Goal: Task Accomplishment & Management: Use online tool/utility

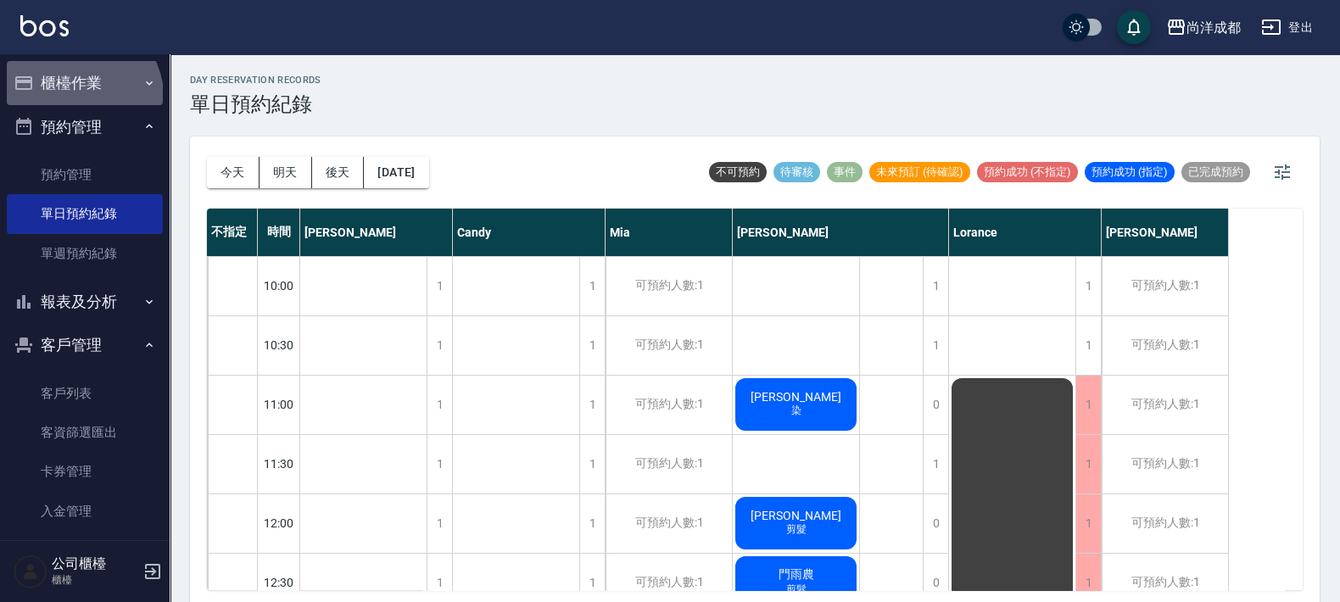
click at [65, 102] on button "櫃檯作業" at bounding box center [85, 83] width 156 height 44
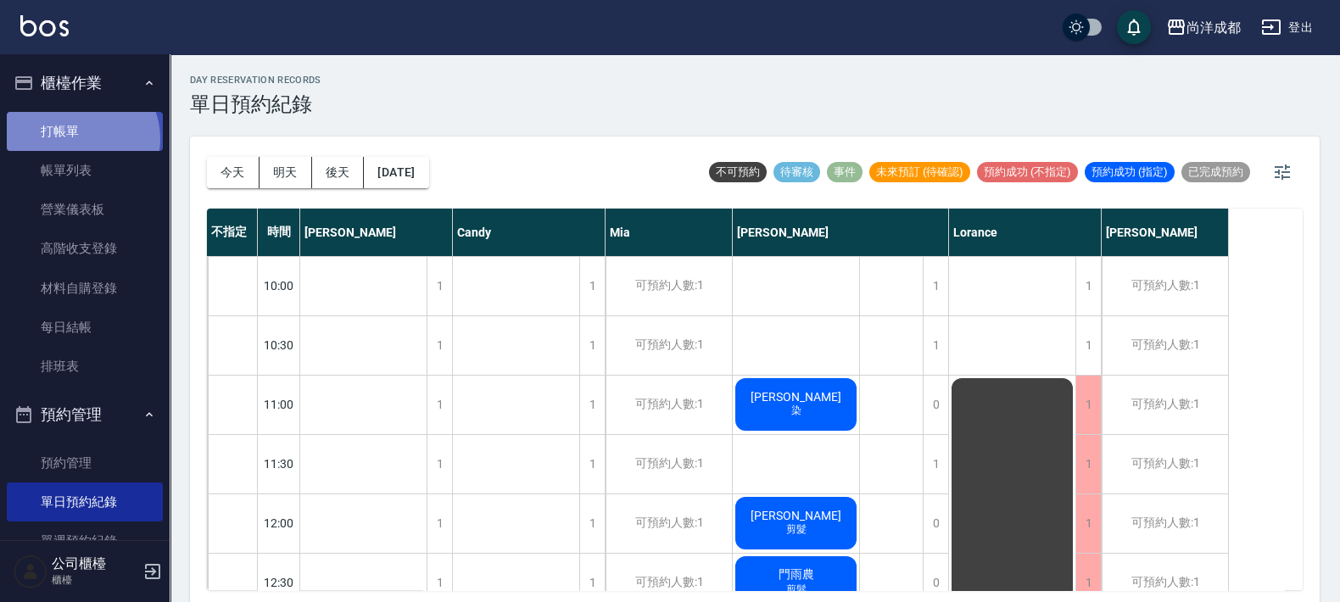
click at [78, 138] on link "打帳單" at bounding box center [85, 131] width 156 height 39
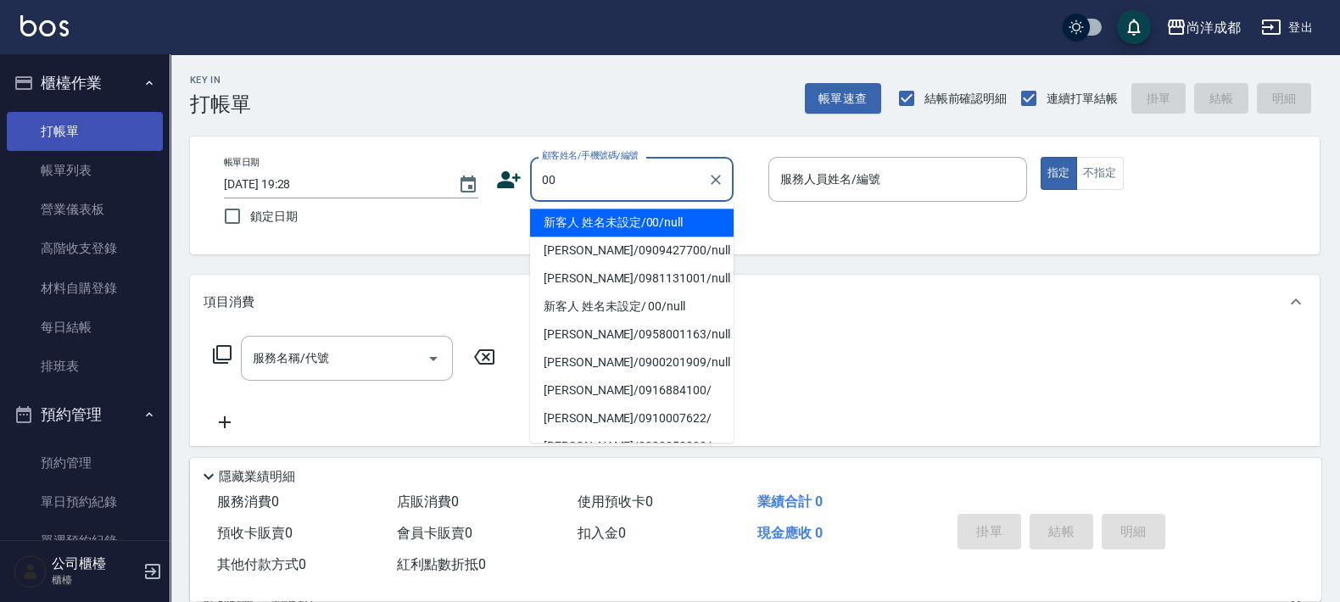
type input "新客人 姓名未設定/00/null"
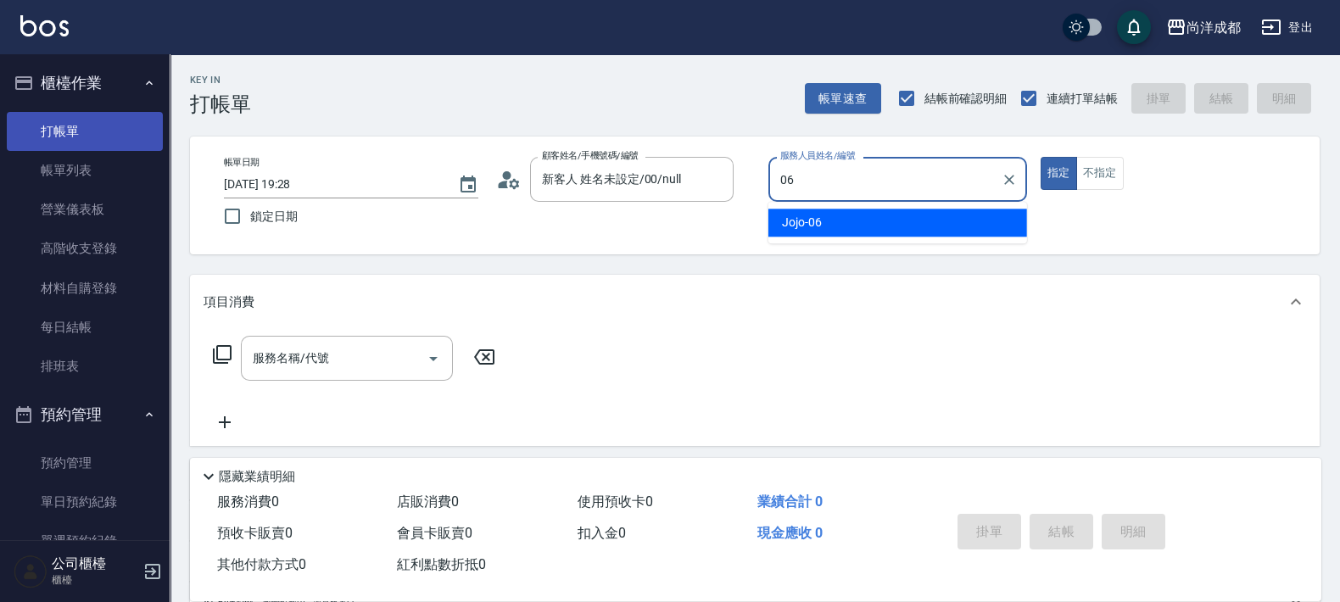
type input "Jojo-06"
type button "true"
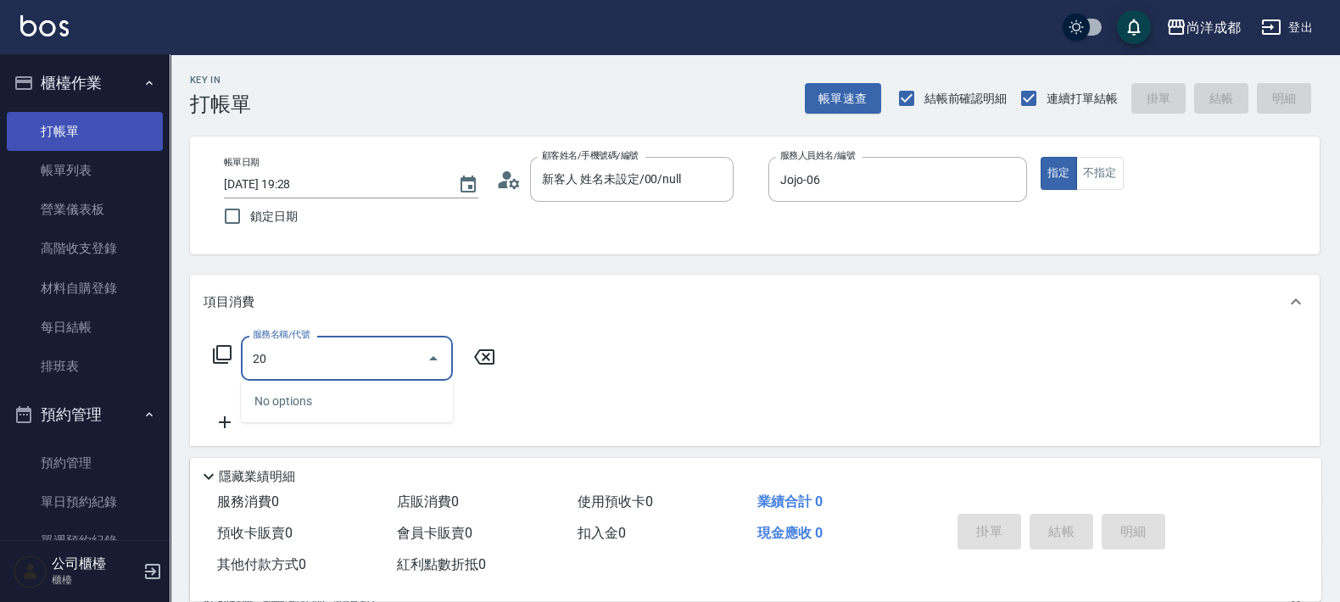
type input "201"
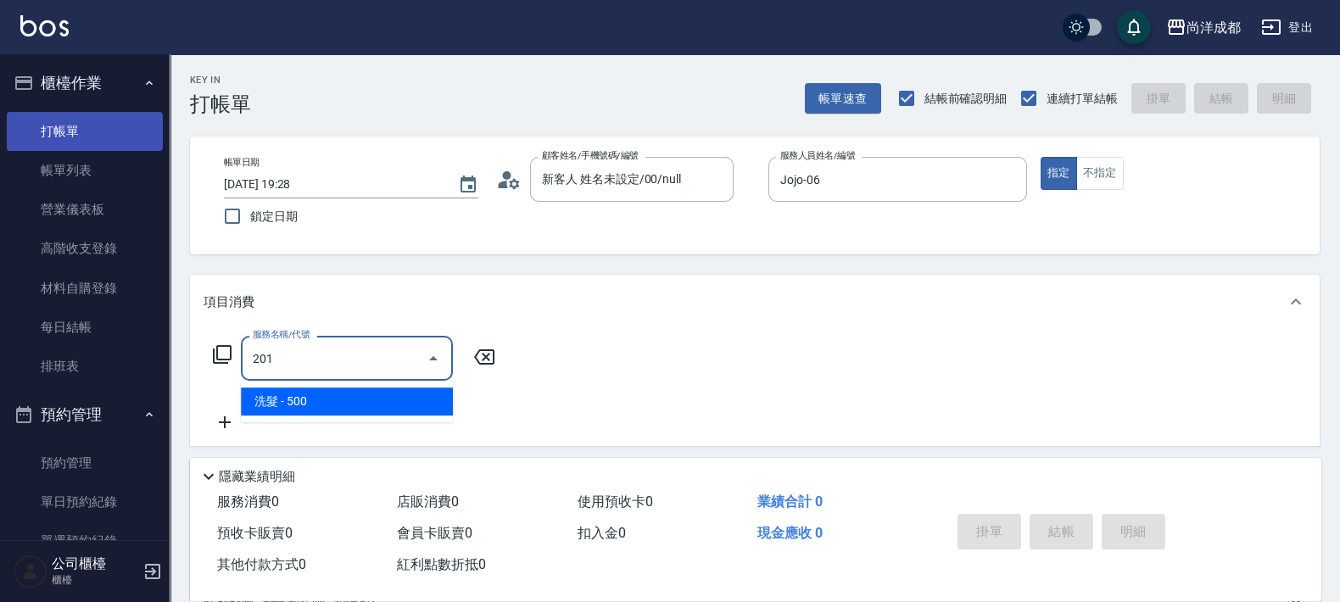
type input "50"
type input "洗髮(201)"
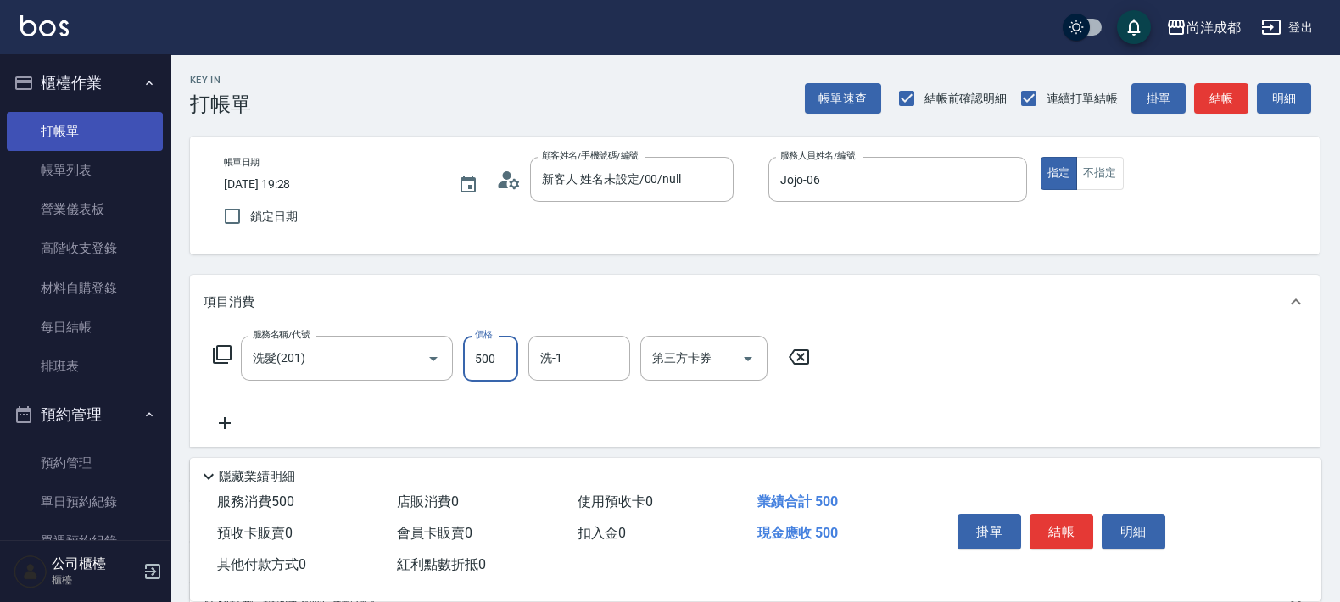
type input "3"
type input "0"
type input "30"
type input "300"
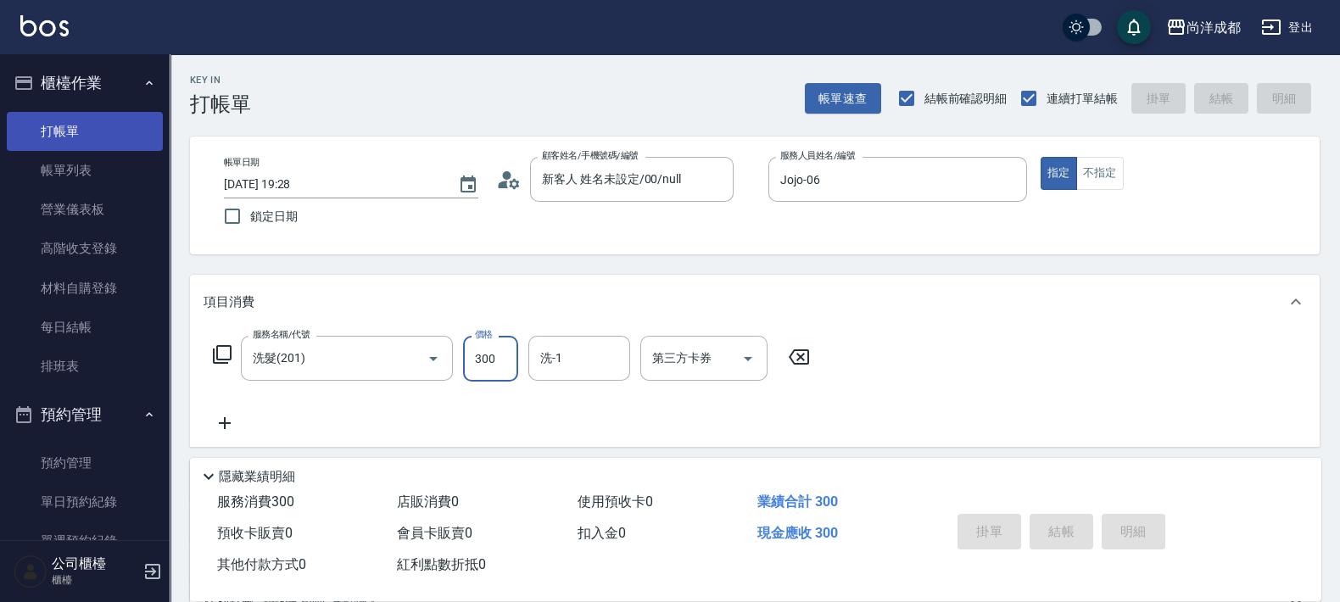
type input "0"
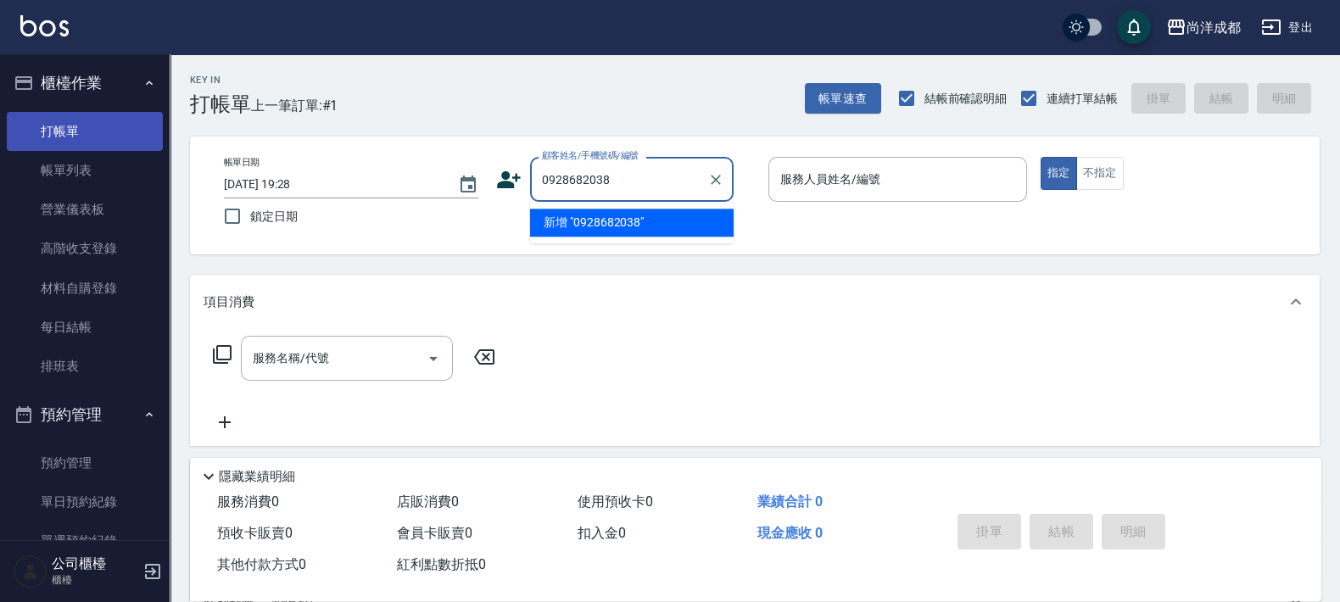
type input "0928682038"
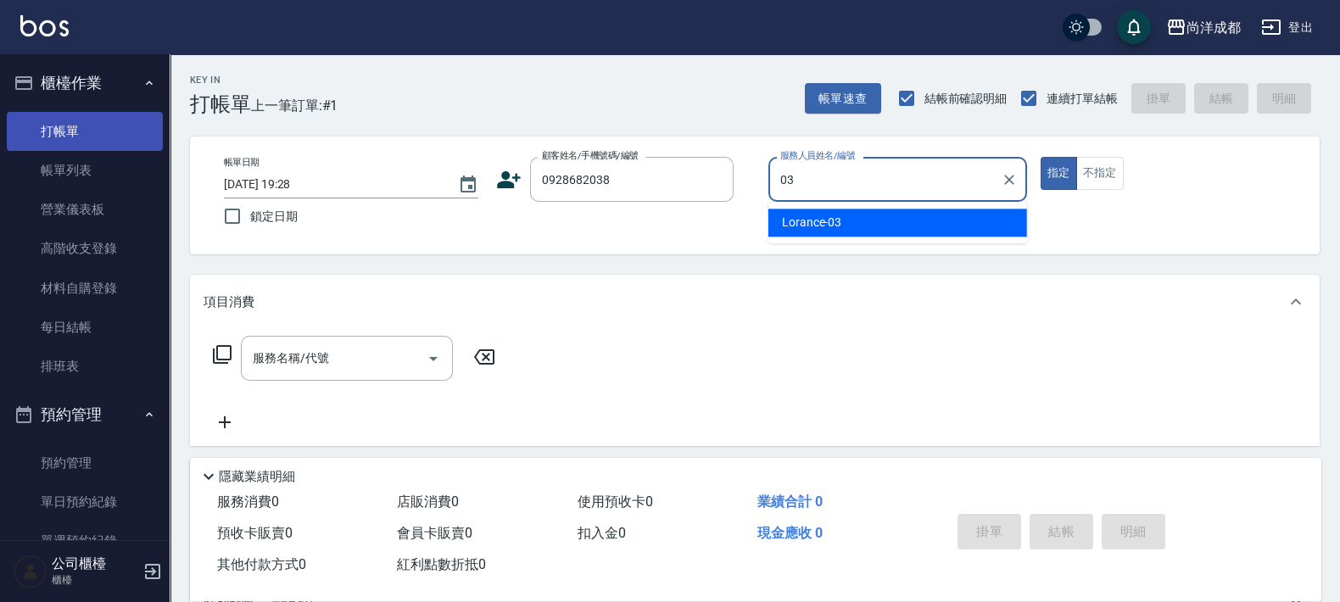
type input "Lorance-03"
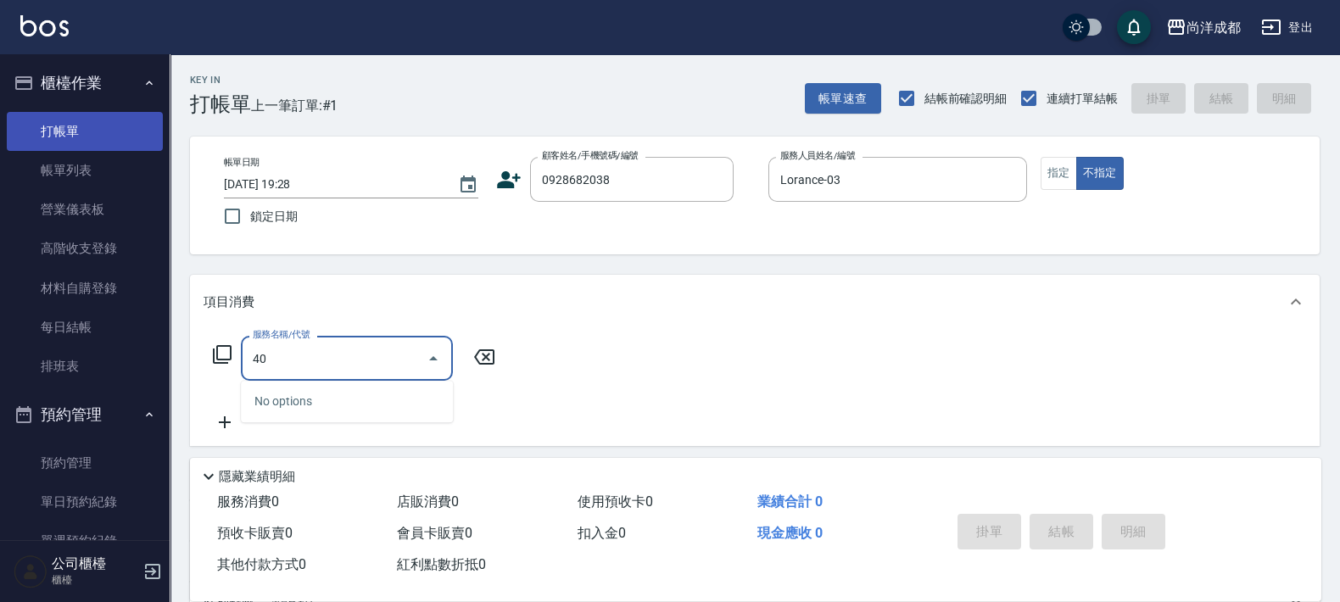
type input "401"
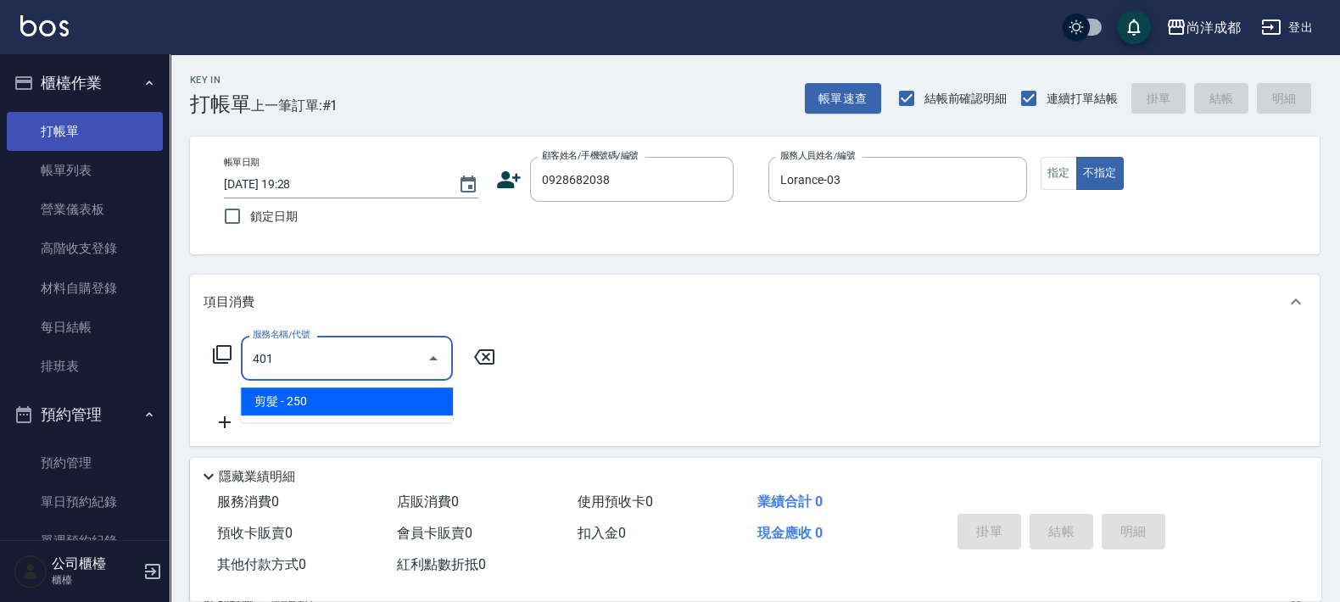
type input "20"
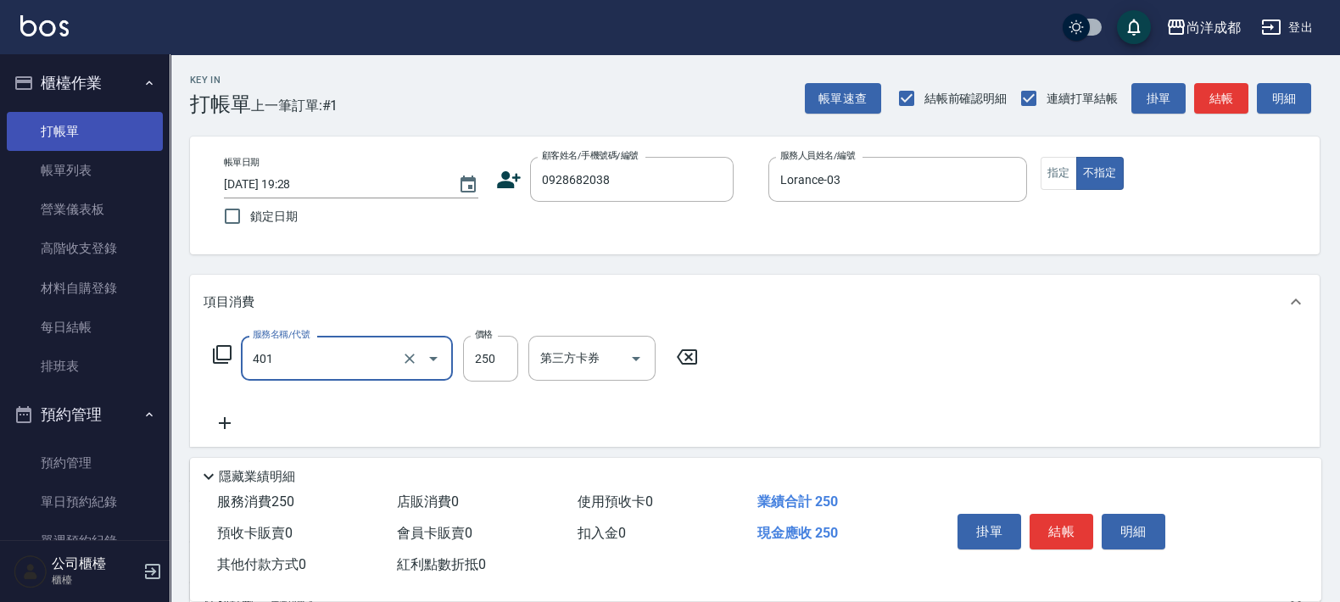
type input "剪髮(401)"
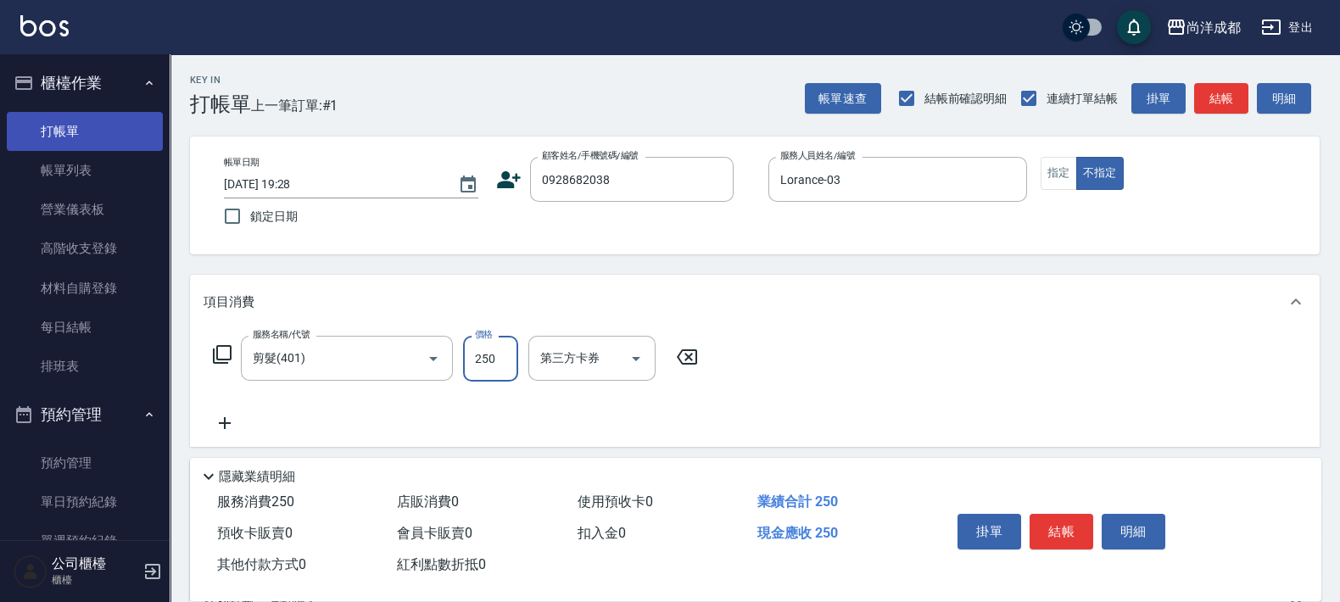
type input "0"
type input "80"
type input "800"
drag, startPoint x: 490, startPoint y: 187, endPoint x: 501, endPoint y: 187, distance: 11.0
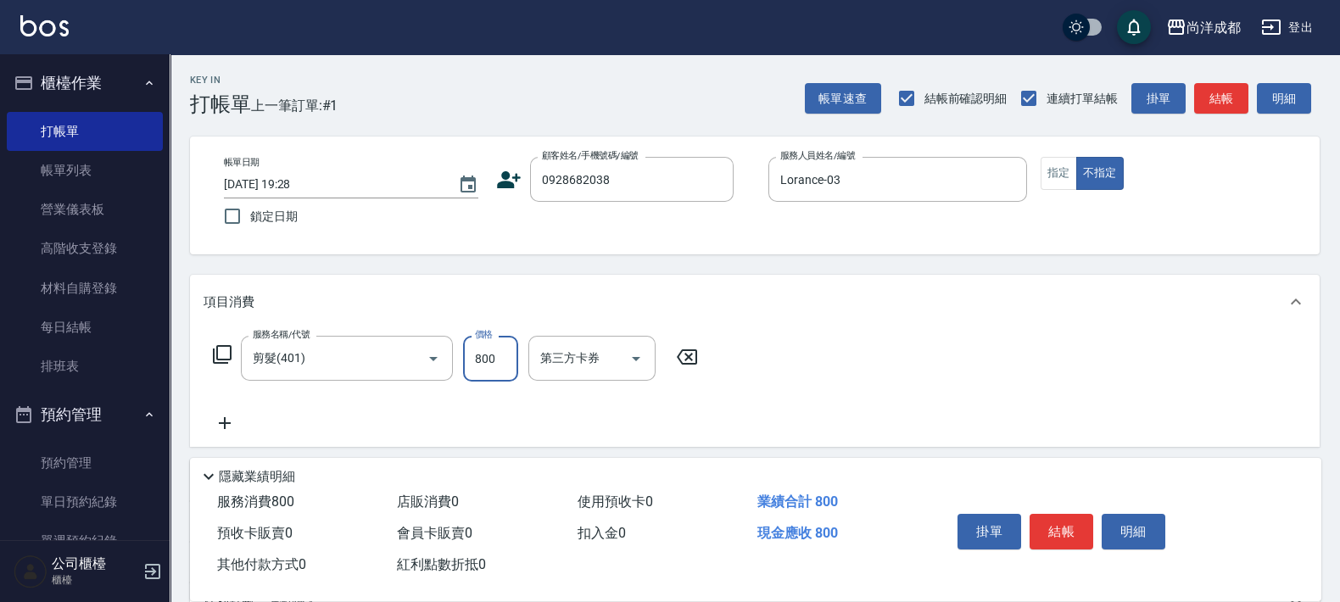
click at [501, 187] on div "帳單日期 [DATE] 19:28 鎖定日期 顧客姓名/手機號碼/編號 0928682038 顧客姓名/手機號碼/編號 服務人員姓名/編號 [PERSON_N…" at bounding box center [754, 195] width 1089 height 77
click at [512, 176] on icon at bounding box center [509, 179] width 24 height 17
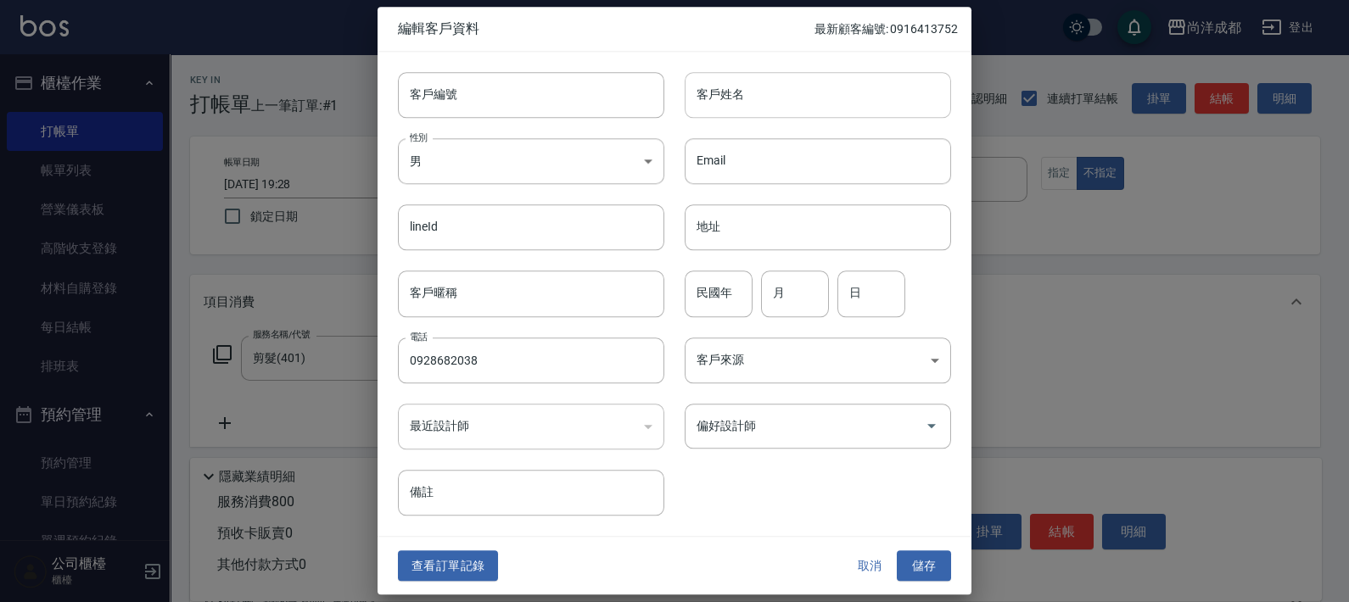
type input "0928682038"
click at [772, 102] on input "客戶姓名" at bounding box center [818, 95] width 266 height 46
type input "[PERSON_NAME]"
click at [741, 296] on input "民國年" at bounding box center [719, 294] width 68 height 46
type input "85"
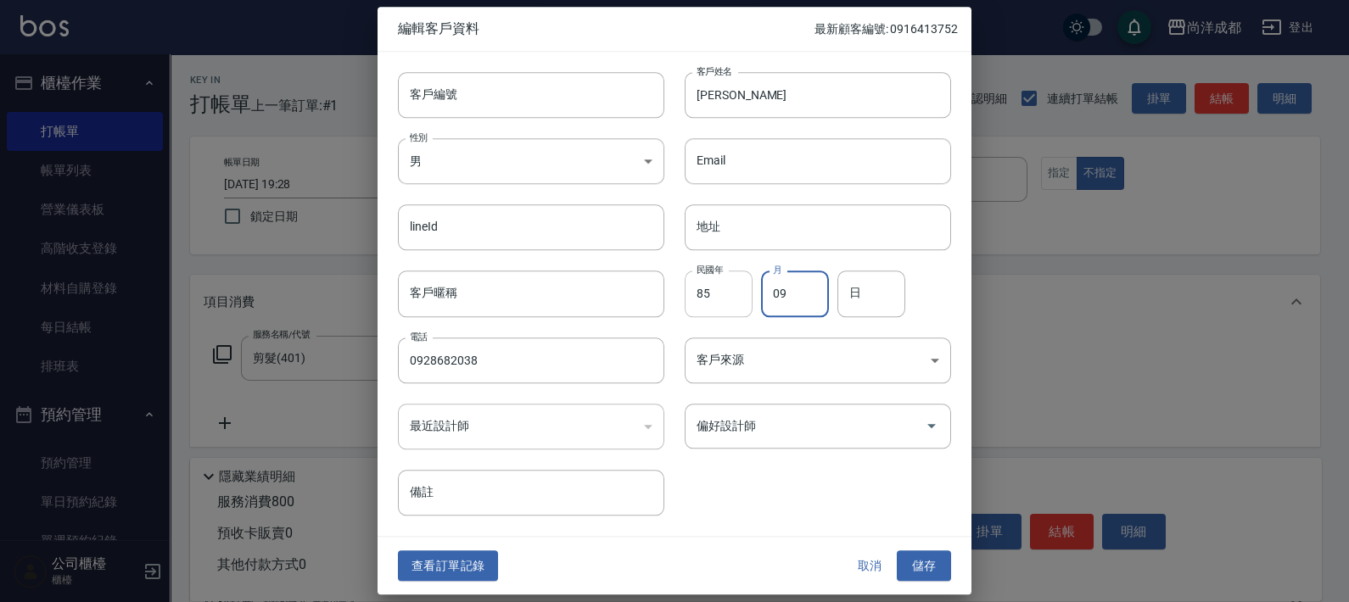
type input "09"
type input "21"
click at [918, 564] on button "儲存" at bounding box center [924, 566] width 54 height 31
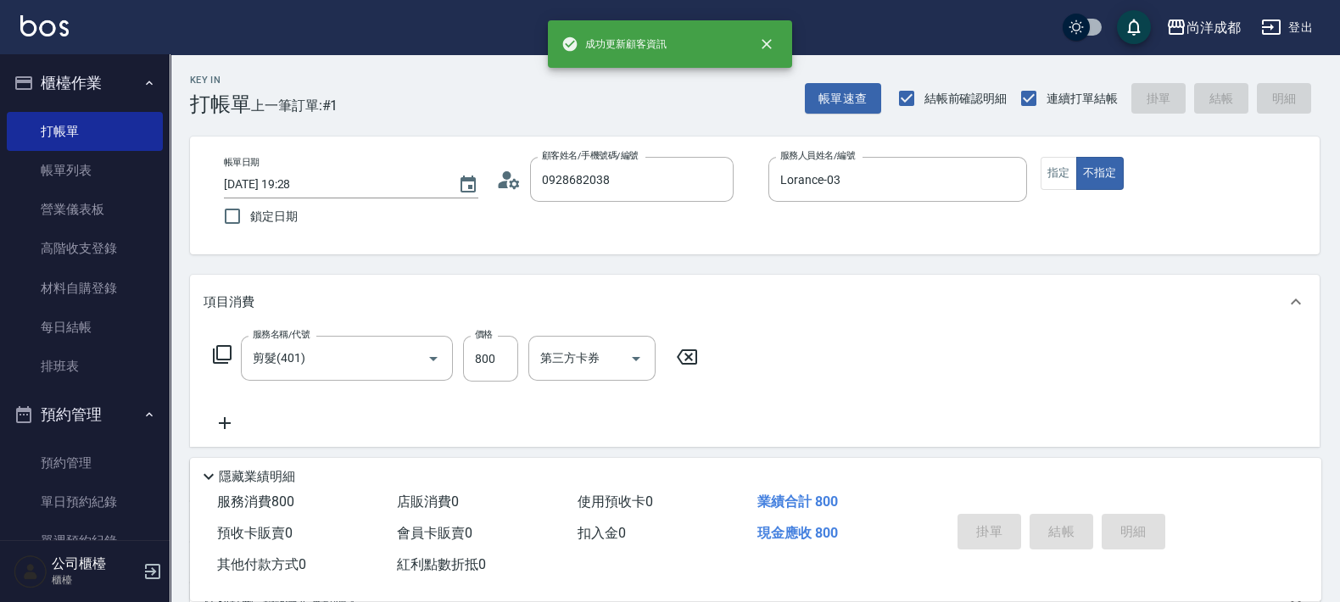
type input "[DATE] 19:29"
type input "0"
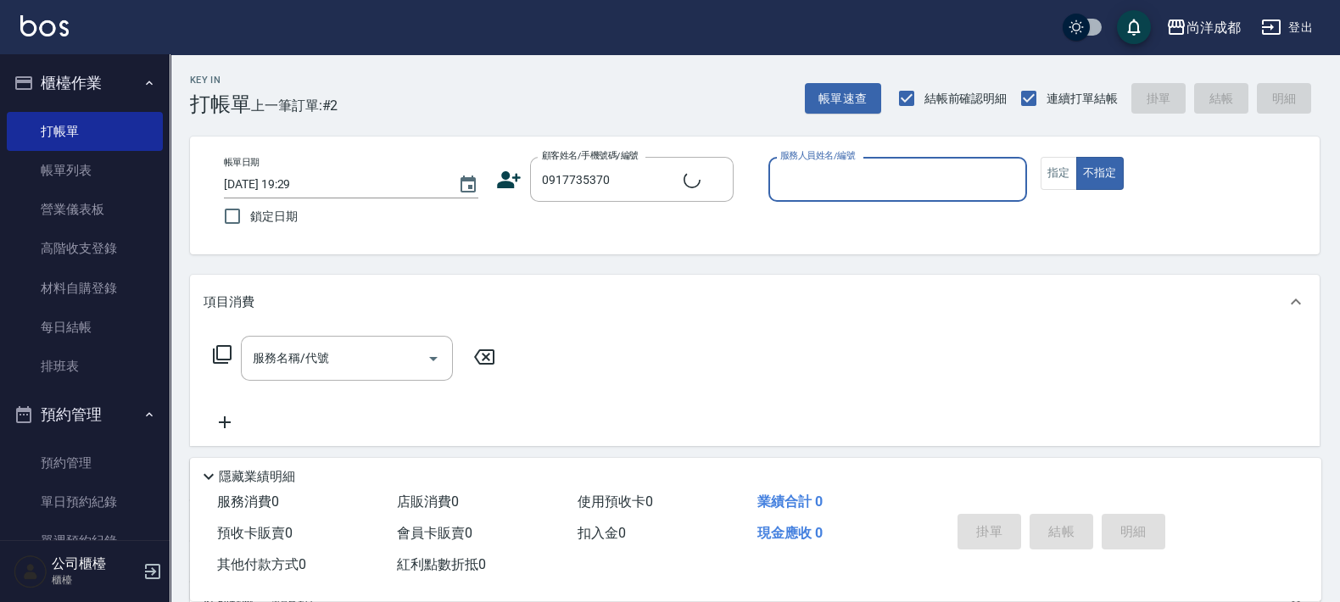
type input "李/0917735370/null"
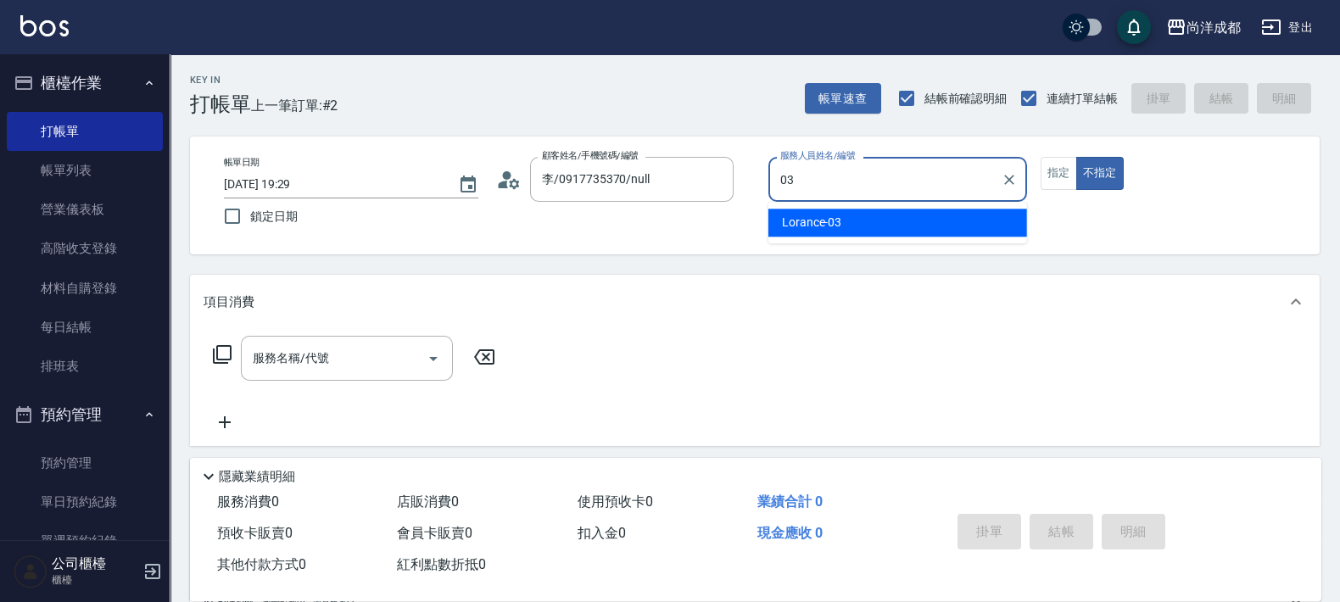
type input "Lorance-03"
type button "false"
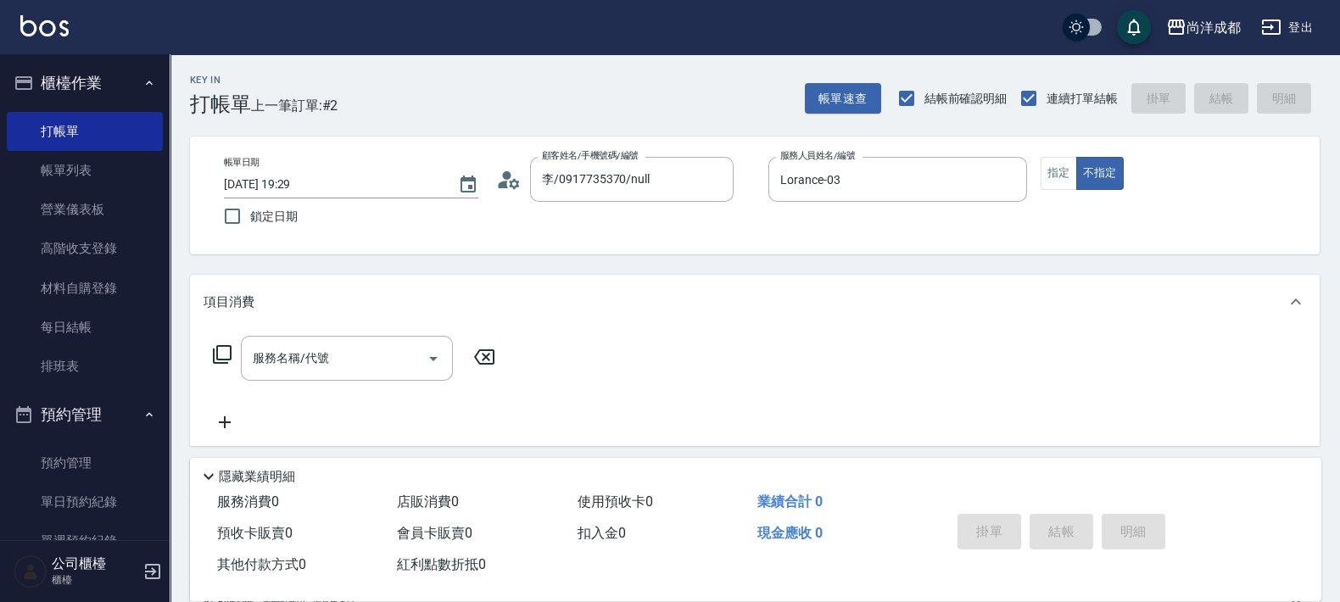
click at [516, 180] on icon at bounding box center [514, 183] width 10 height 10
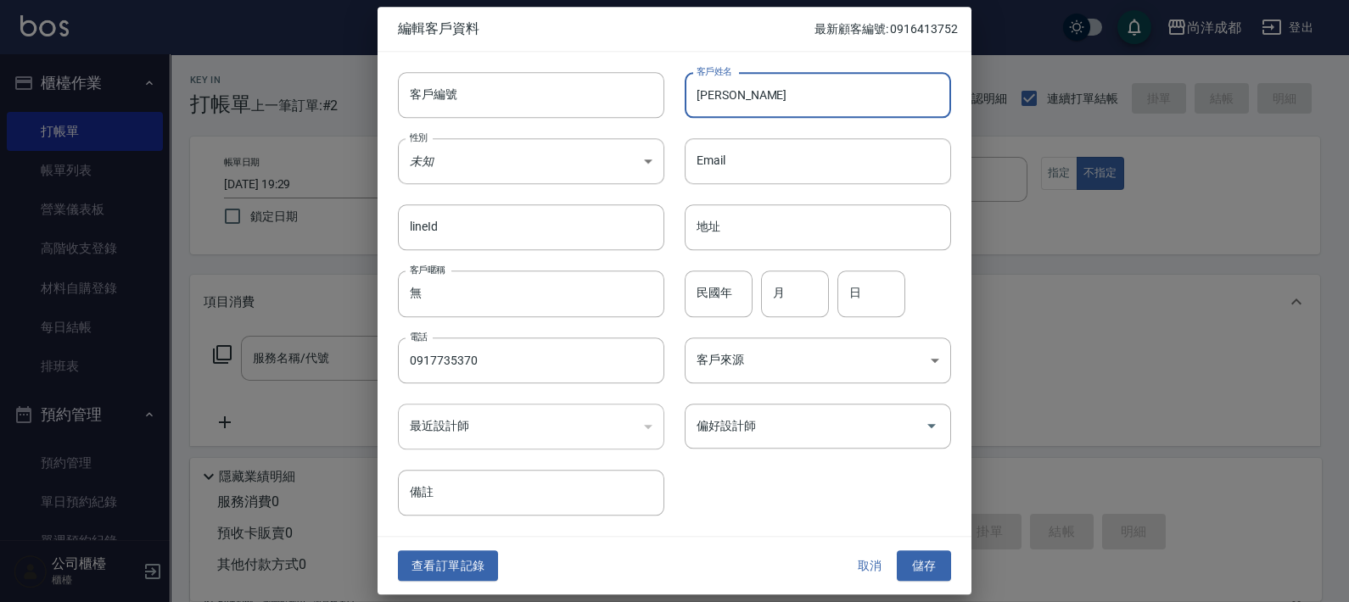
click at [781, 90] on input "[PERSON_NAME]" at bounding box center [818, 95] width 266 height 46
type input "[PERSON_NAME]"
click at [921, 579] on button "儲存" at bounding box center [924, 566] width 54 height 31
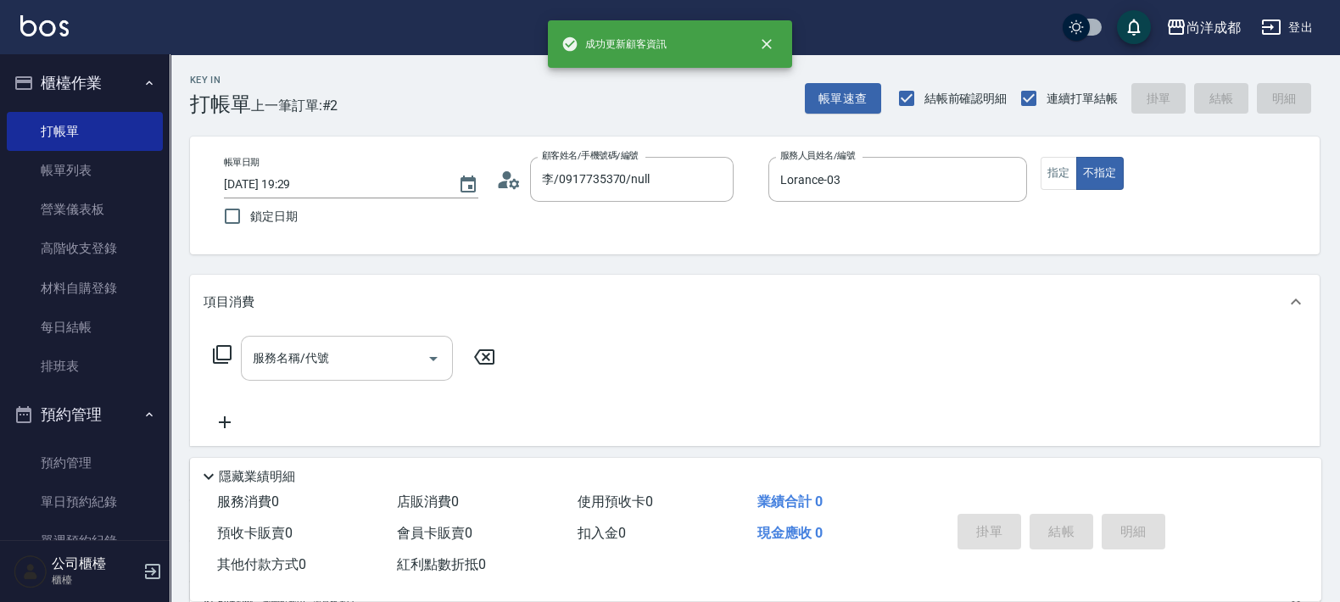
click at [382, 377] on div "服務名稱/代號" at bounding box center [347, 358] width 212 height 45
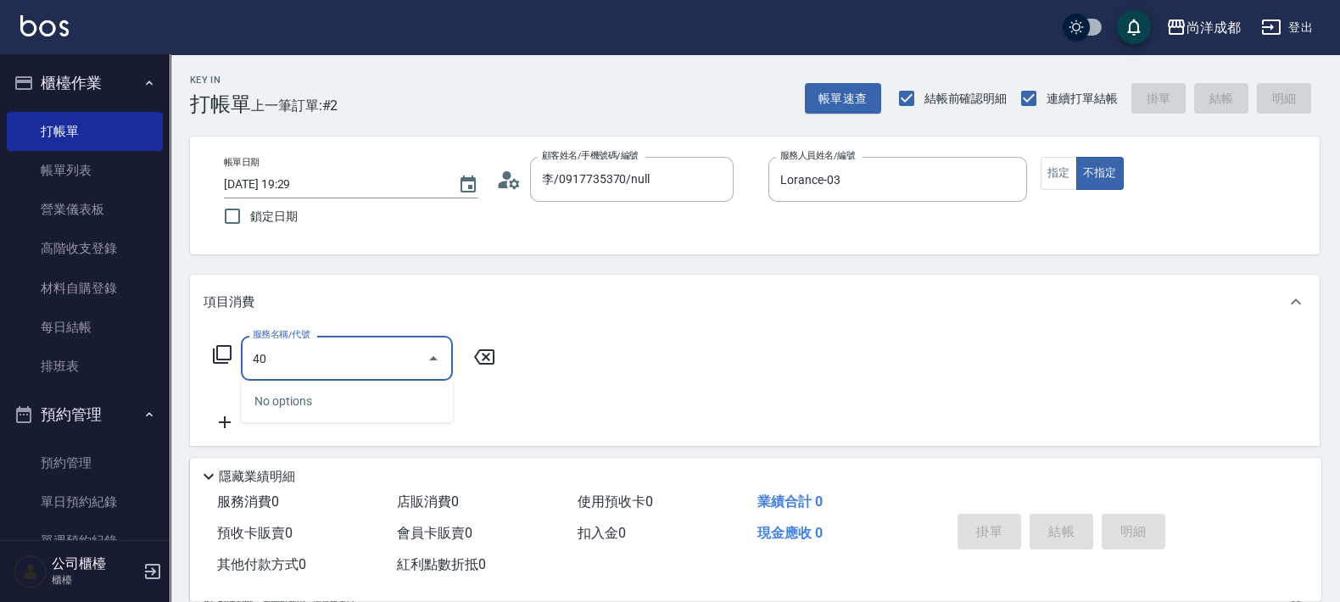
type input "401"
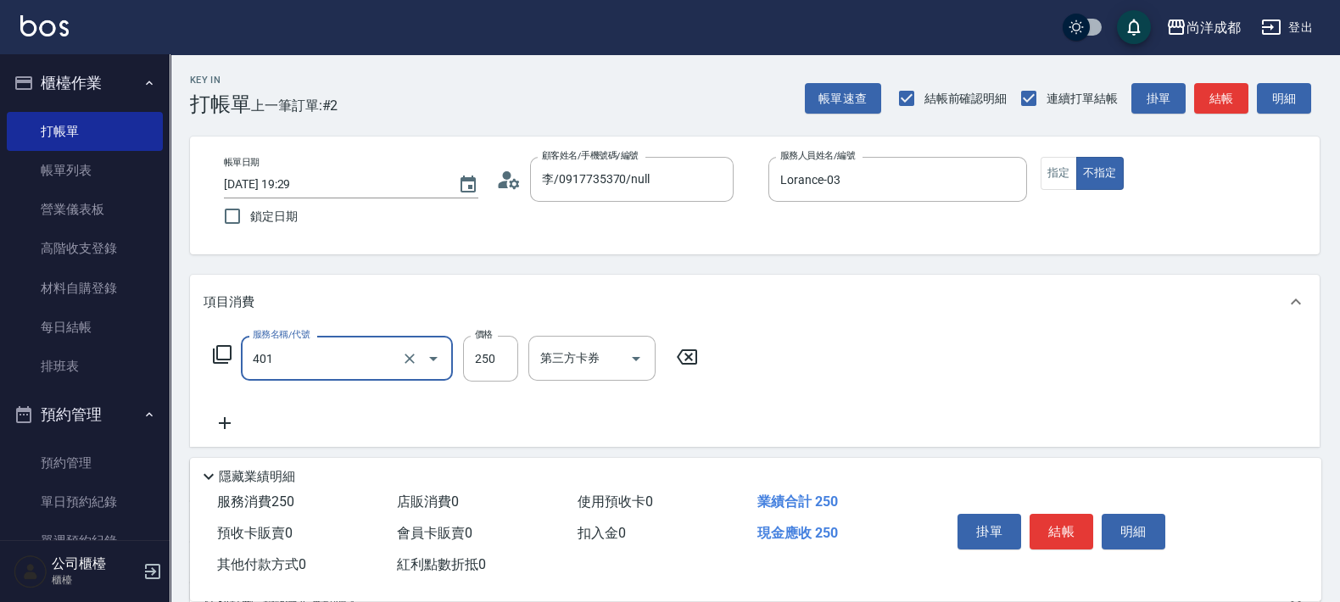
type input "20"
type input "剪髮(401)"
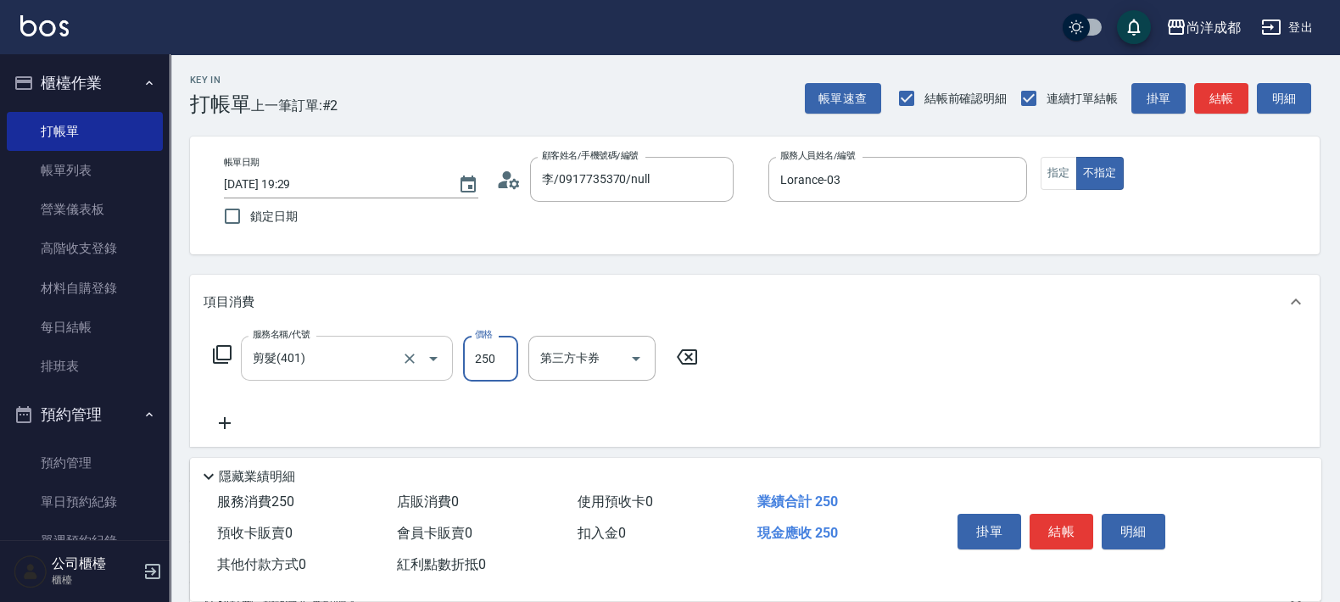
type input "0"
type input "80"
type input "800"
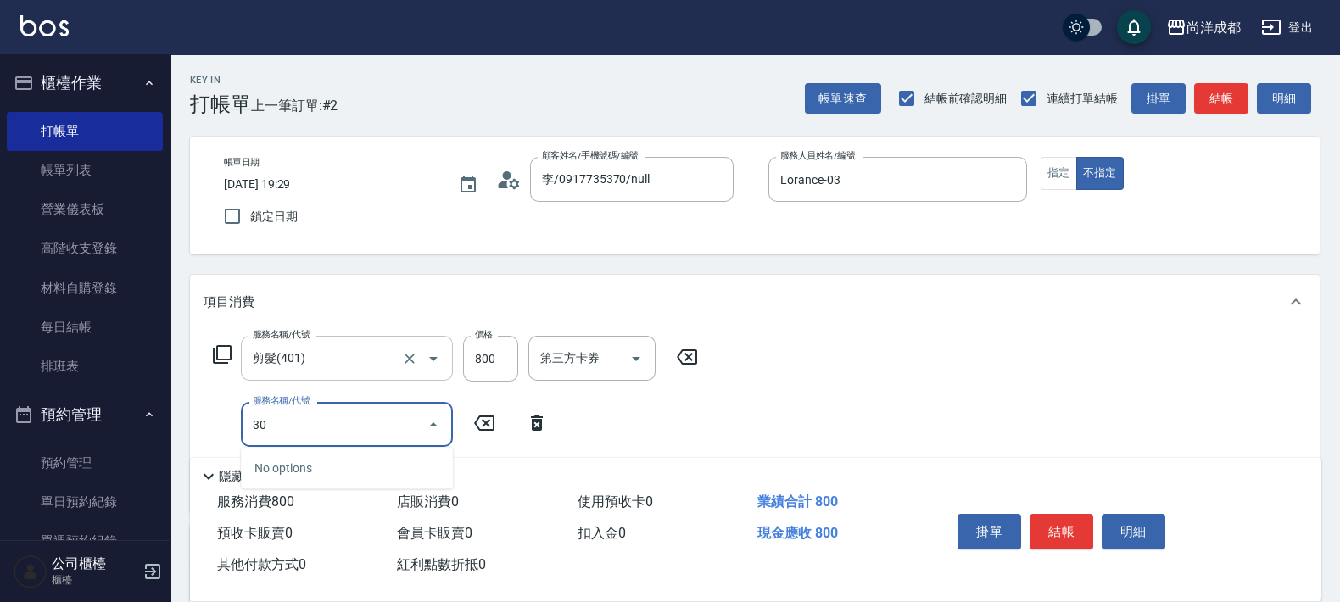
type input "301"
type input "230"
type input "燙髮(301)"
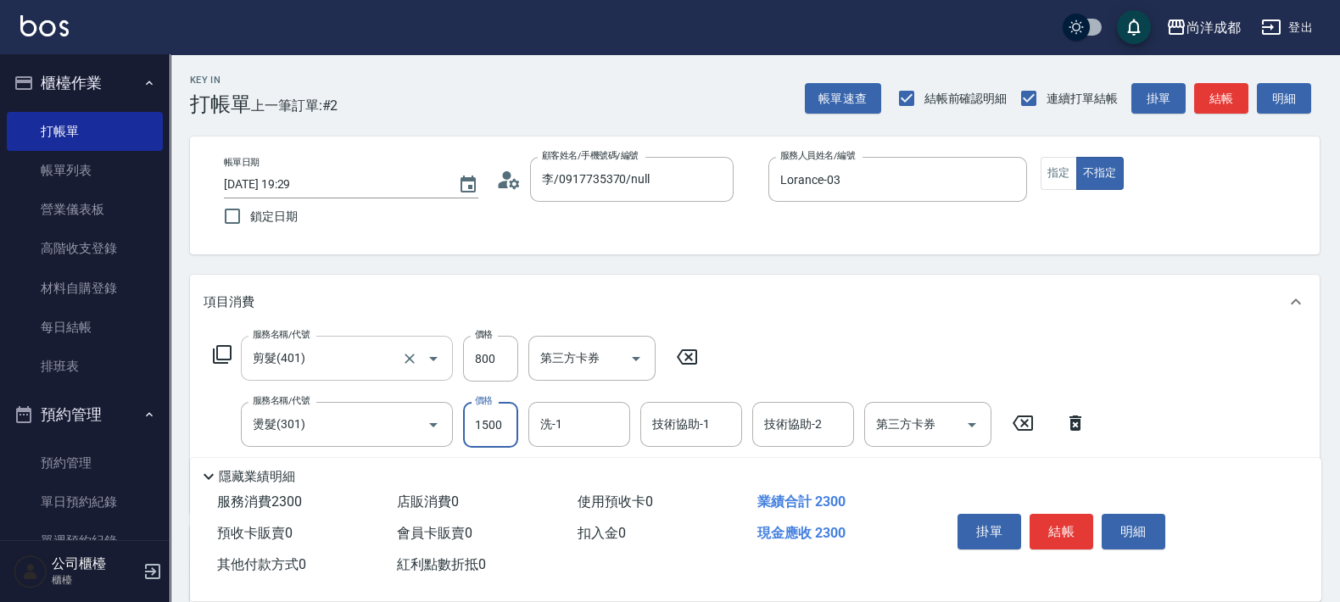
type input "1"
type input "80"
type input "120"
type input "90"
type input "1200"
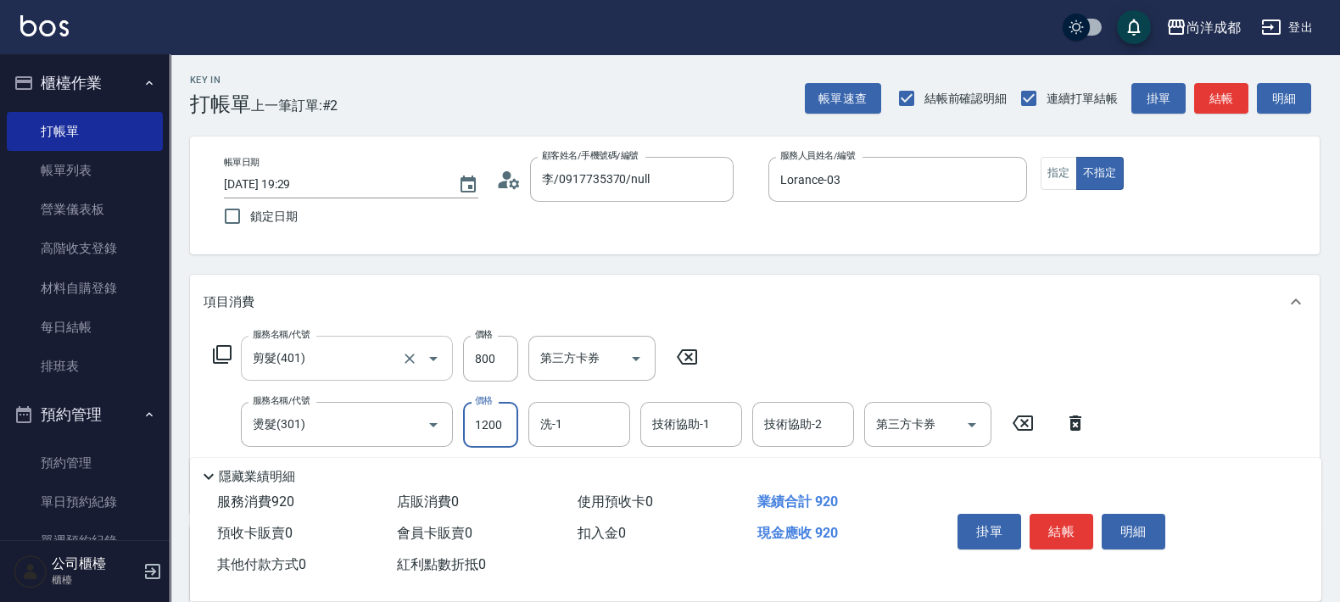
type input "200"
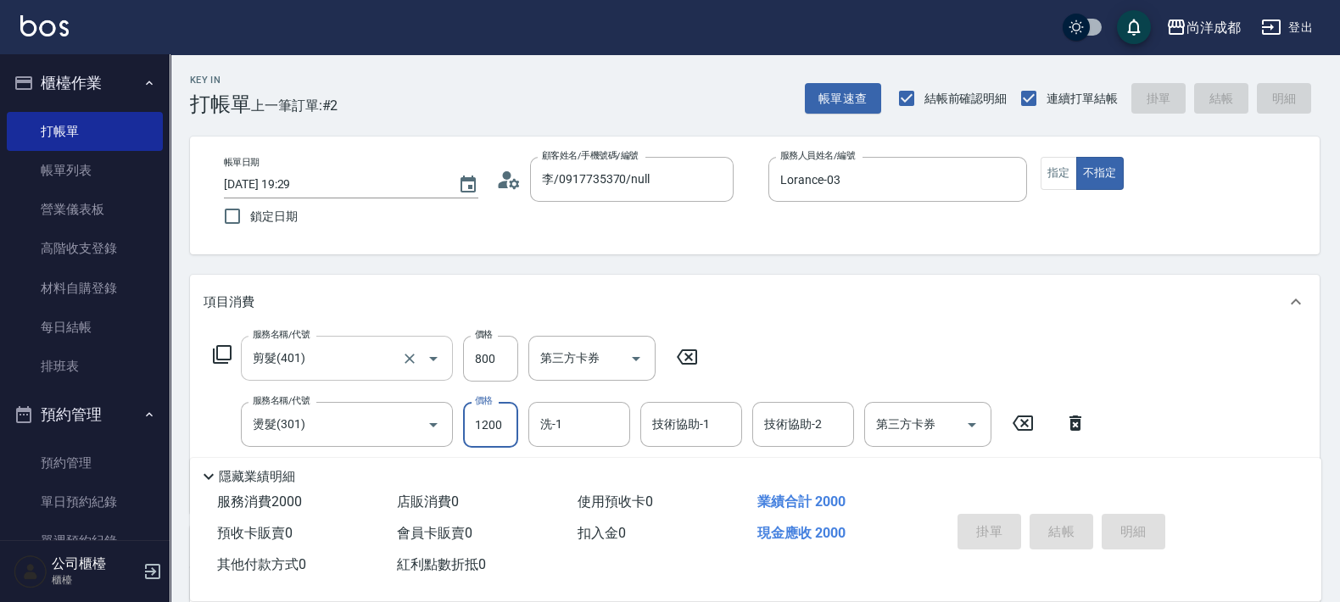
type input "0"
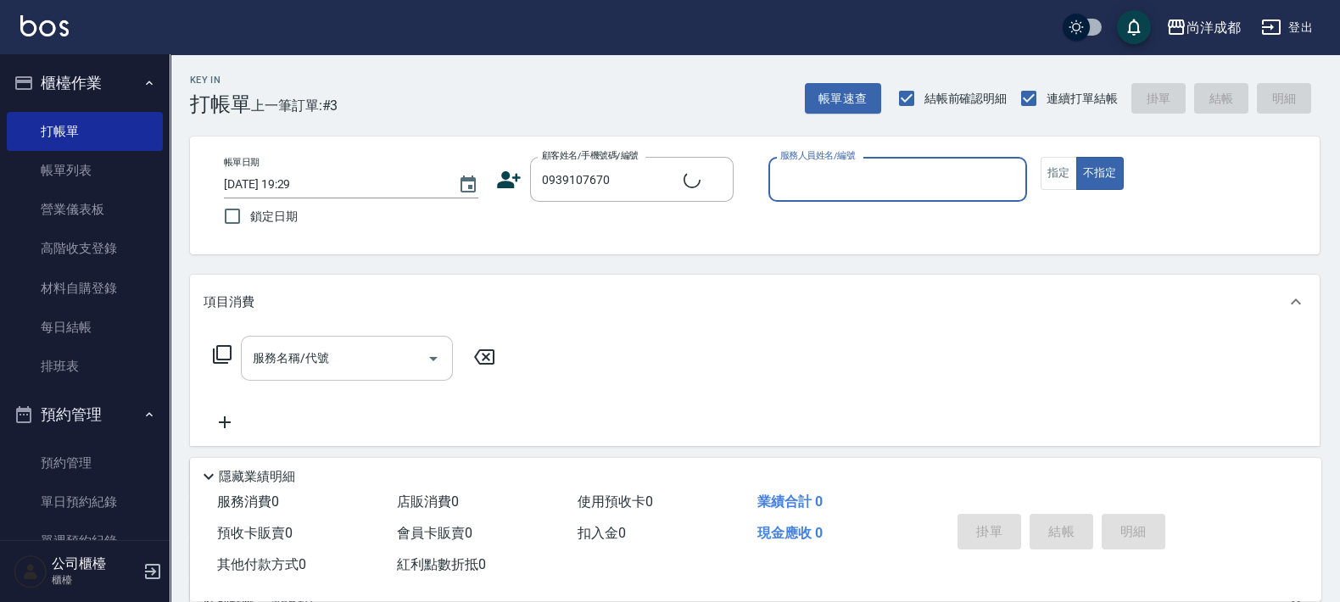
type input "[PERSON_NAME]/0939107670/null"
type input "Lorance-03"
click at [1077, 157] on button "不指定" at bounding box center [1101, 173] width 48 height 33
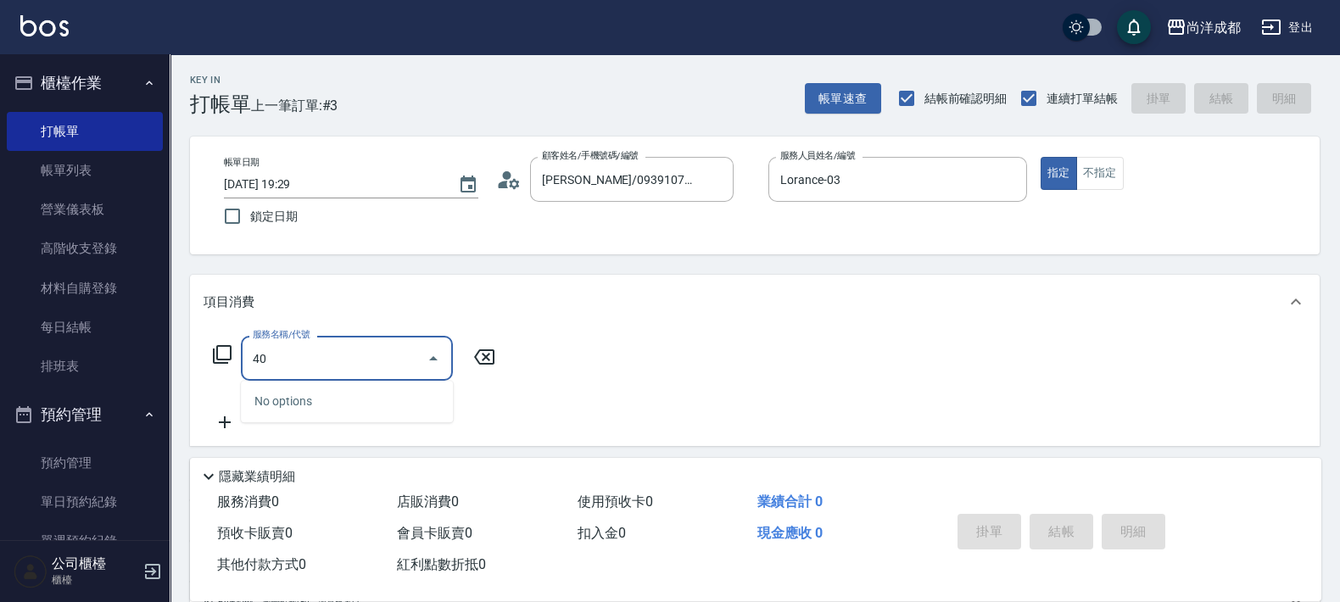
type input "401"
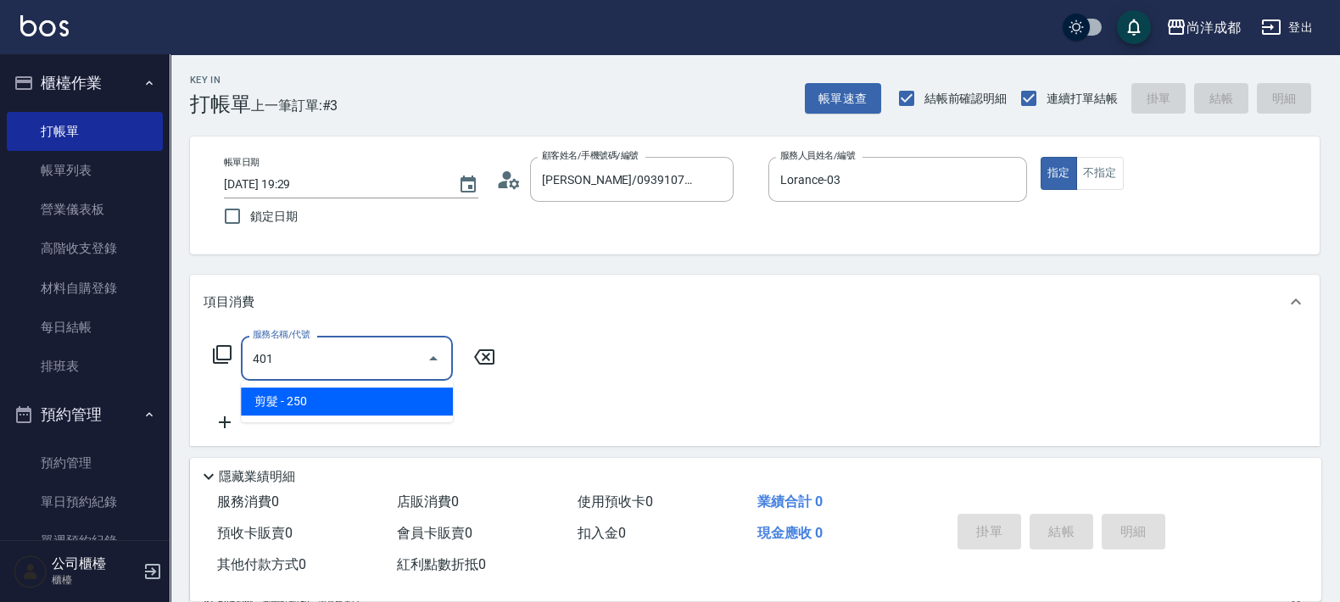
type input "20"
type input "剪髮(401)"
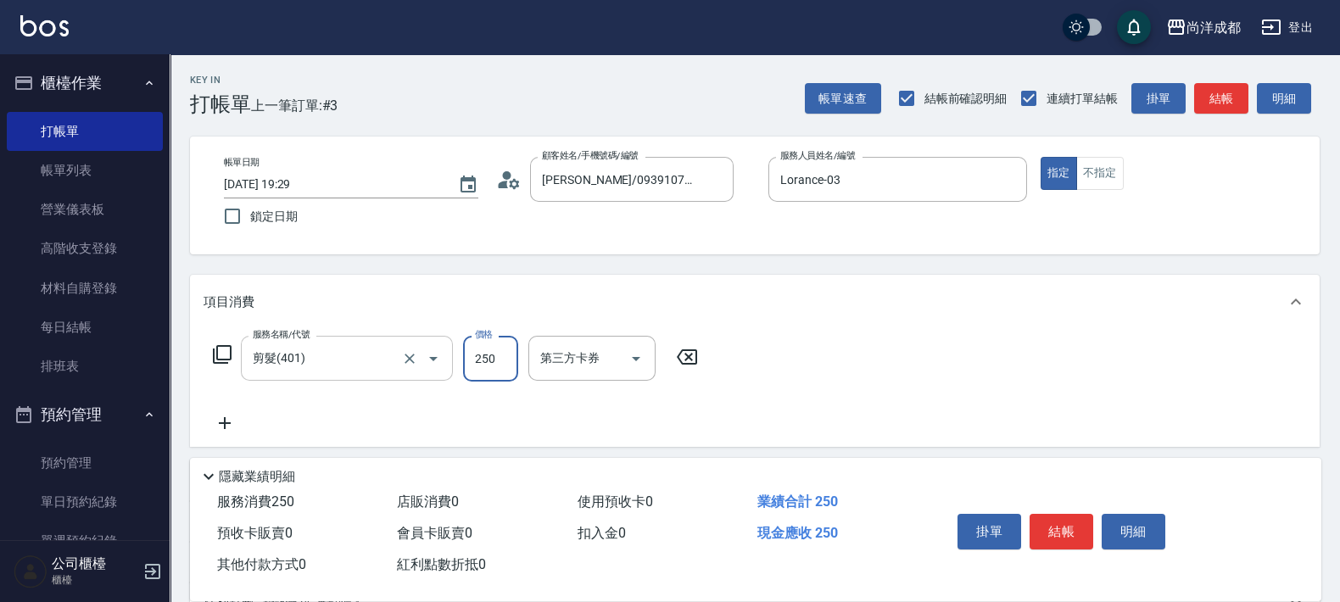
type input "7"
type input "0"
type input "700"
type input "70"
type input "700"
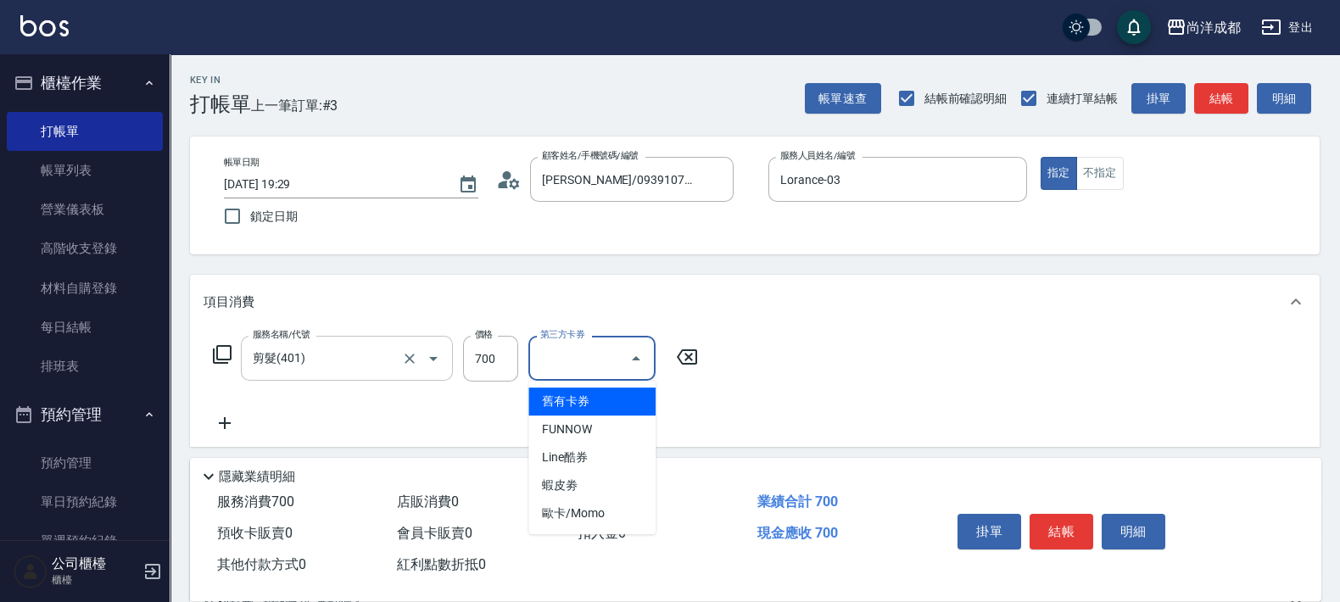
type input "舊有卡券"
type input "0"
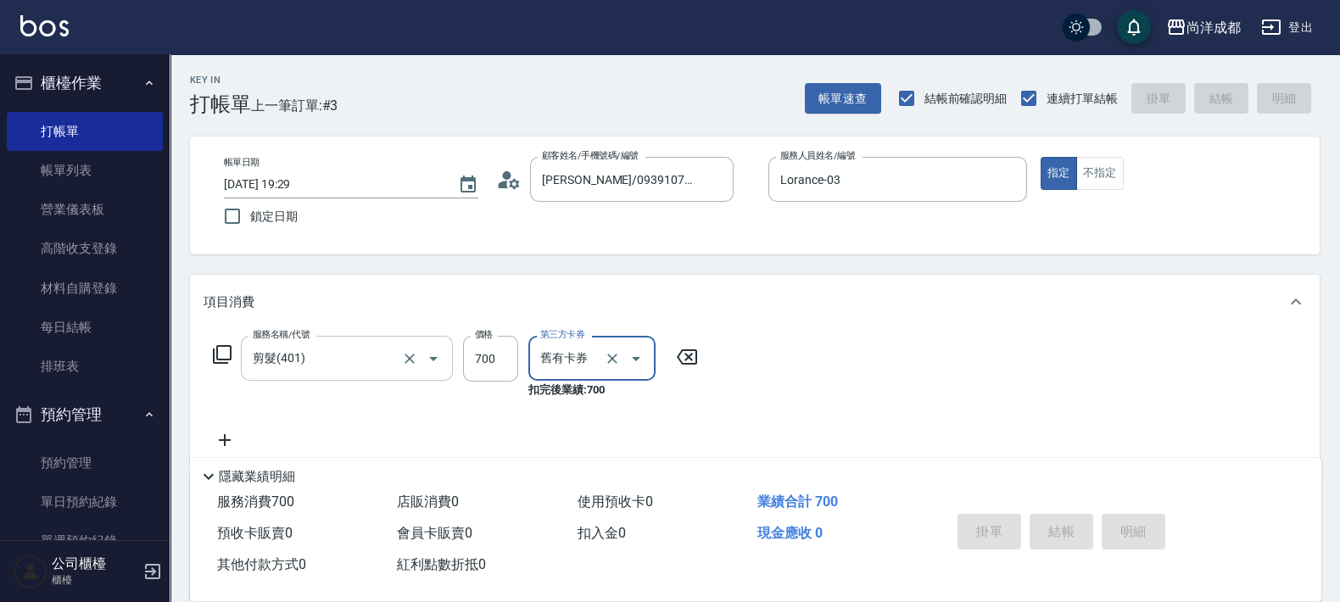
type input "[DATE] 19:30"
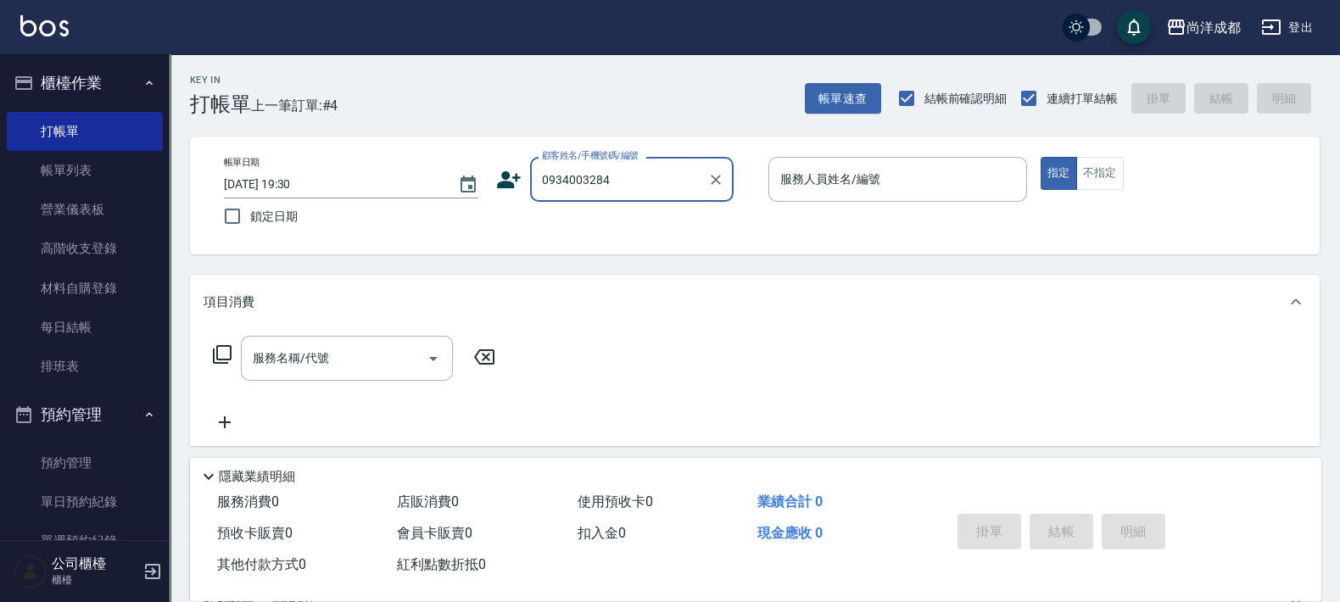
click at [670, 186] on input "0934003284" at bounding box center [619, 180] width 163 height 30
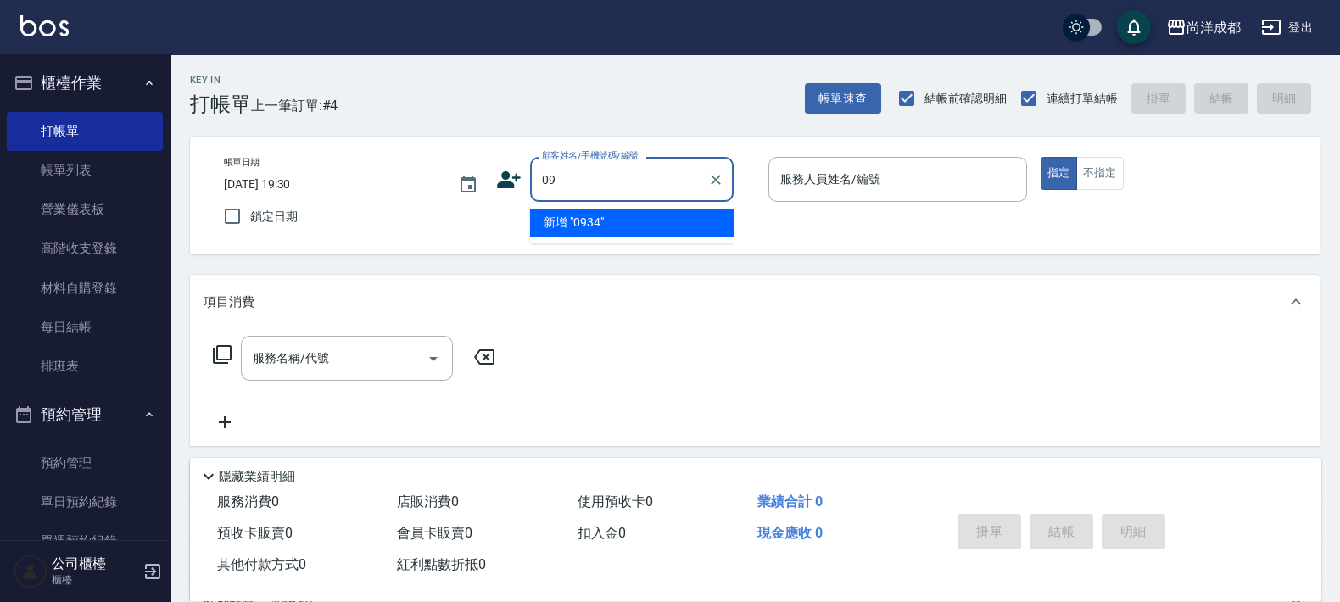
type input "0"
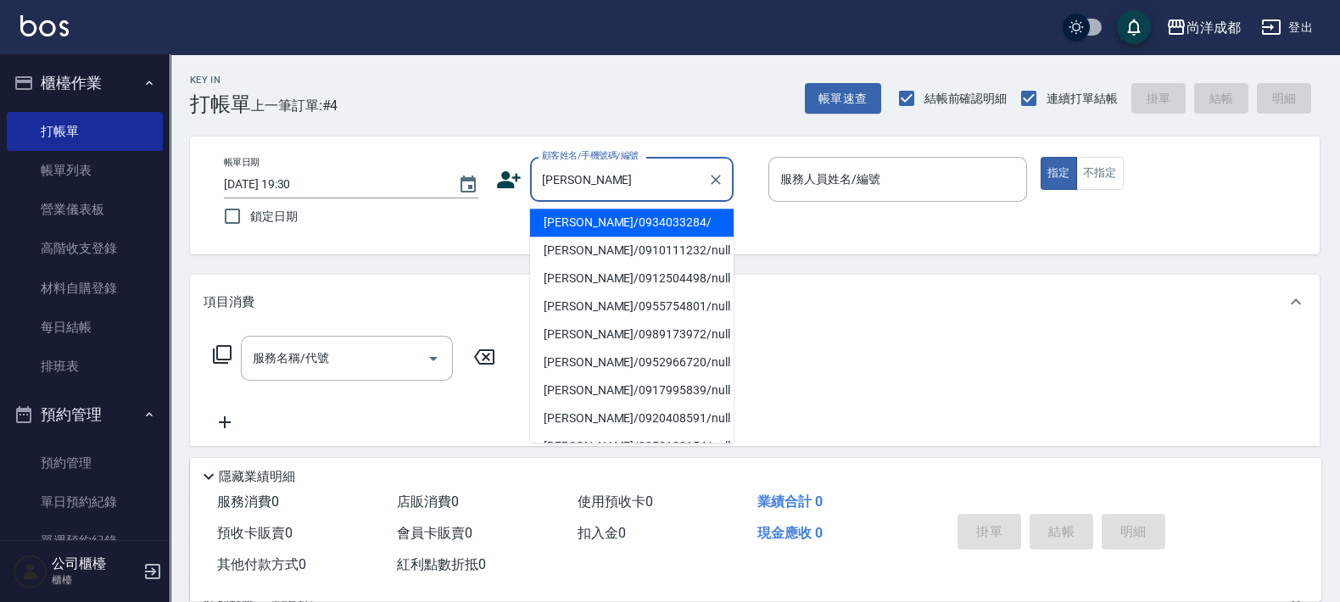
click at [630, 212] on li "[PERSON_NAME]/0934033284/" at bounding box center [632, 223] width 204 height 28
type input "[PERSON_NAME]/0934033284/"
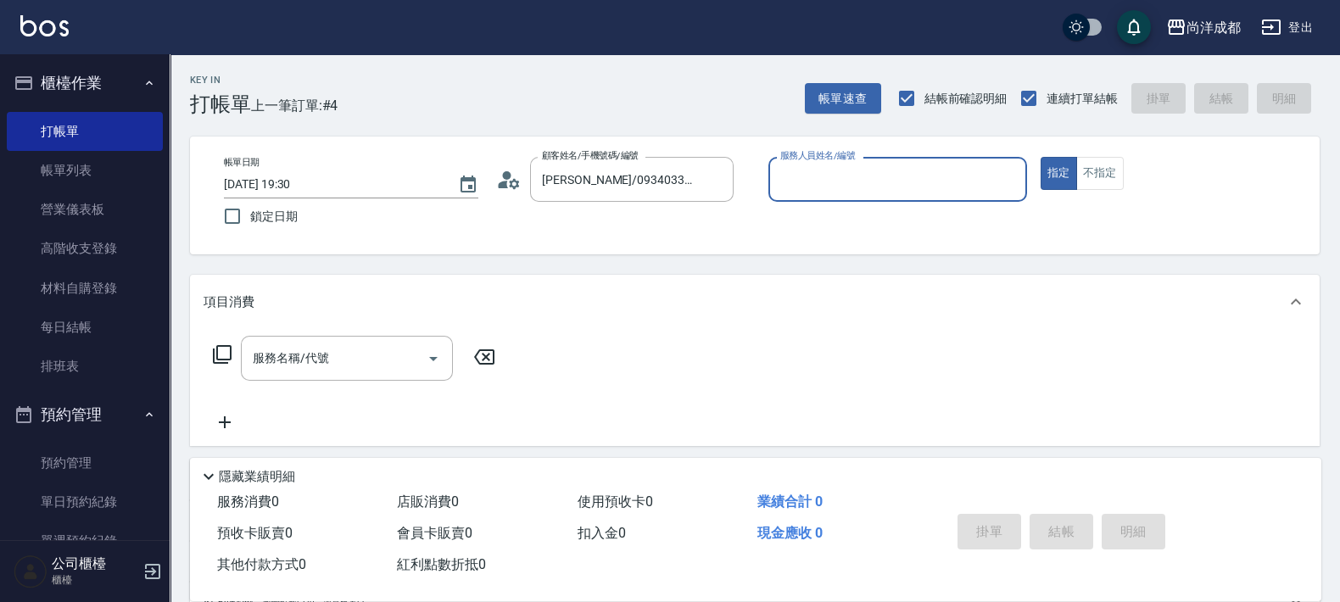
type input "Lorance-03"
click at [1041, 157] on button "指定" at bounding box center [1059, 173] width 36 height 33
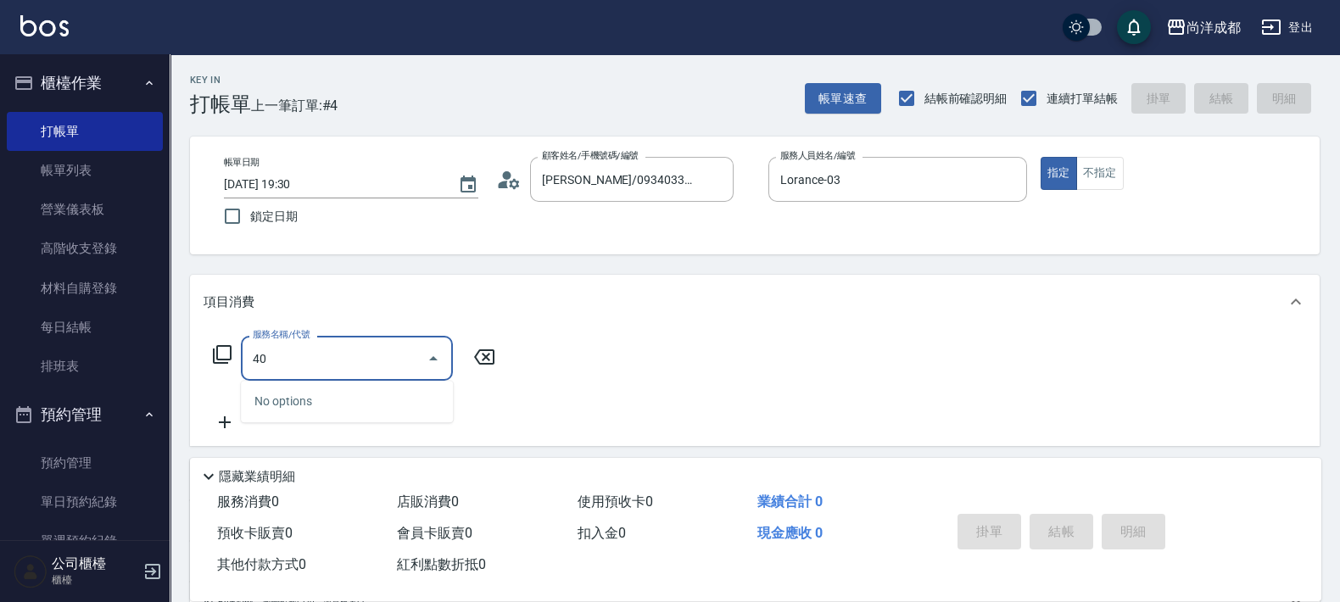
type input "401"
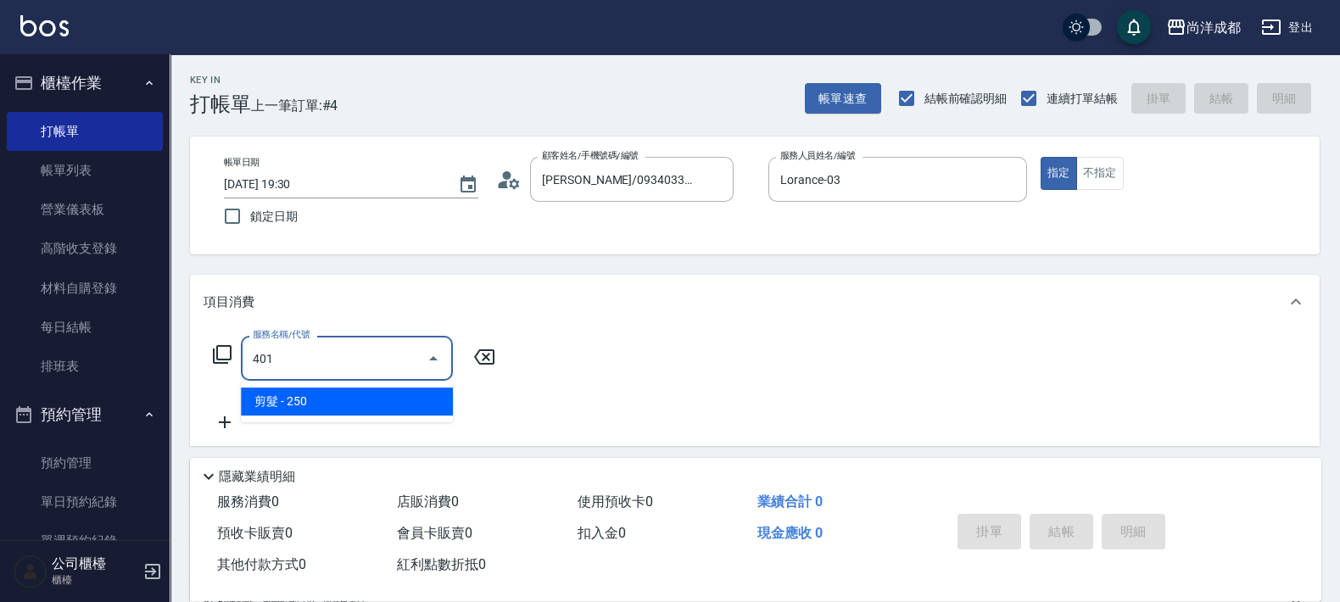
type input "20"
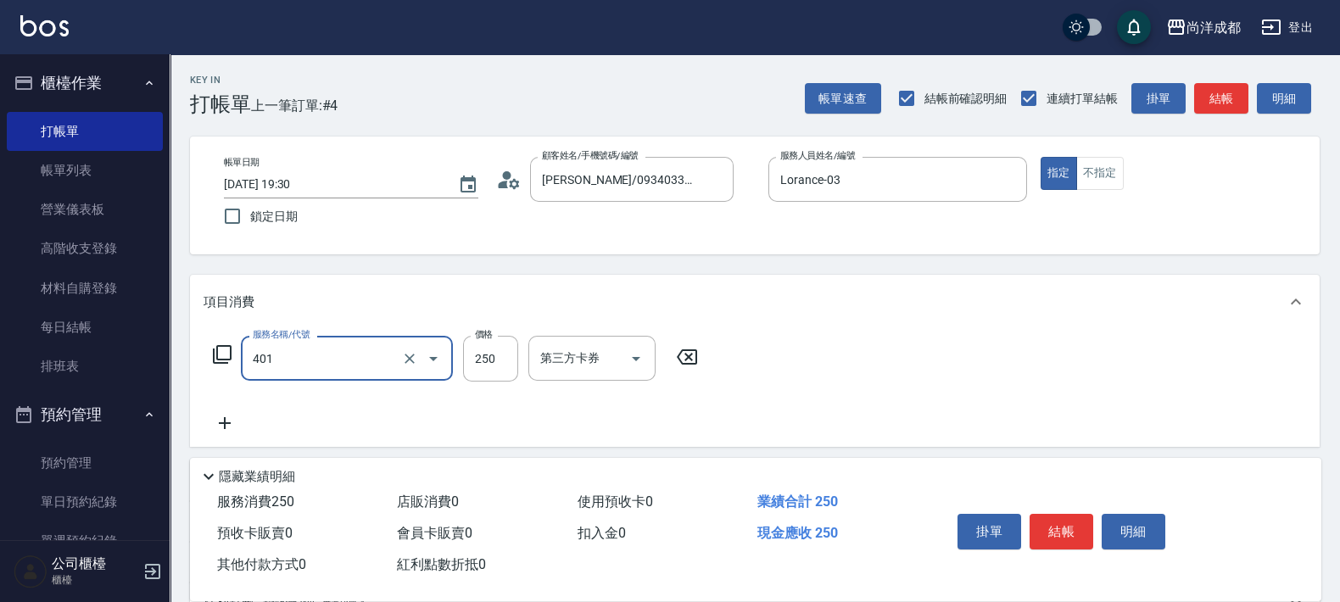
type input "剪髮(401)"
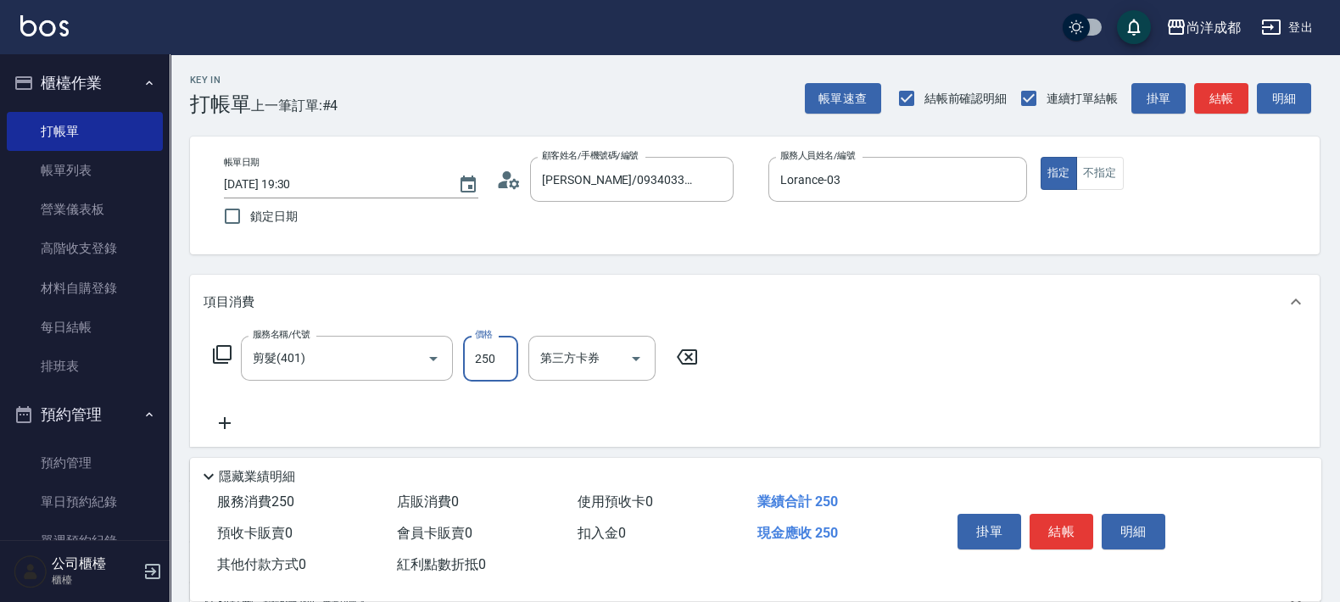
type input "8"
type input "0"
type input "80"
type input "800"
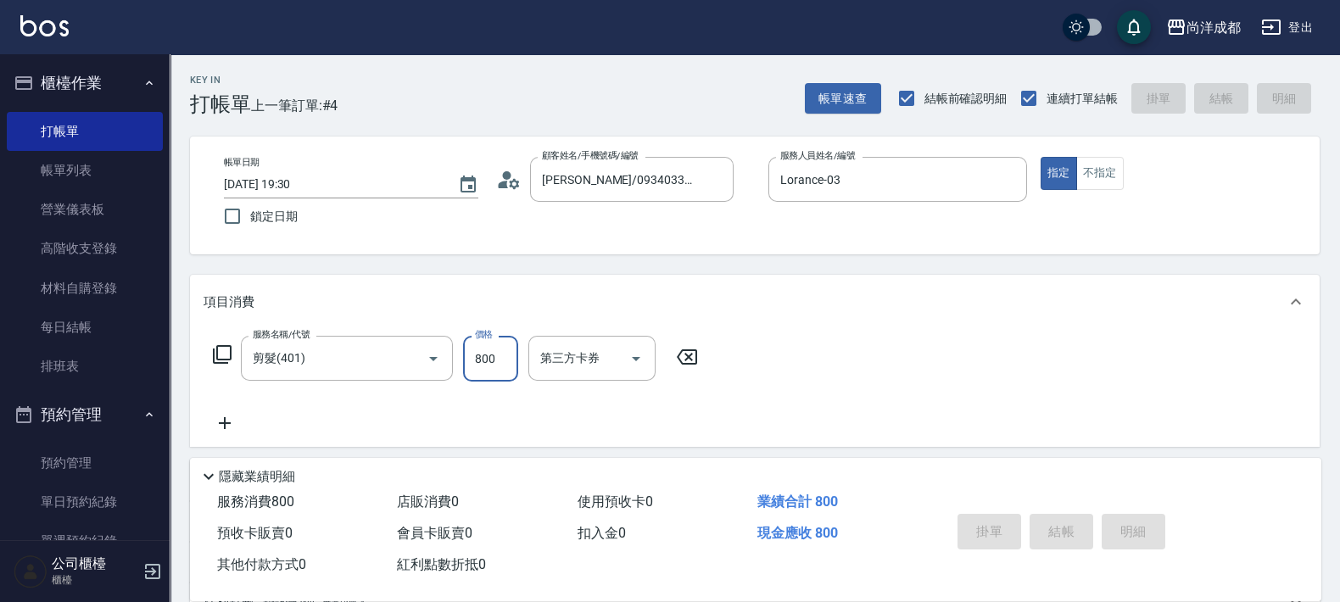
type input "[DATE] 19:31"
type input "0"
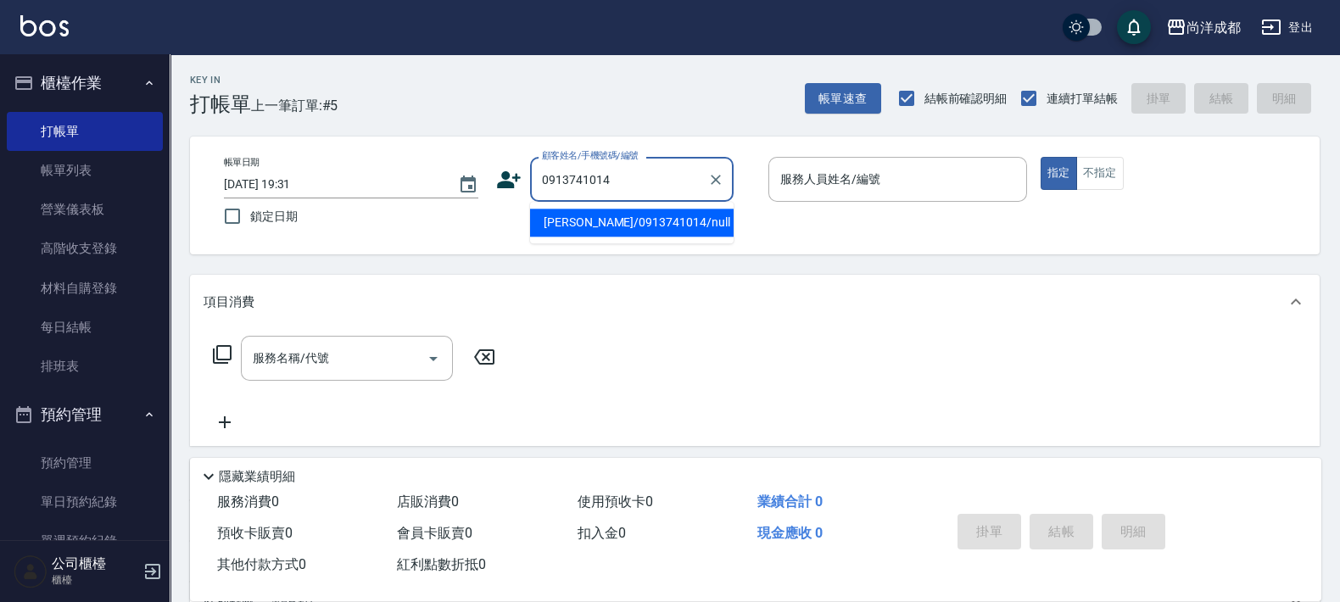
type input "[PERSON_NAME]/0913741014/null"
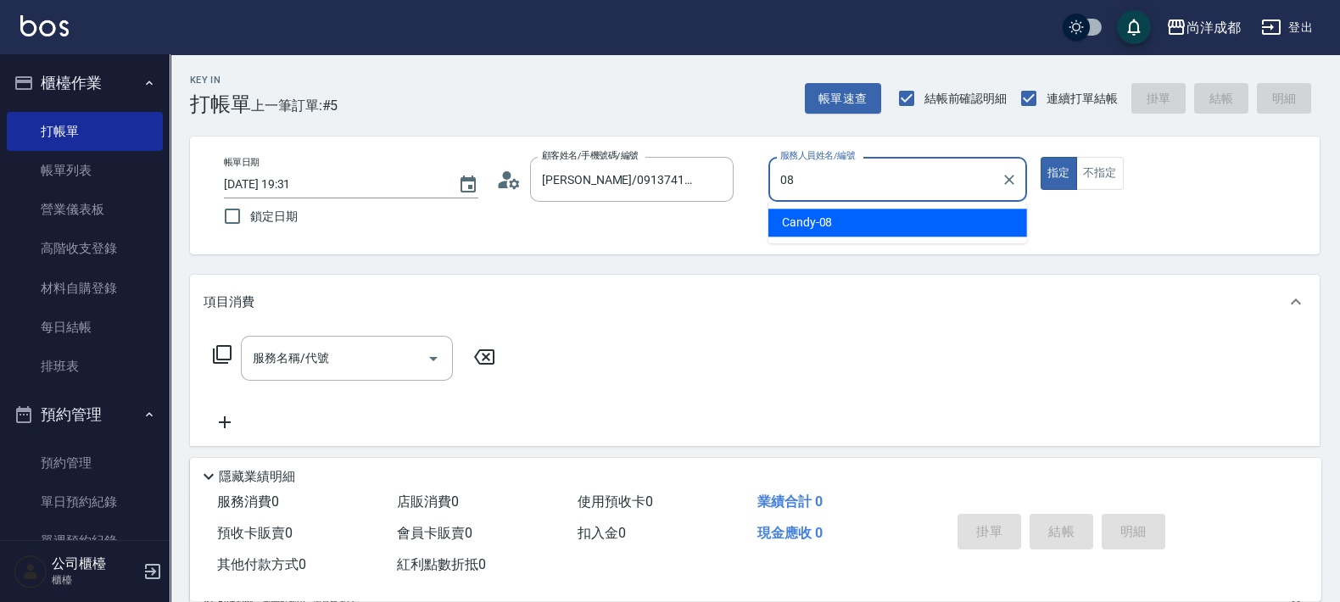
type input "Candy-08"
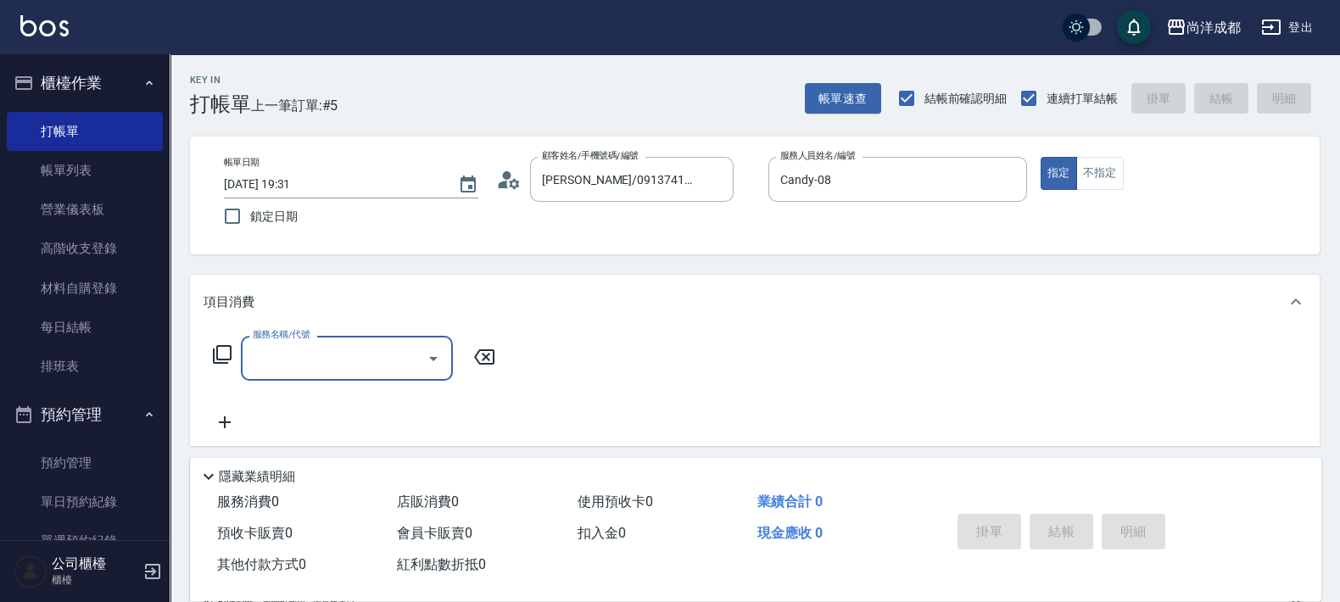
click at [501, 174] on icon at bounding box center [508, 179] width 25 height 25
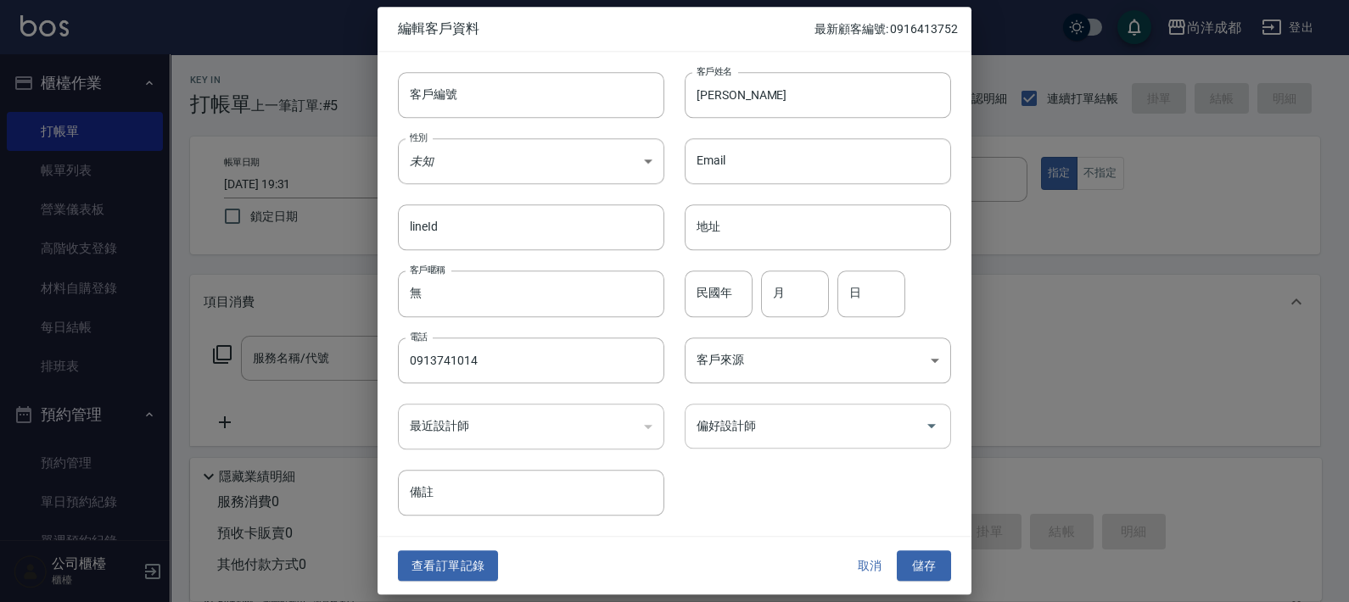
click at [893, 448] on div "偏好設計師" at bounding box center [818, 426] width 266 height 45
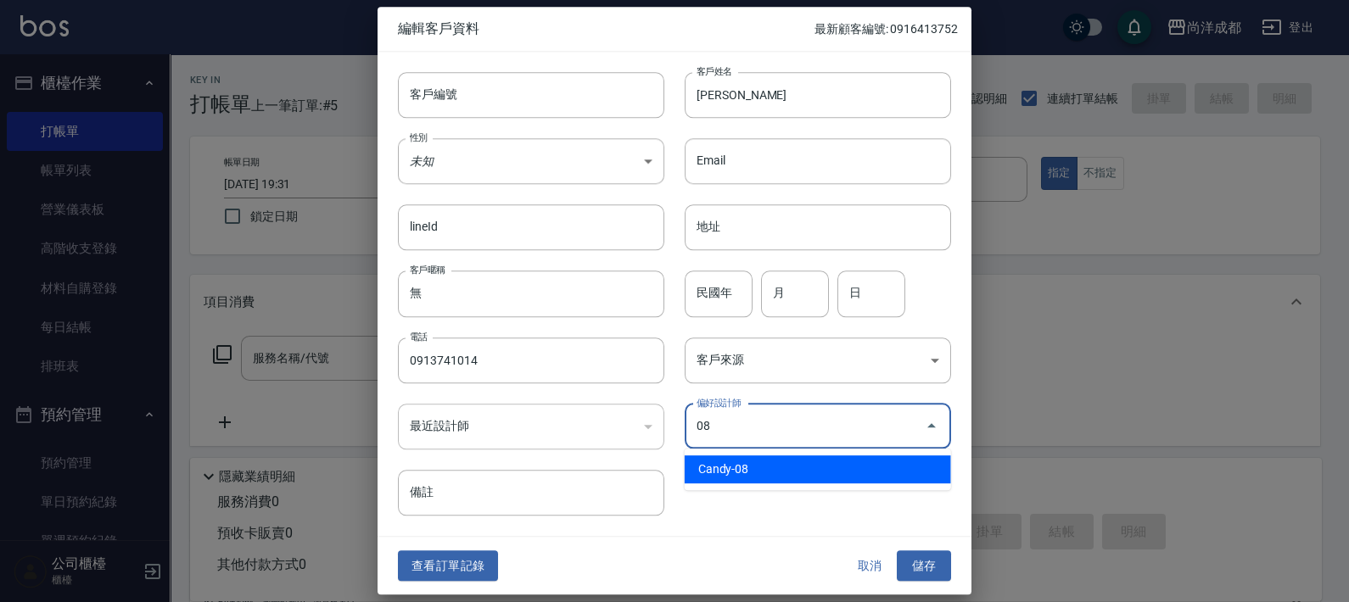
type input "Candy"
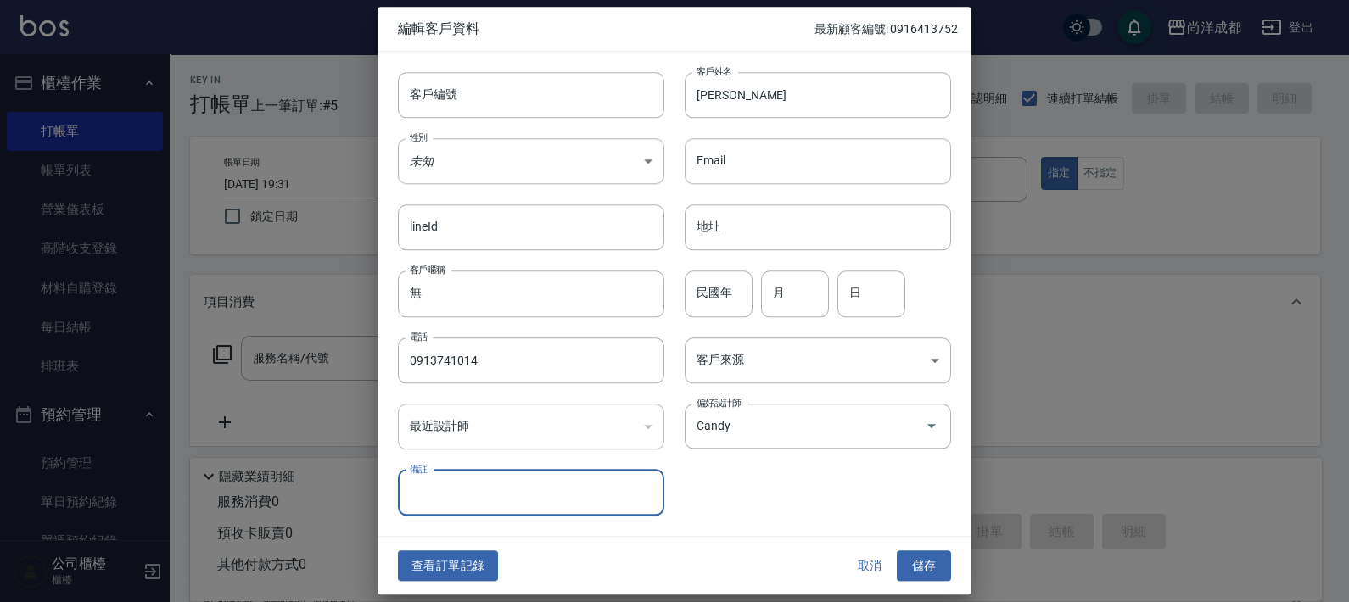
click at [897, 551] on button "儲存" at bounding box center [924, 566] width 54 height 31
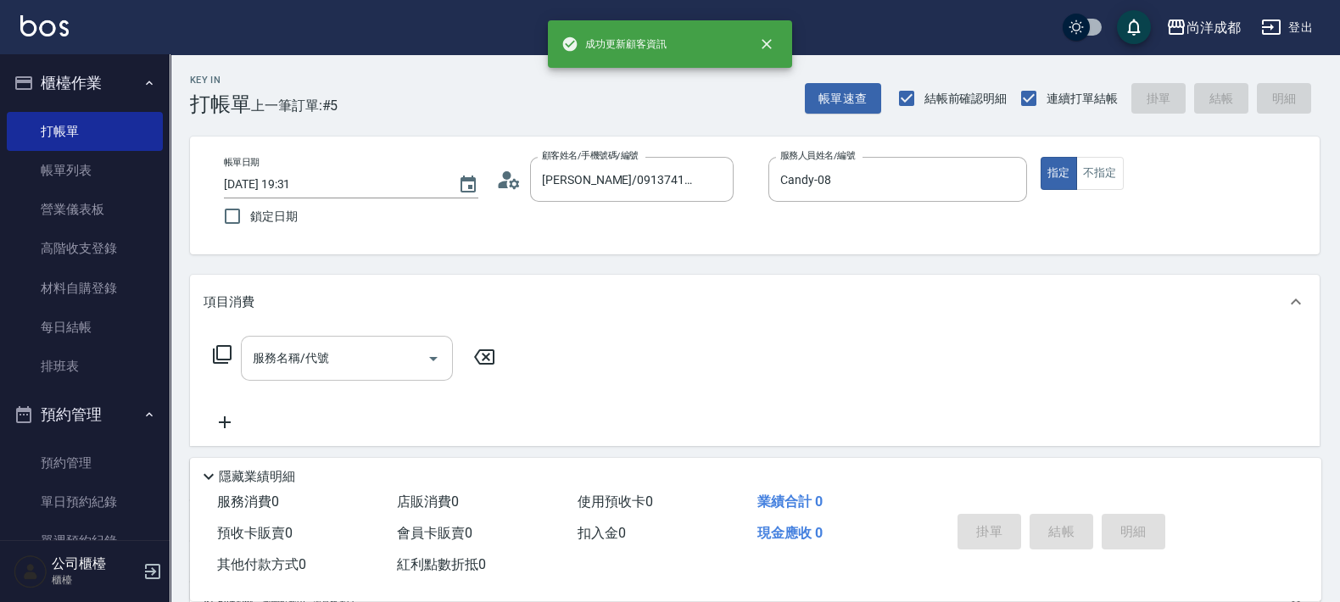
click at [395, 375] on div "服務名稱/代號" at bounding box center [347, 358] width 212 height 45
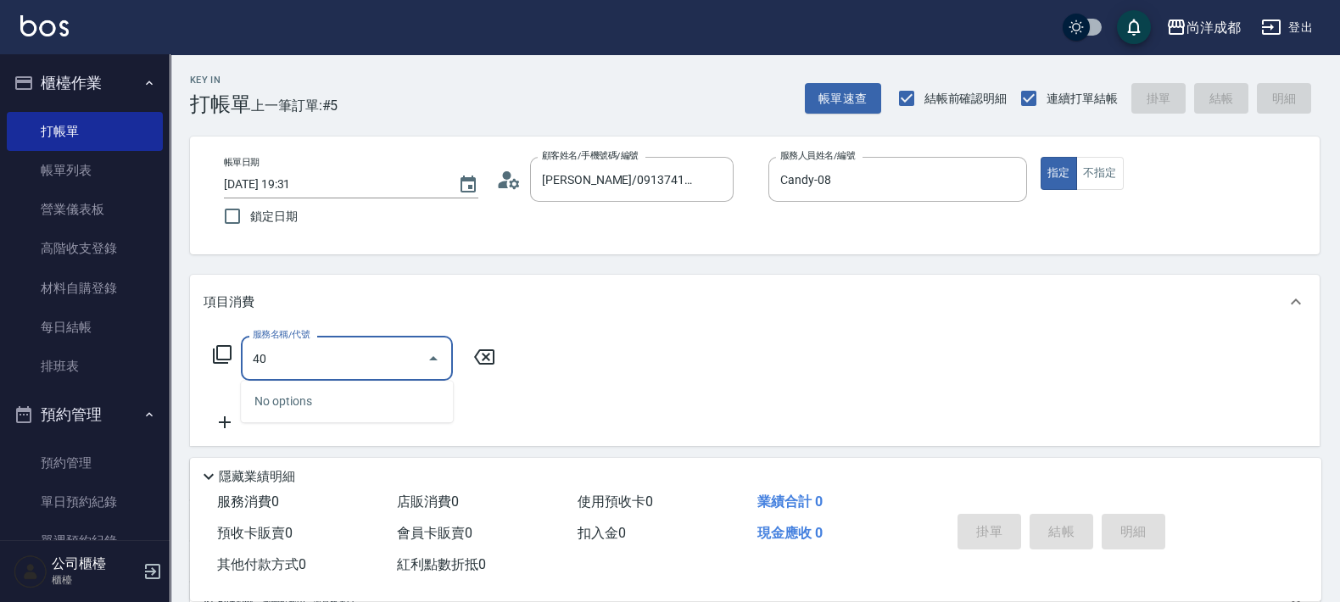
type input "401"
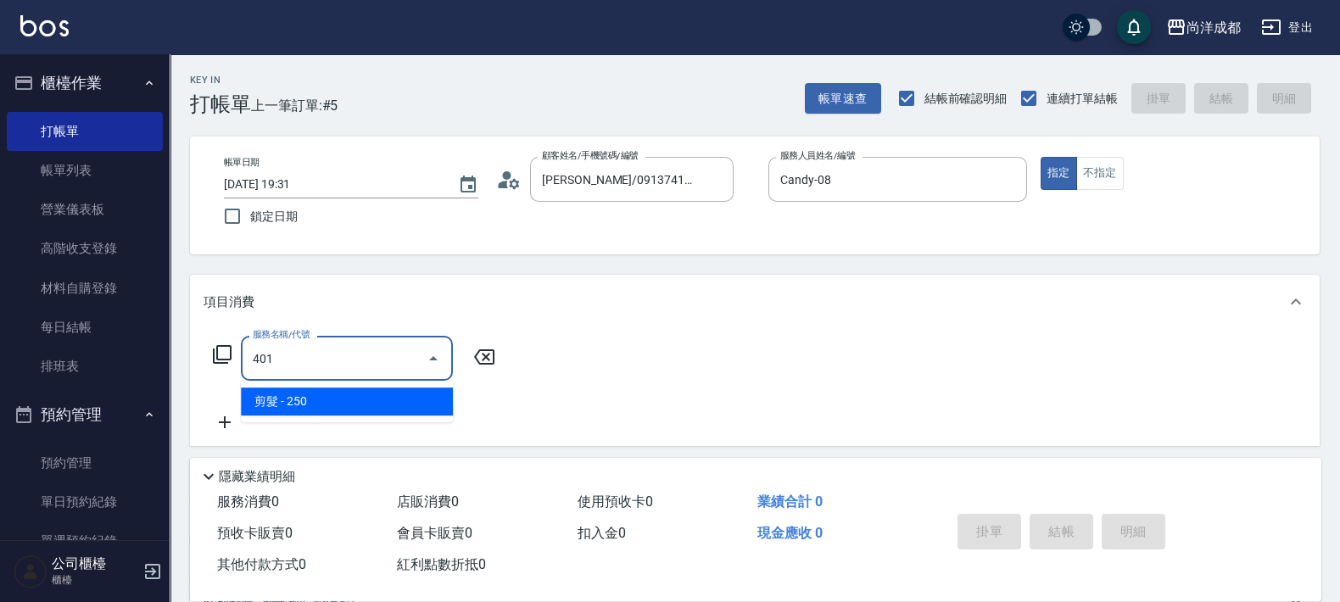
type input "20"
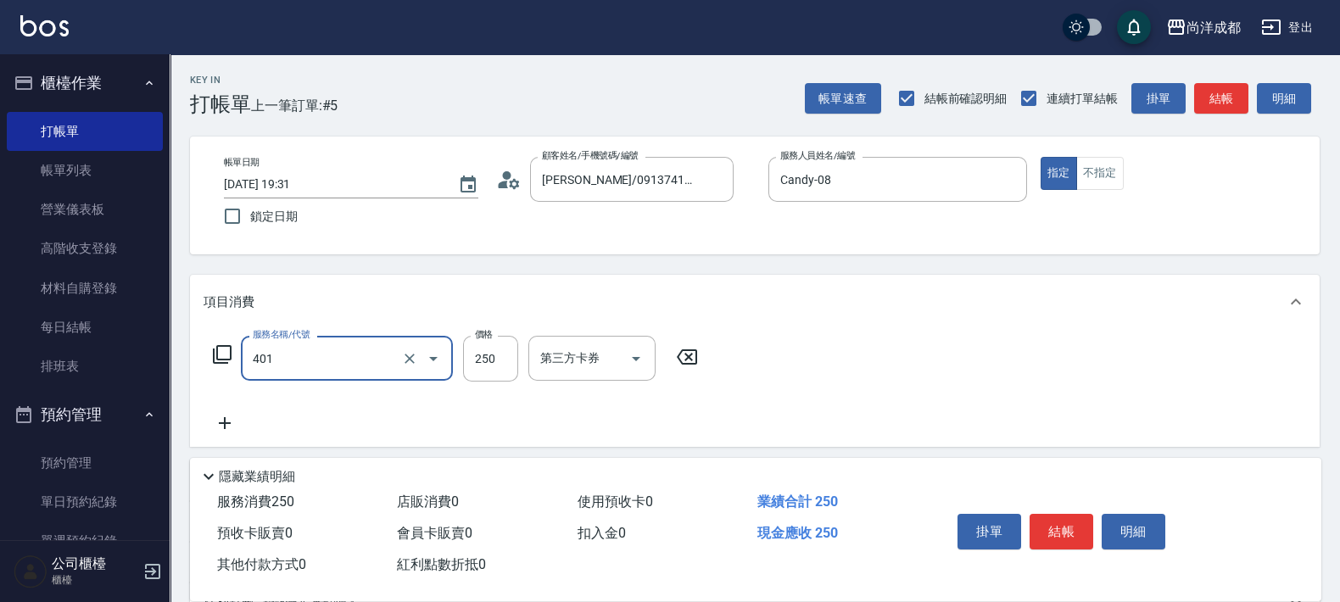
type input "剪髮(401)"
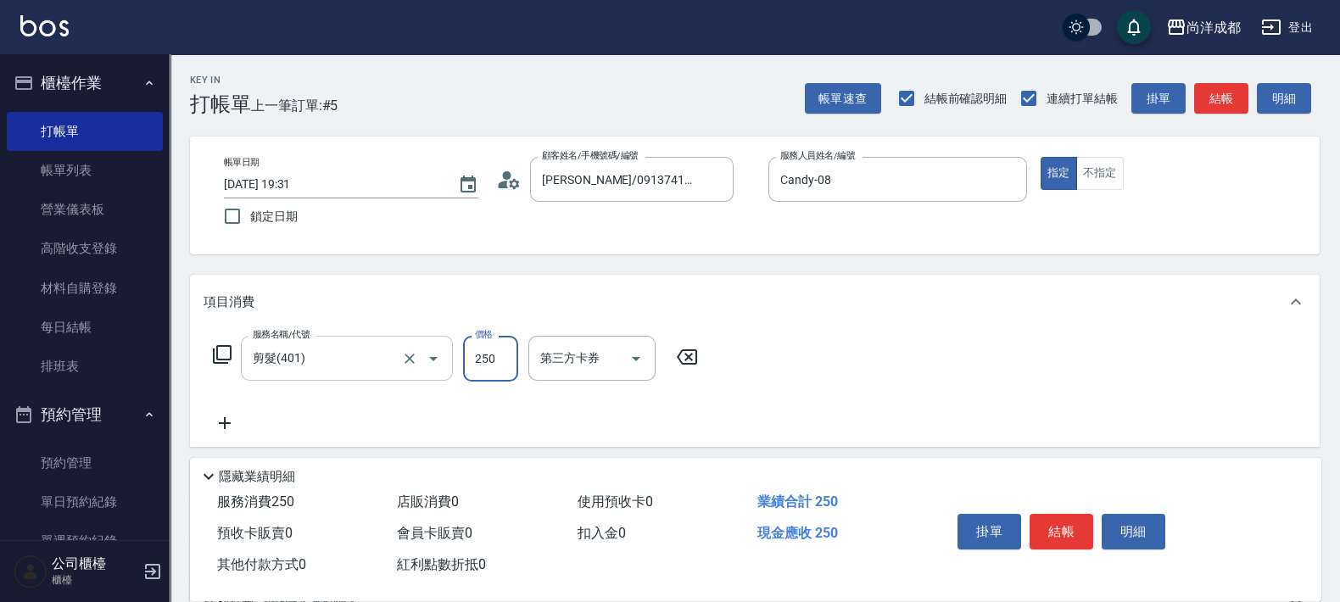
type input "6"
type input "0"
type input "60"
type input "600"
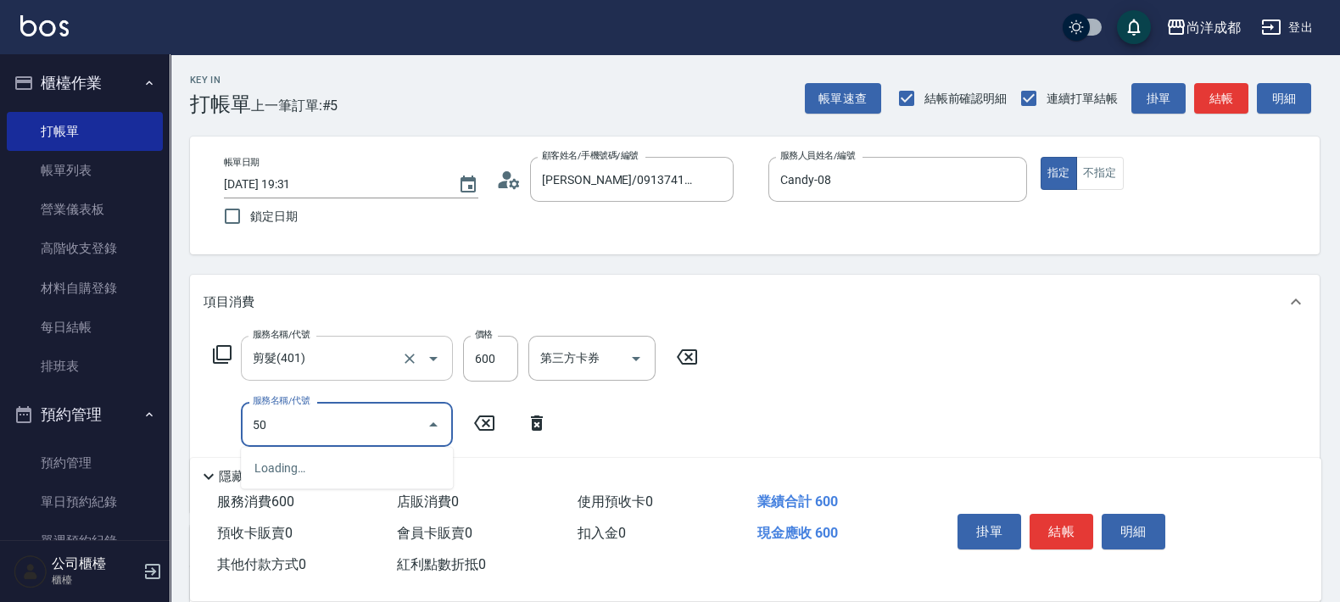
type input "501"
type input "160"
type input "染髮(501)"
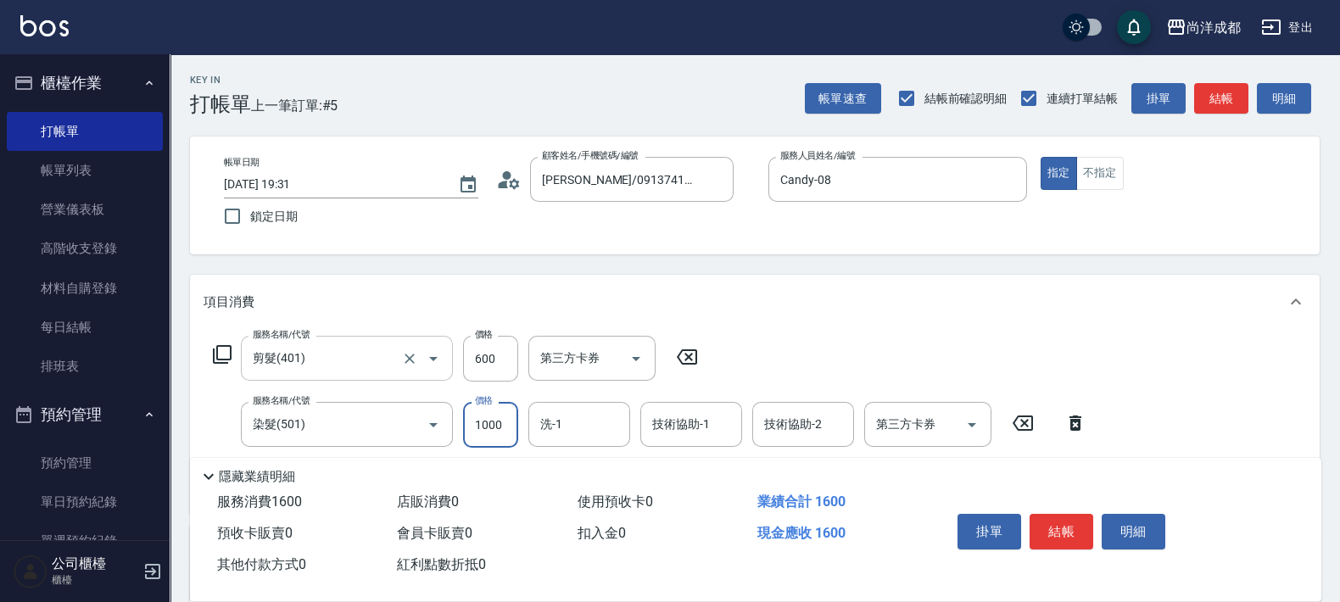
type input "1"
type input "60"
type input "11"
type input "70"
type input "1199"
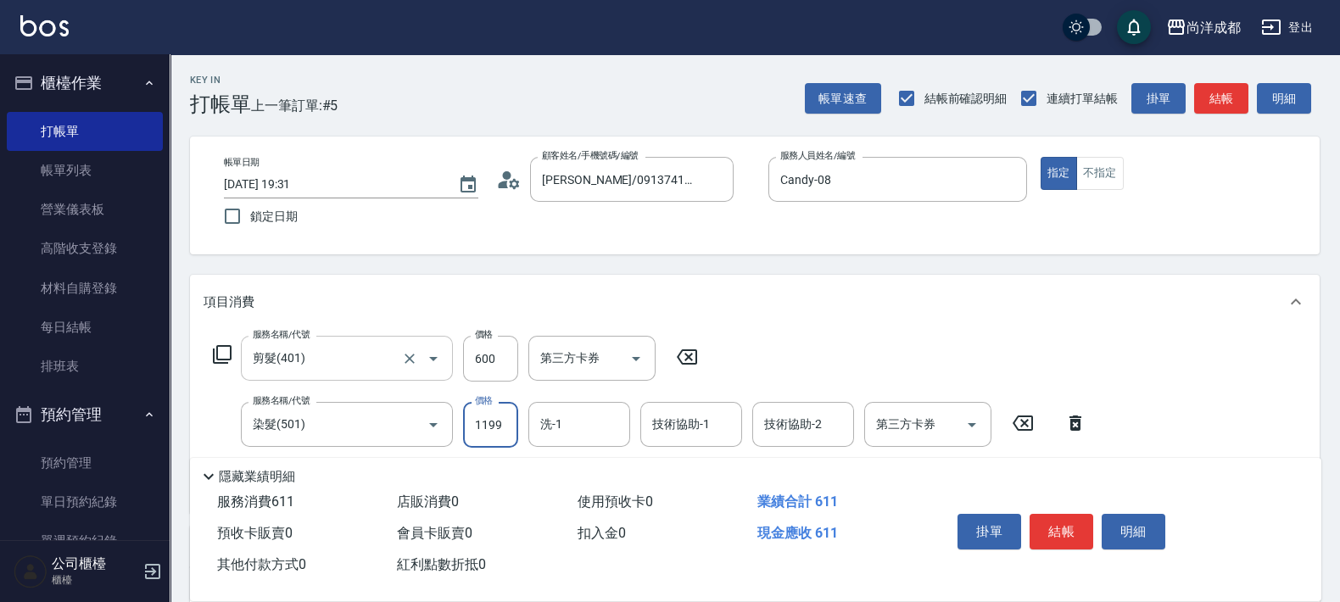
type input "170"
type input "1199"
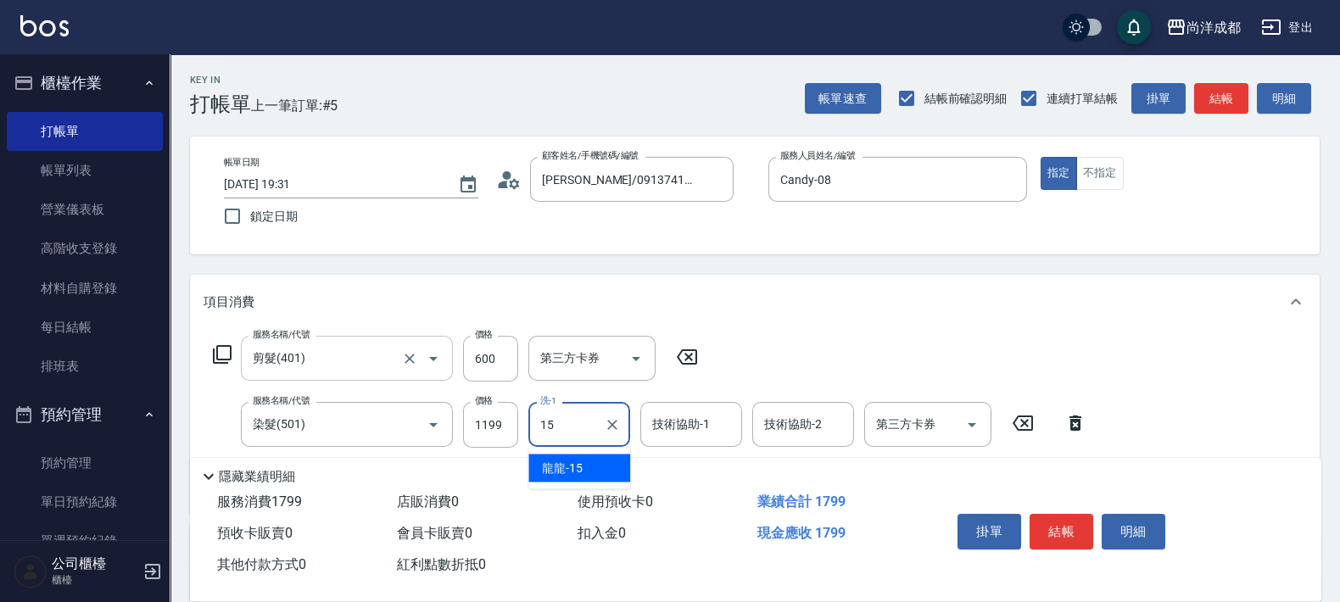
type input "龍龍-15"
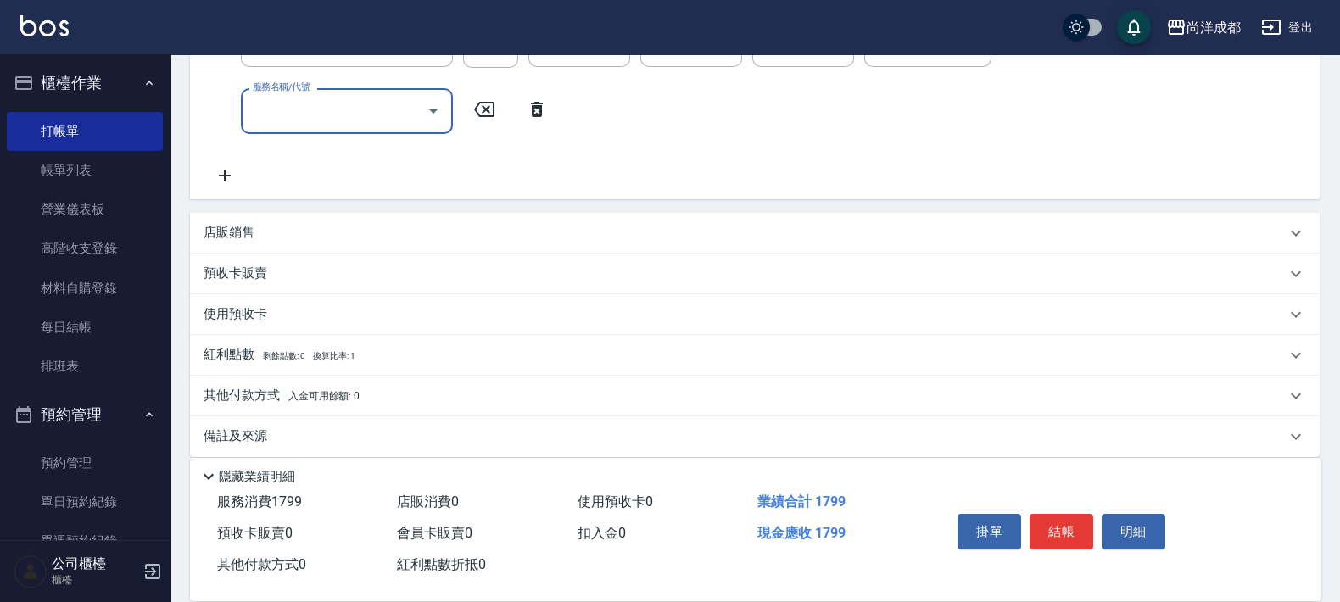
scroll to position [395, 0]
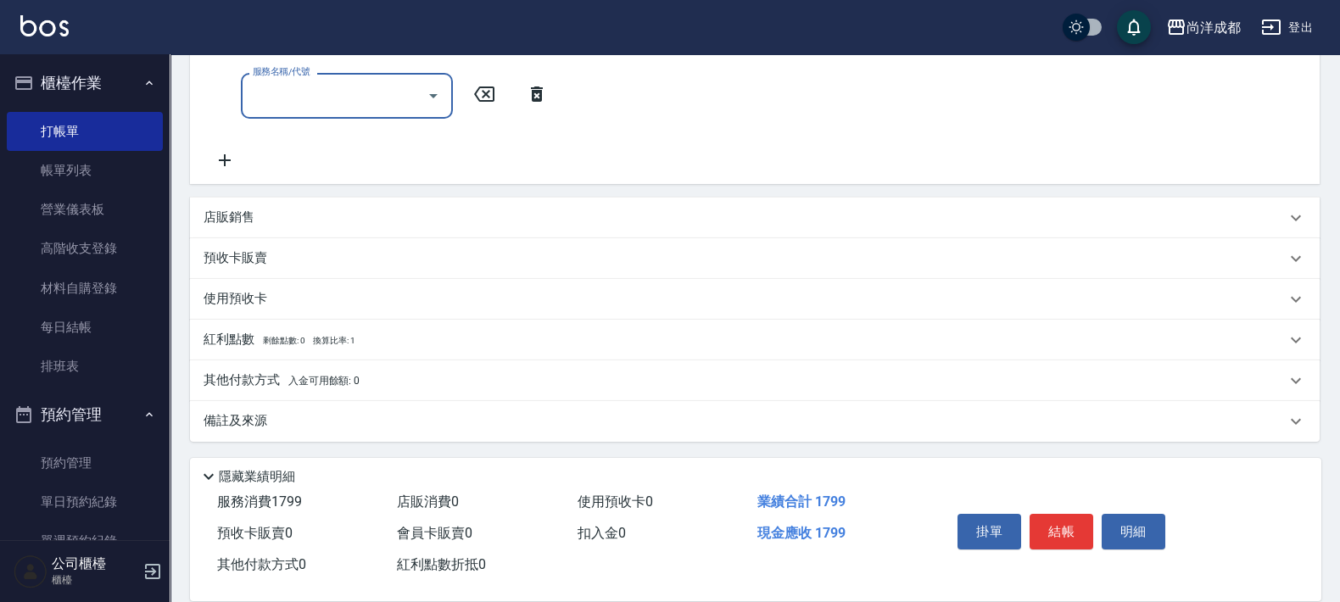
click at [393, 110] on div "服務名稱/代號" at bounding box center [347, 95] width 212 height 45
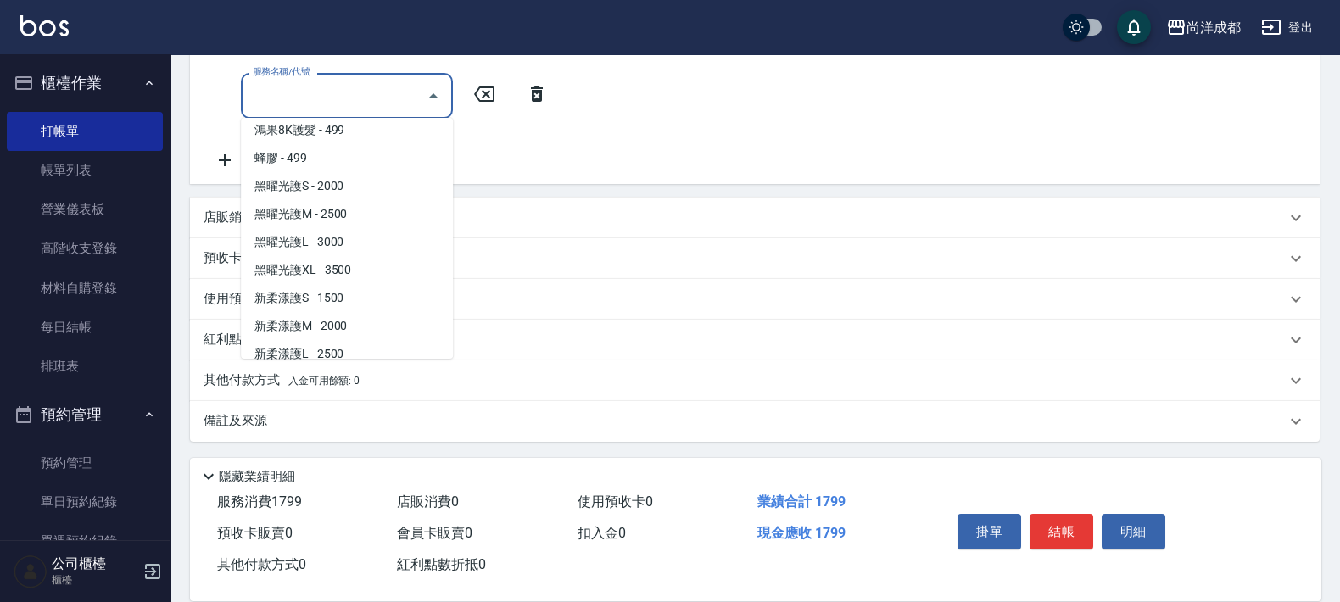
scroll to position [636, 0]
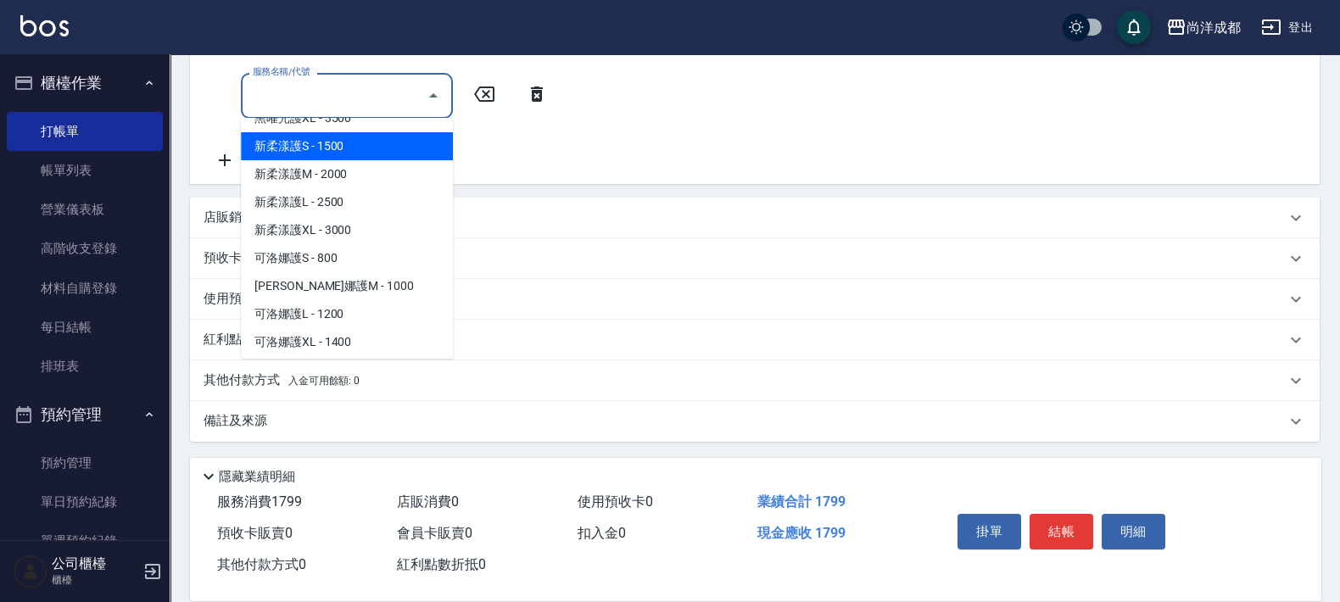
click at [392, 148] on span "新柔漾護S - 1500" at bounding box center [347, 146] width 212 height 28
type input "320"
type input "新柔漾護S(613)"
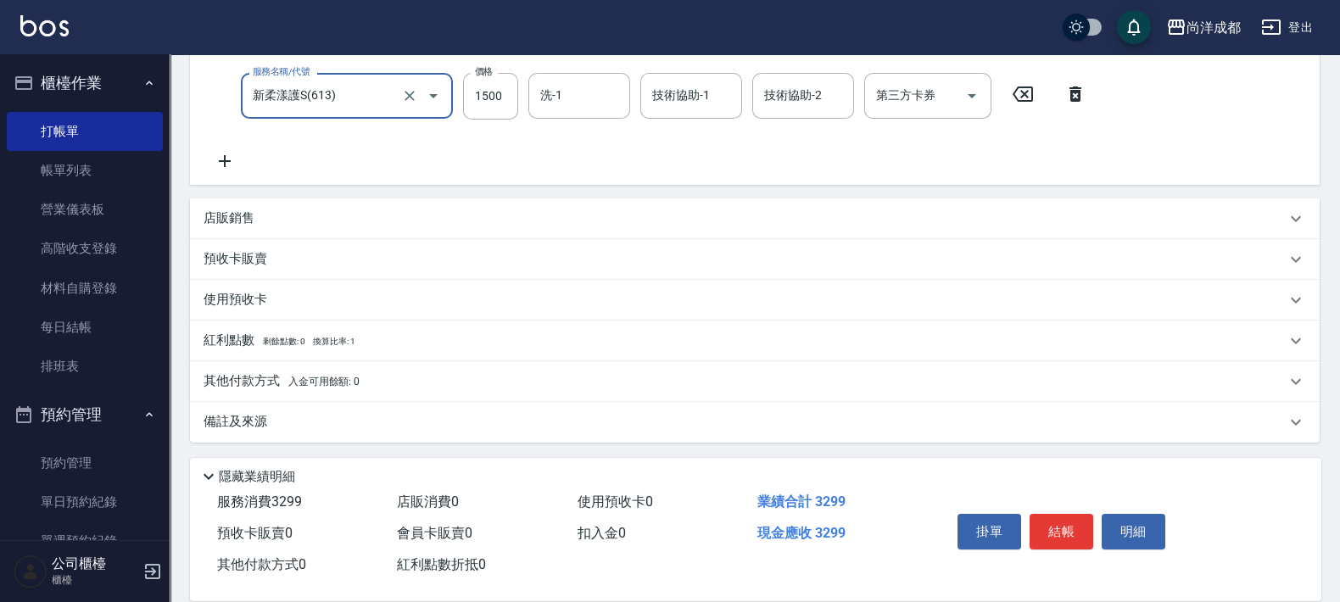
scroll to position [57, 0]
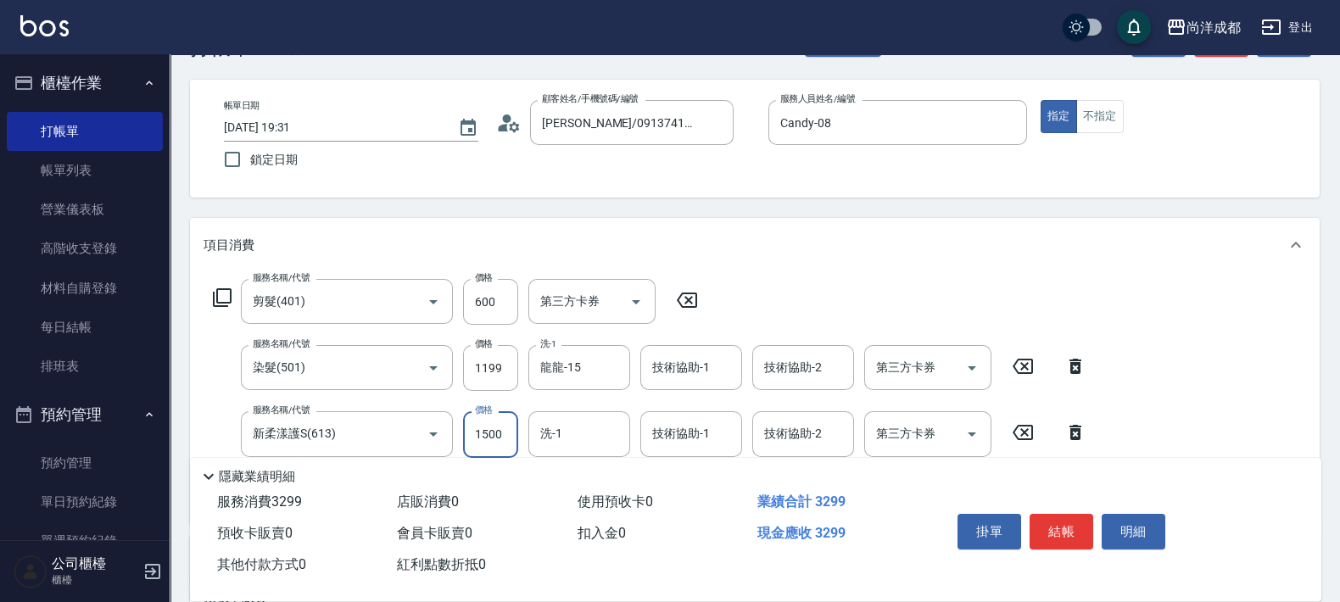
type input "2"
type input "180"
type input "200"
type input "190"
type input "2000"
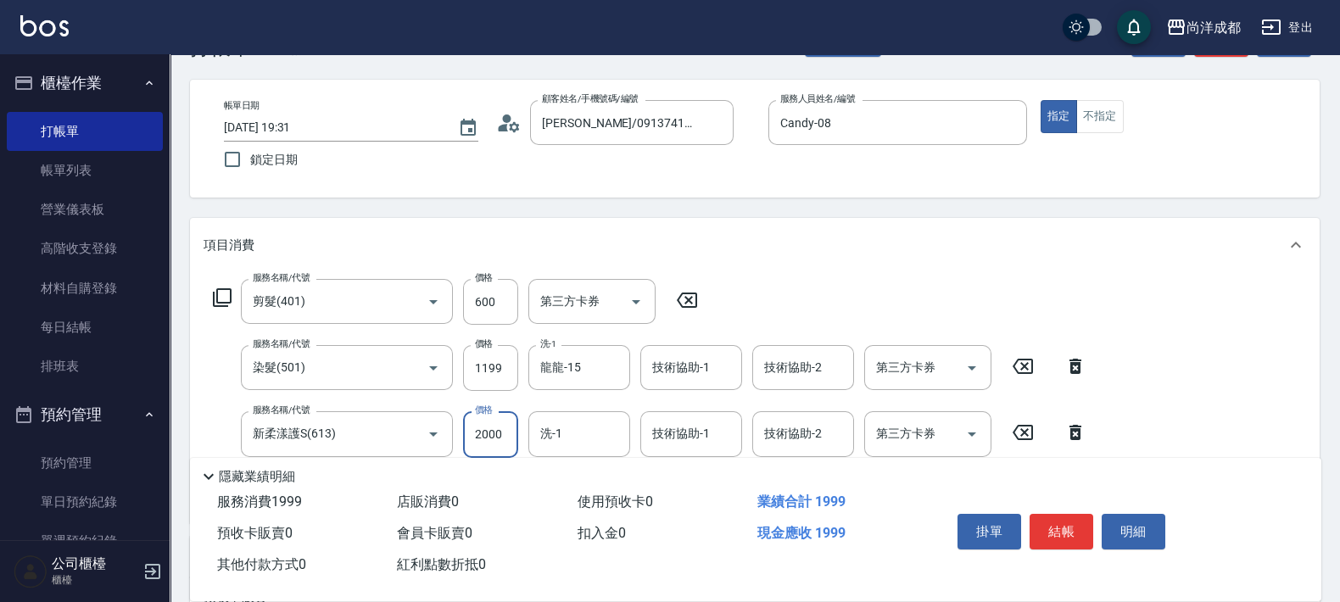
type input "370"
type input "2000"
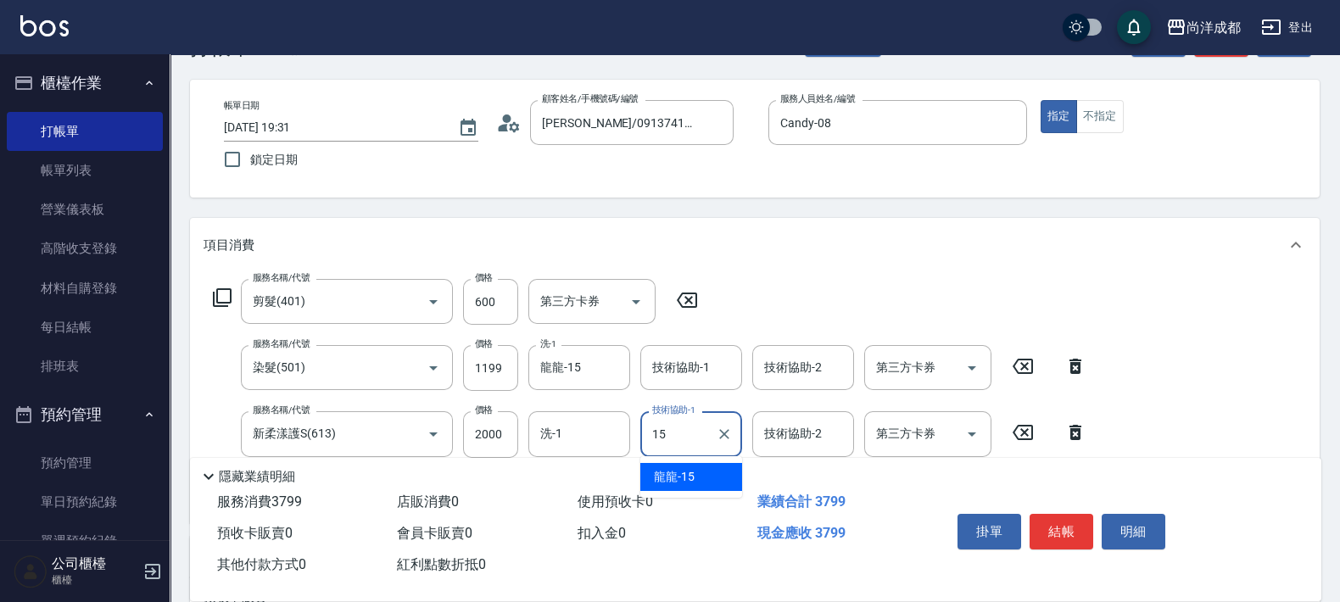
type input "龍龍-15"
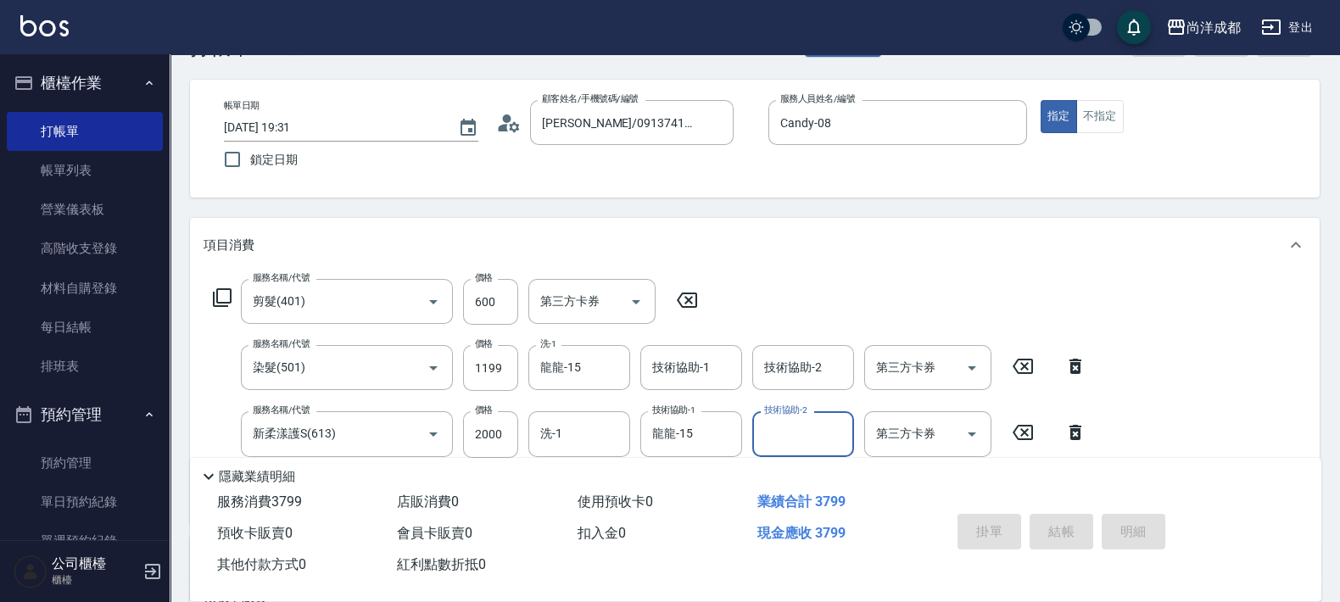
type input "[DATE] 19:32"
type input "0"
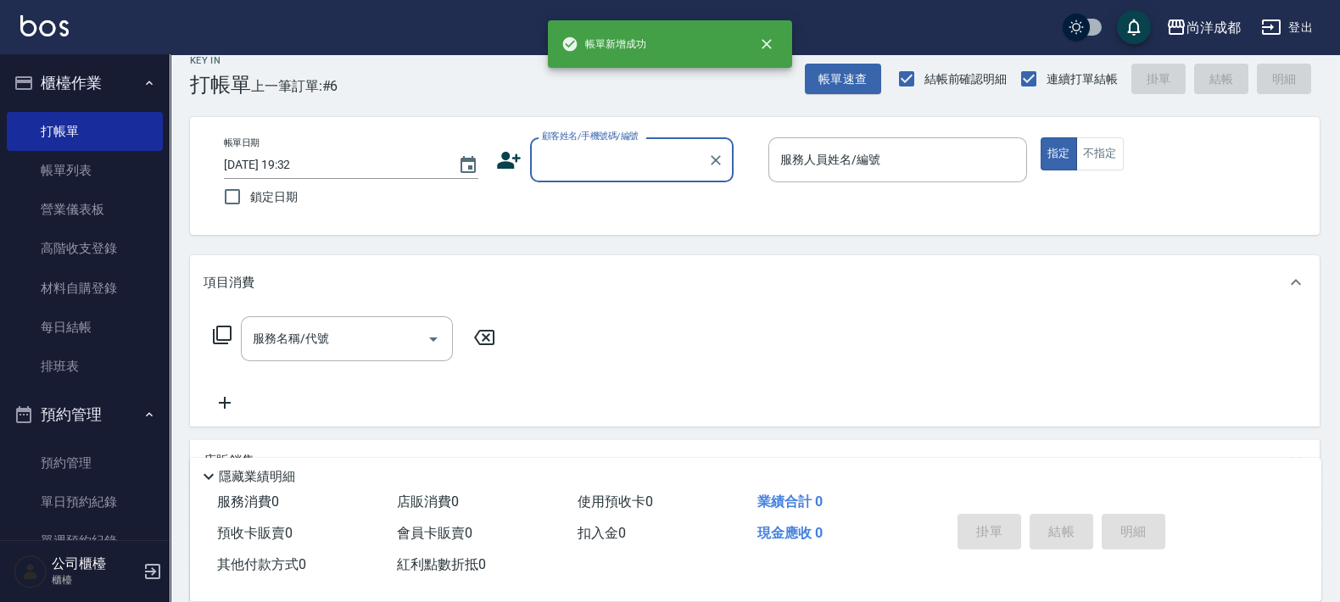
scroll to position [0, 0]
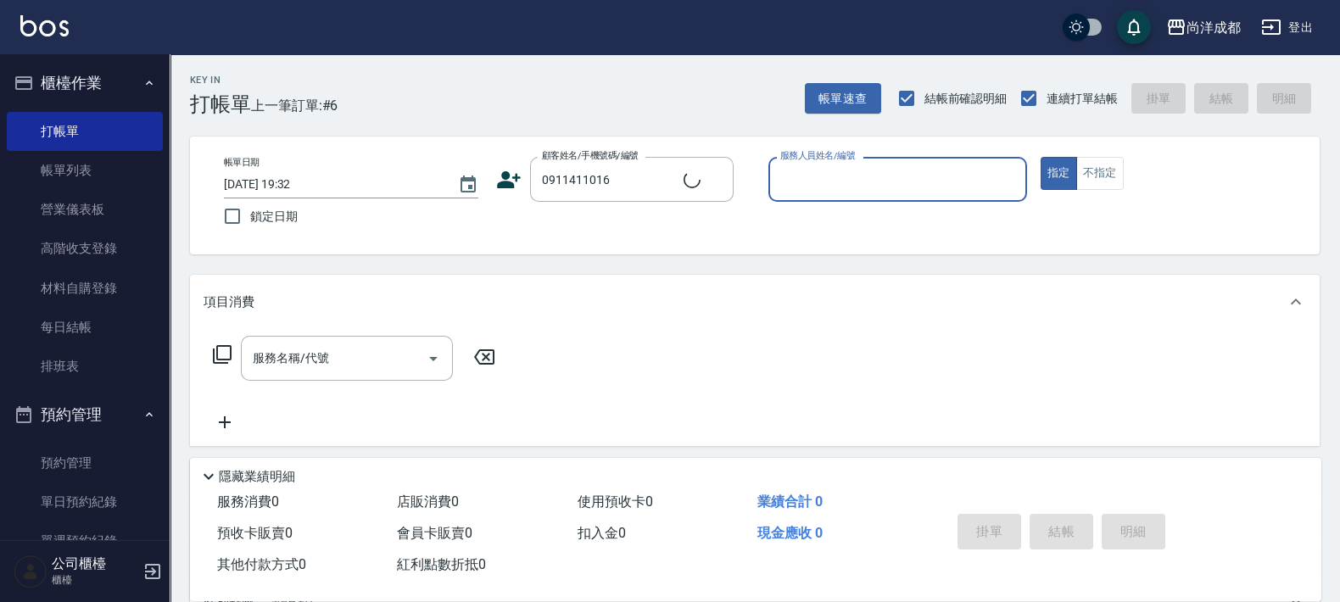
type input "[PERSON_NAME]/0911411016/null"
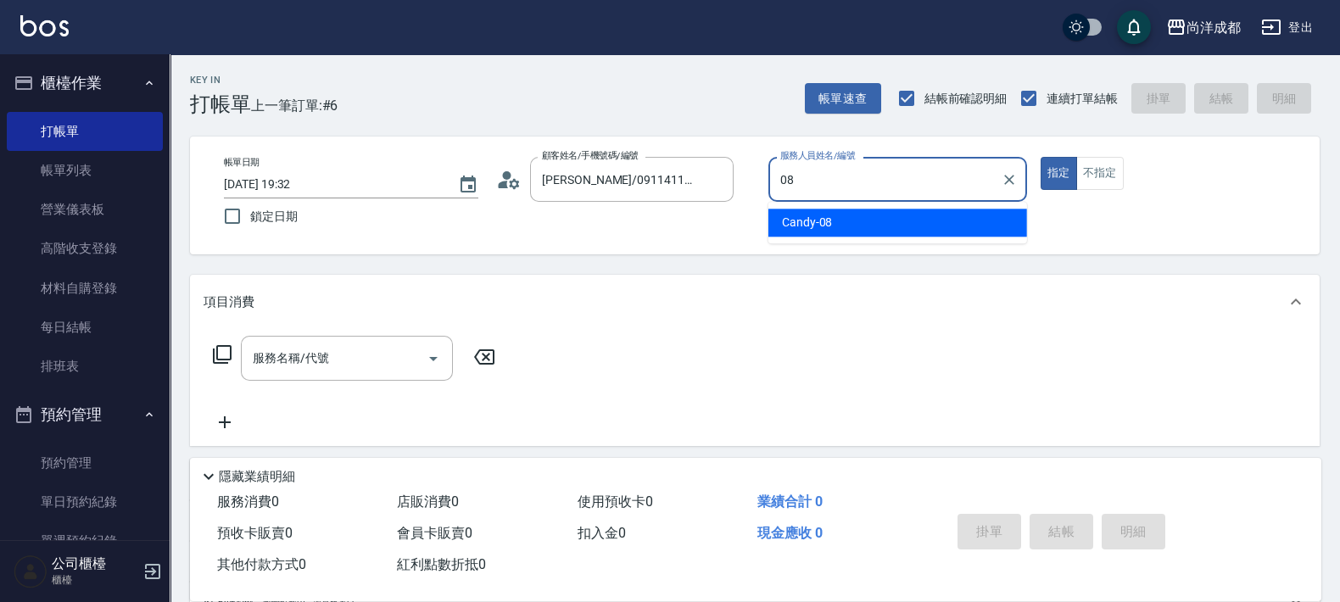
type input "Candy-08"
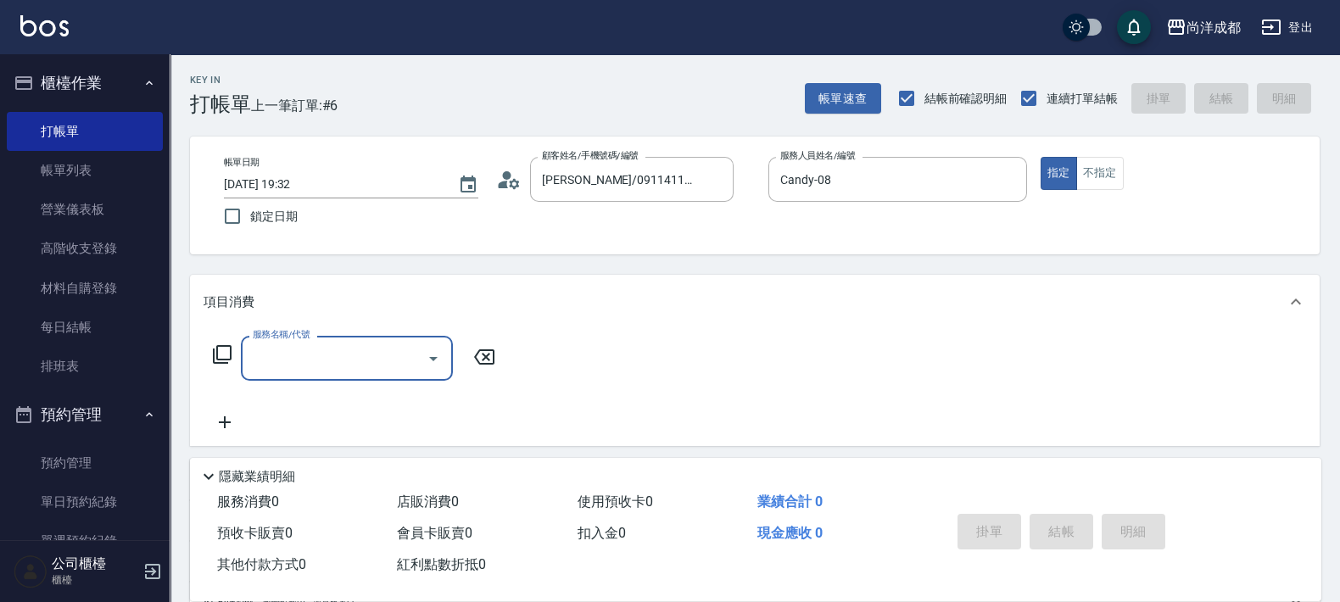
click at [520, 187] on icon at bounding box center [508, 179] width 25 height 25
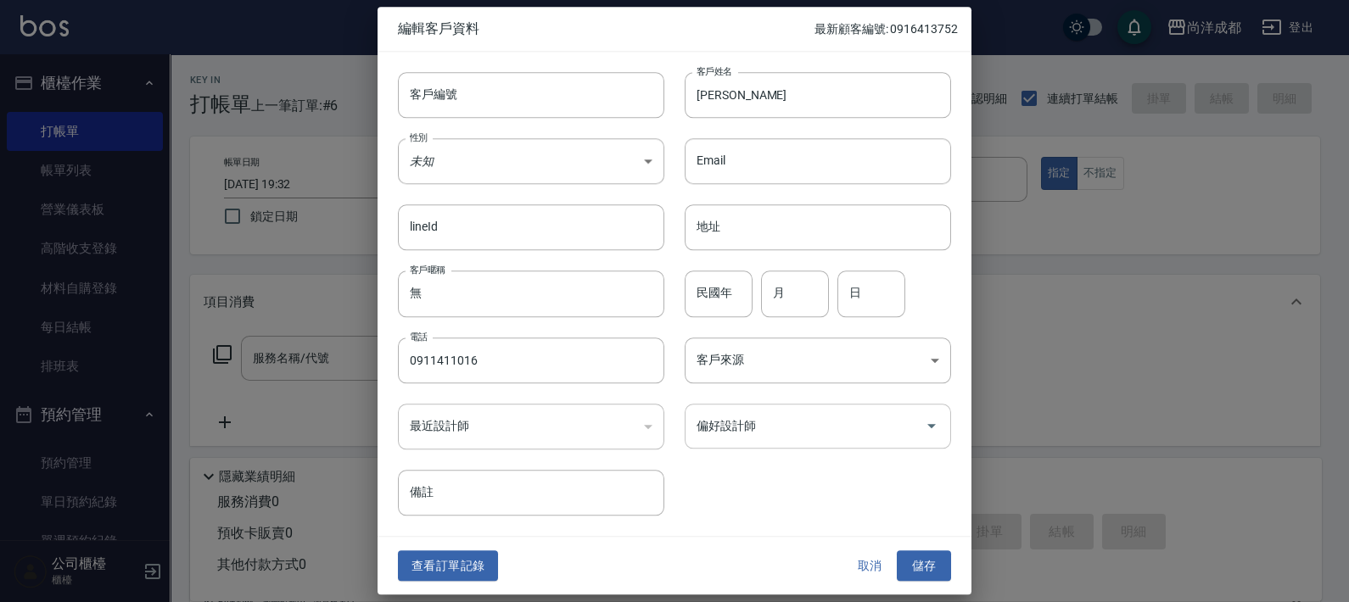
click at [757, 418] on input "偏好設計師" at bounding box center [805, 426] width 226 height 30
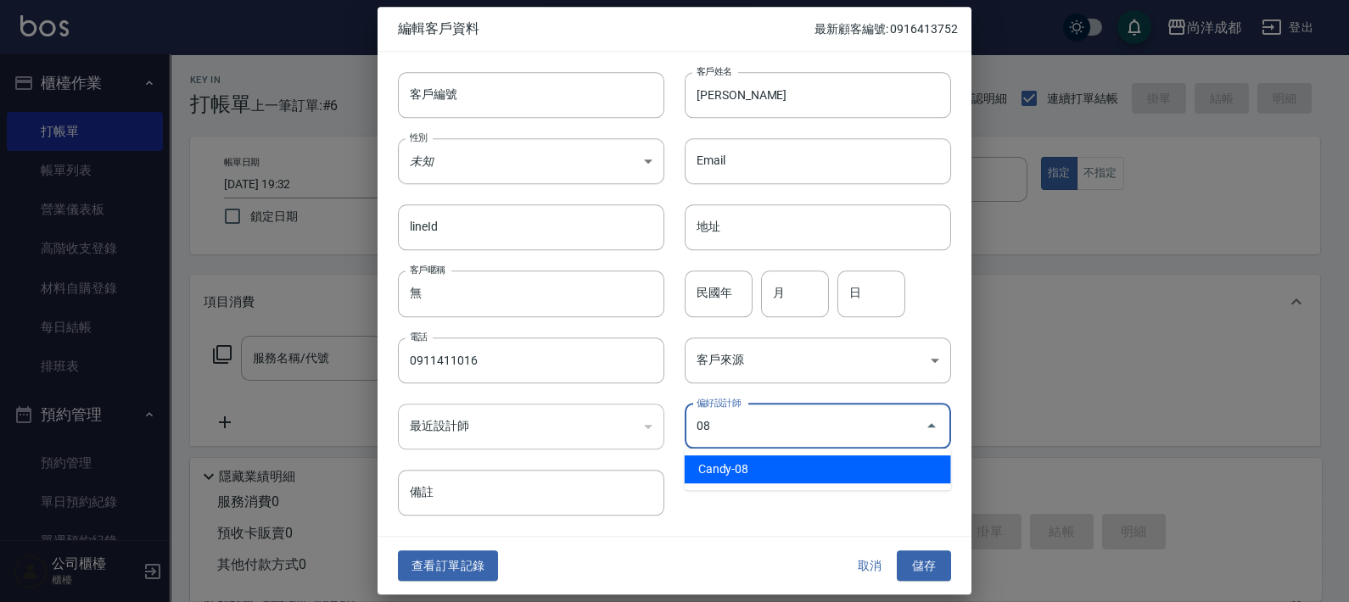
type input "Candy"
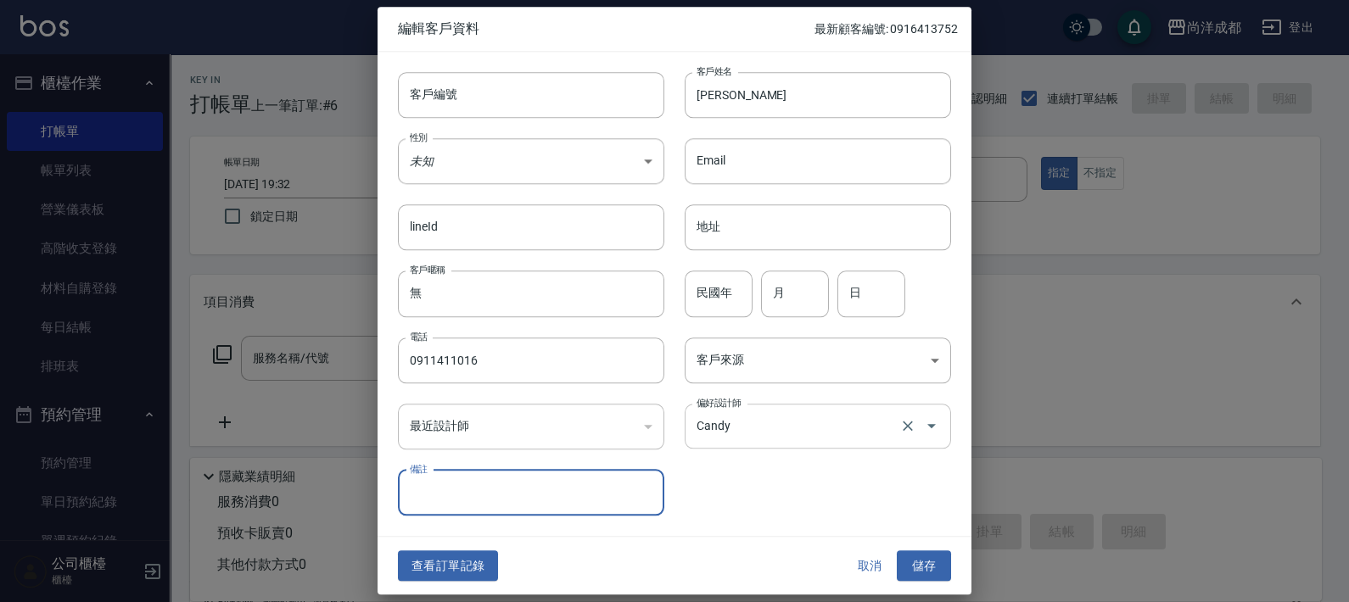
click at [897, 551] on button "儲存" at bounding box center [924, 566] width 54 height 31
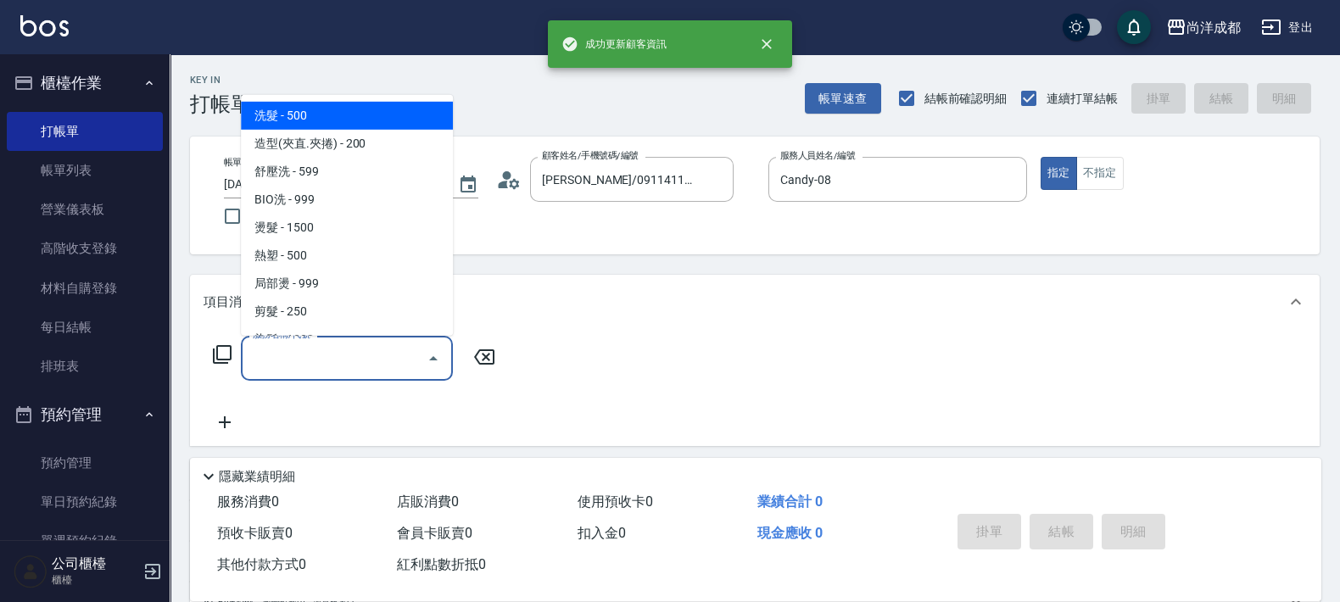
click at [381, 370] on input "服務名稱/代號" at bounding box center [334, 359] width 171 height 30
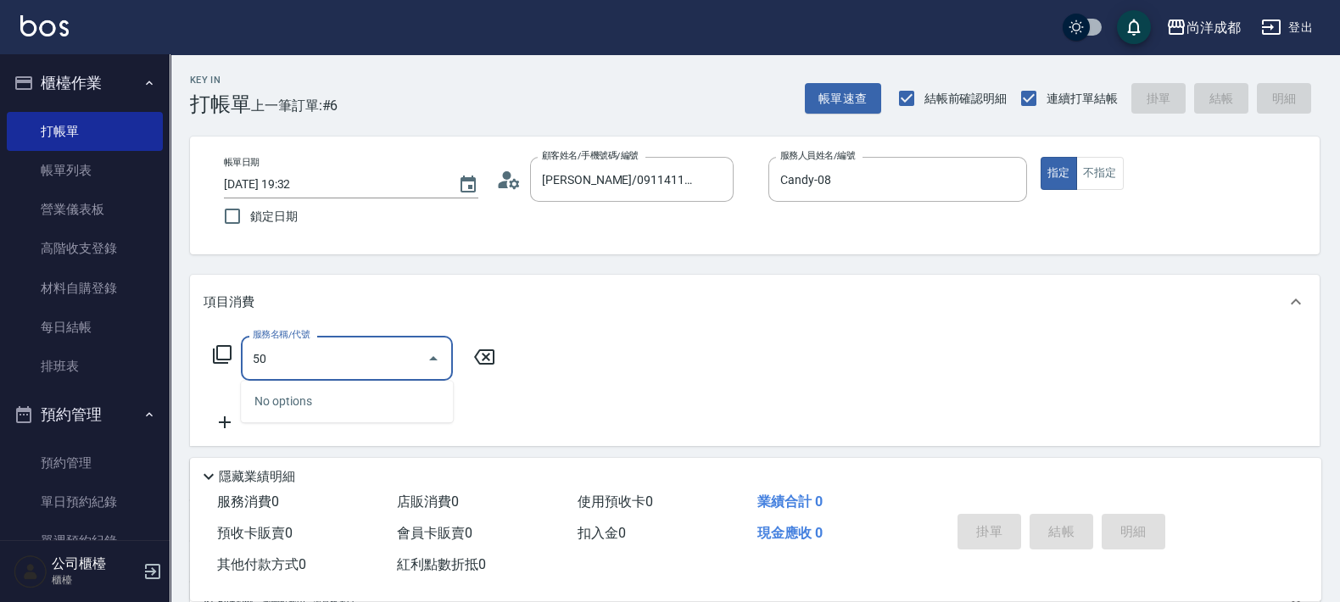
type input "501"
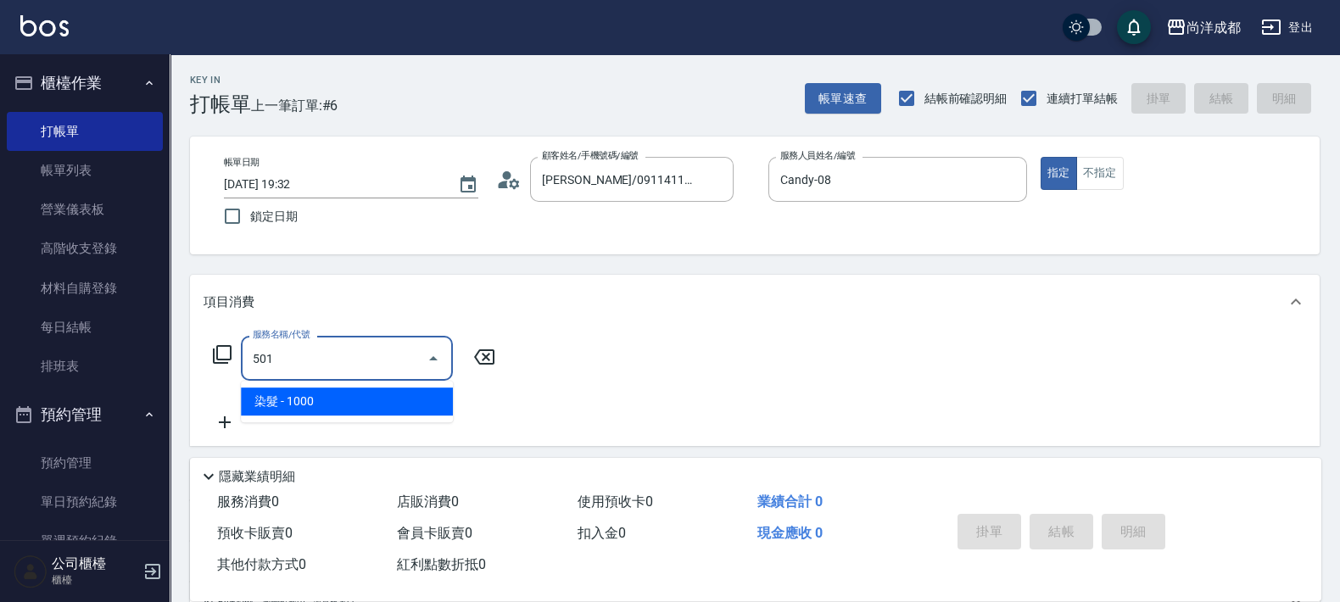
type input "100"
type input "染髮(501)"
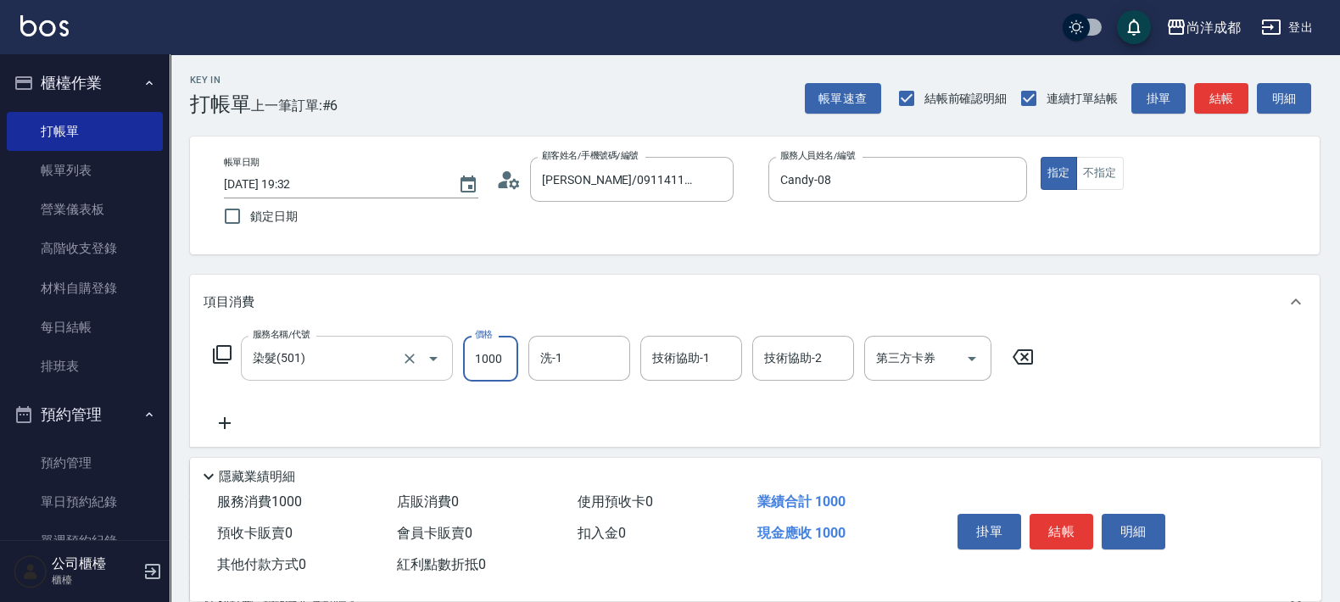
type input "1"
type input "0"
type input "168"
type input "160"
type input "1680"
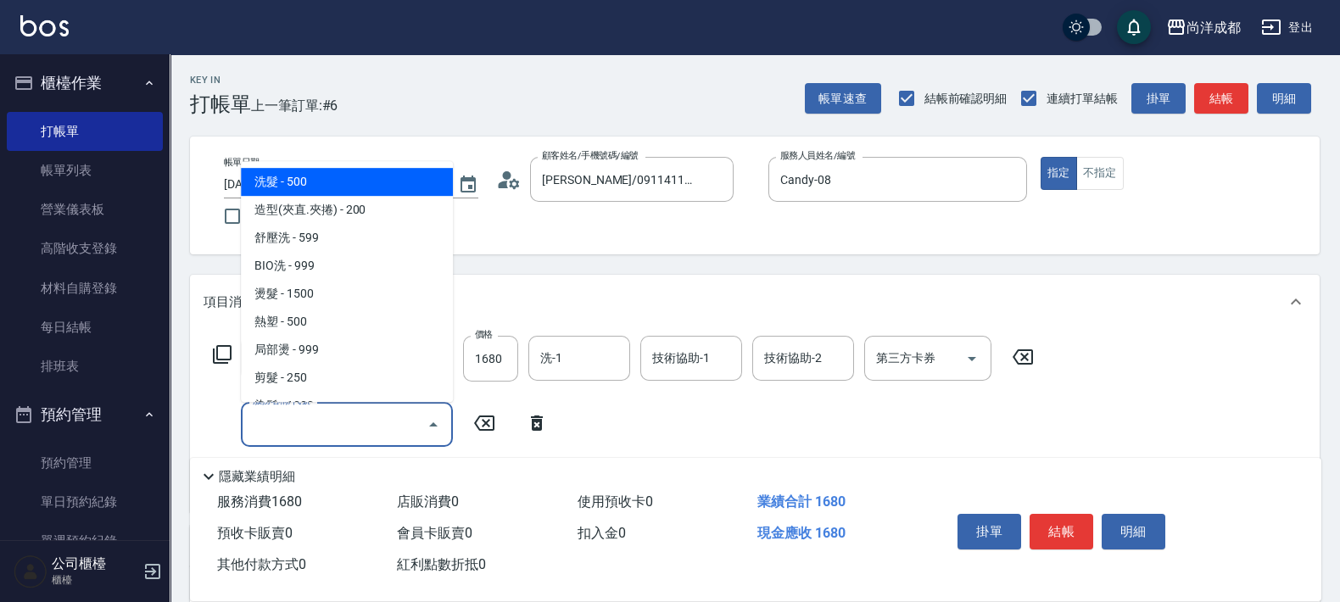
click at [368, 420] on input "服務名稱/代號" at bounding box center [334, 425] width 171 height 30
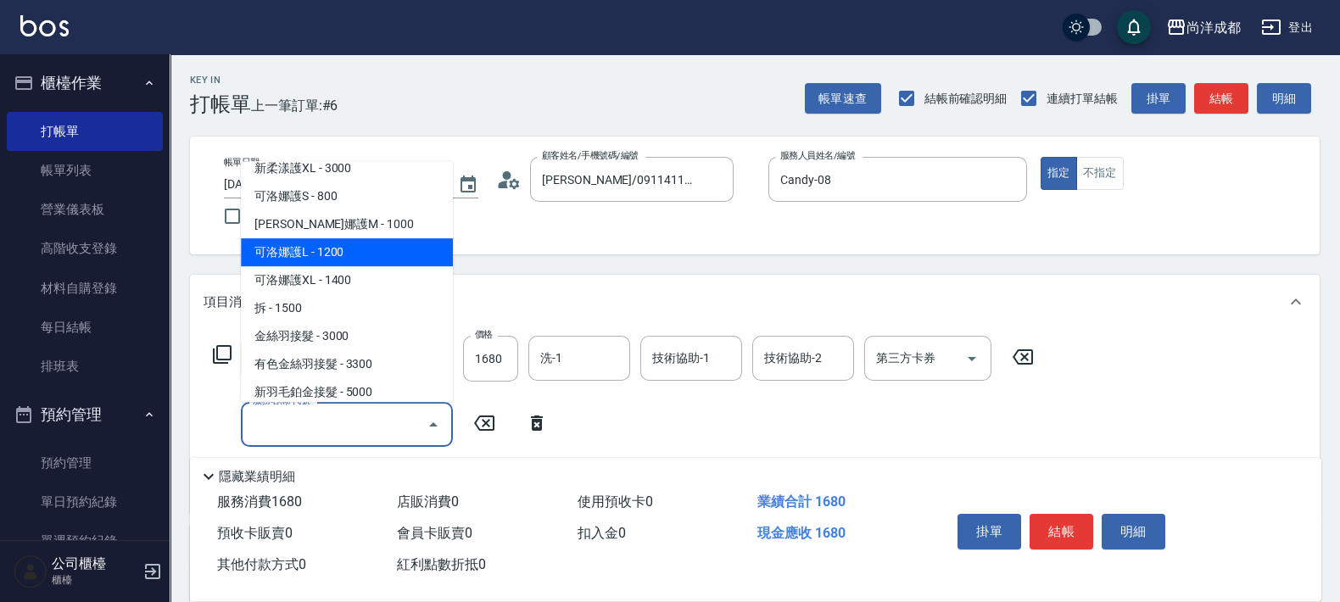
scroll to position [636, 0]
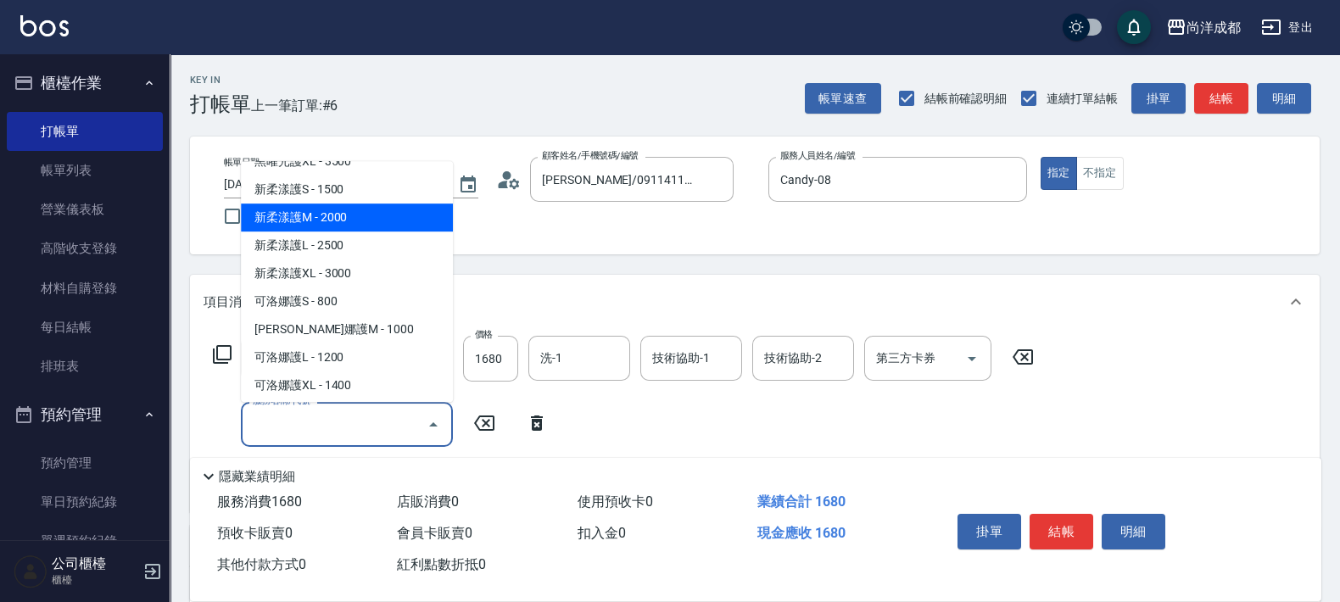
click at [361, 221] on span "新柔漾護M - 2000" at bounding box center [347, 218] width 212 height 28
type input "360"
type input "新柔漾護M(614)"
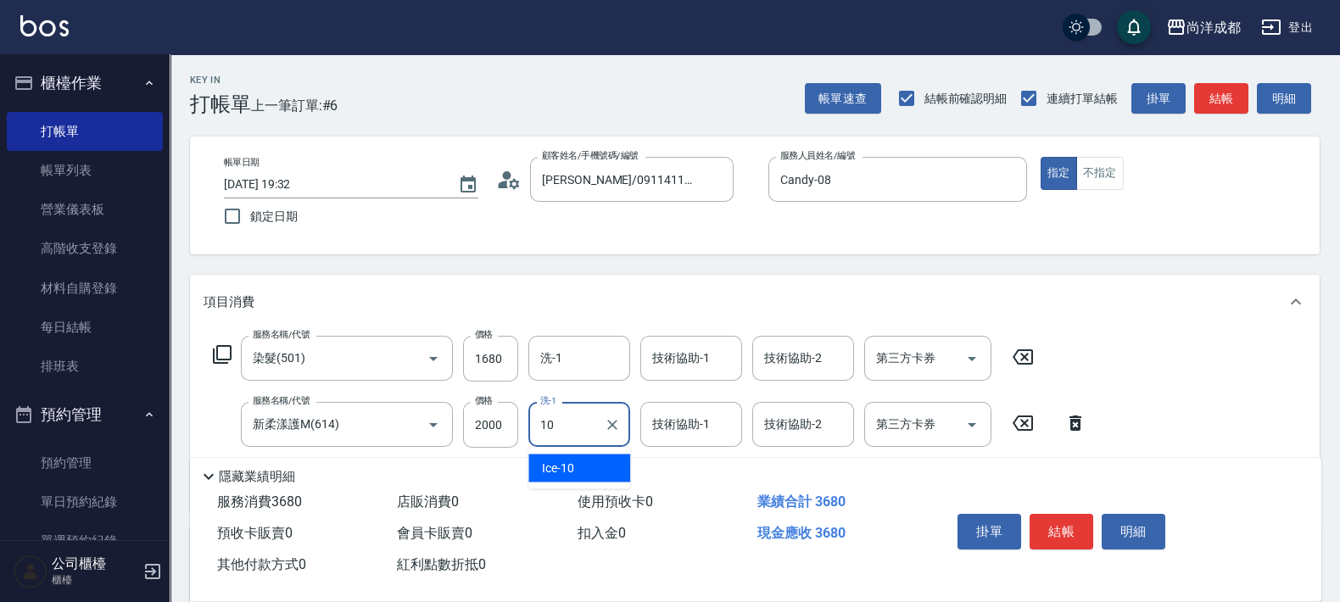
type input "Ice-10"
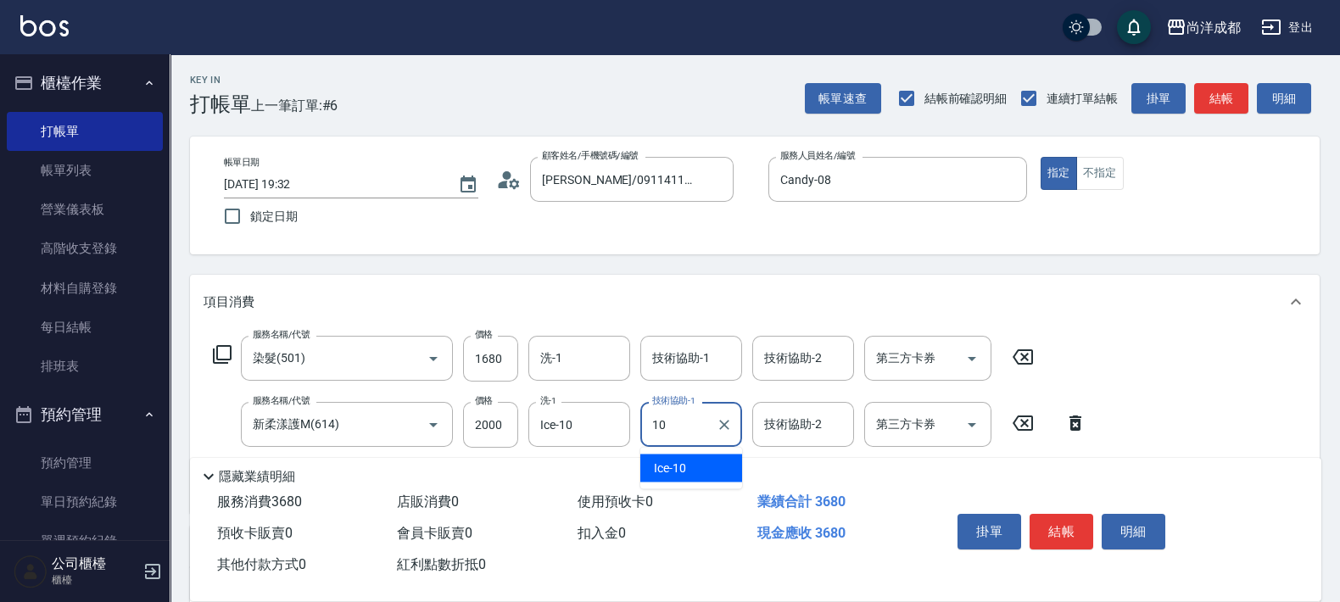
type input "Ice-10"
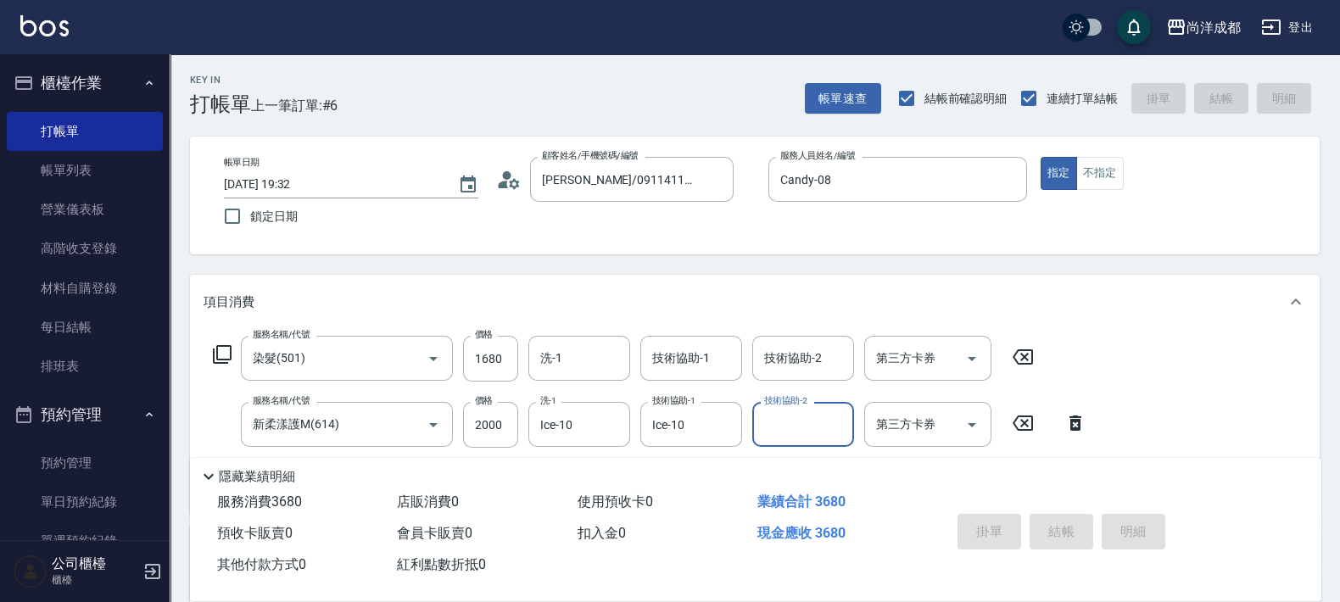
type input "[DATE] 19:33"
type input "0"
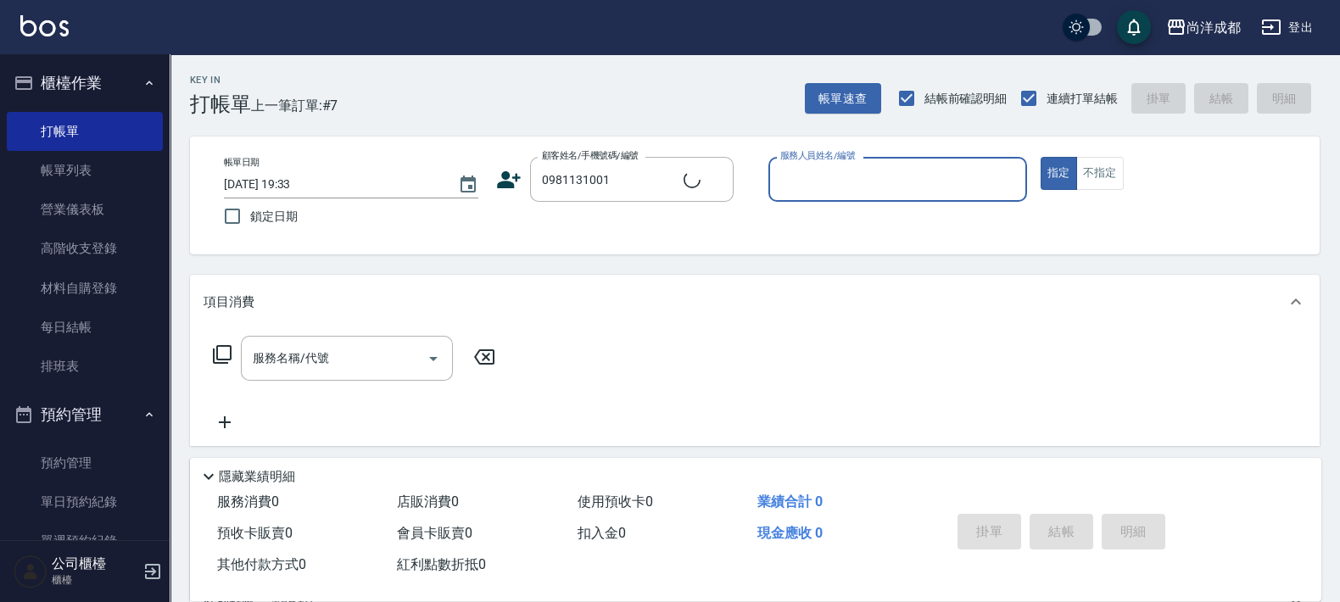
type input "[PERSON_NAME]/0981131001/null"
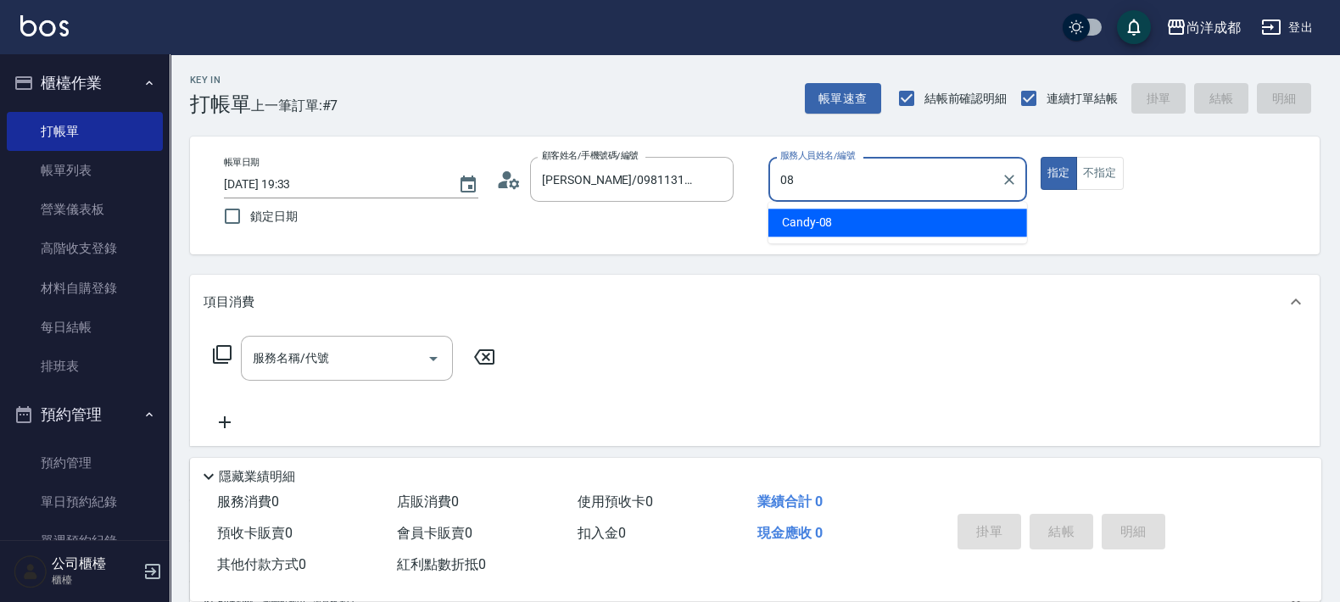
type input "Candy-08"
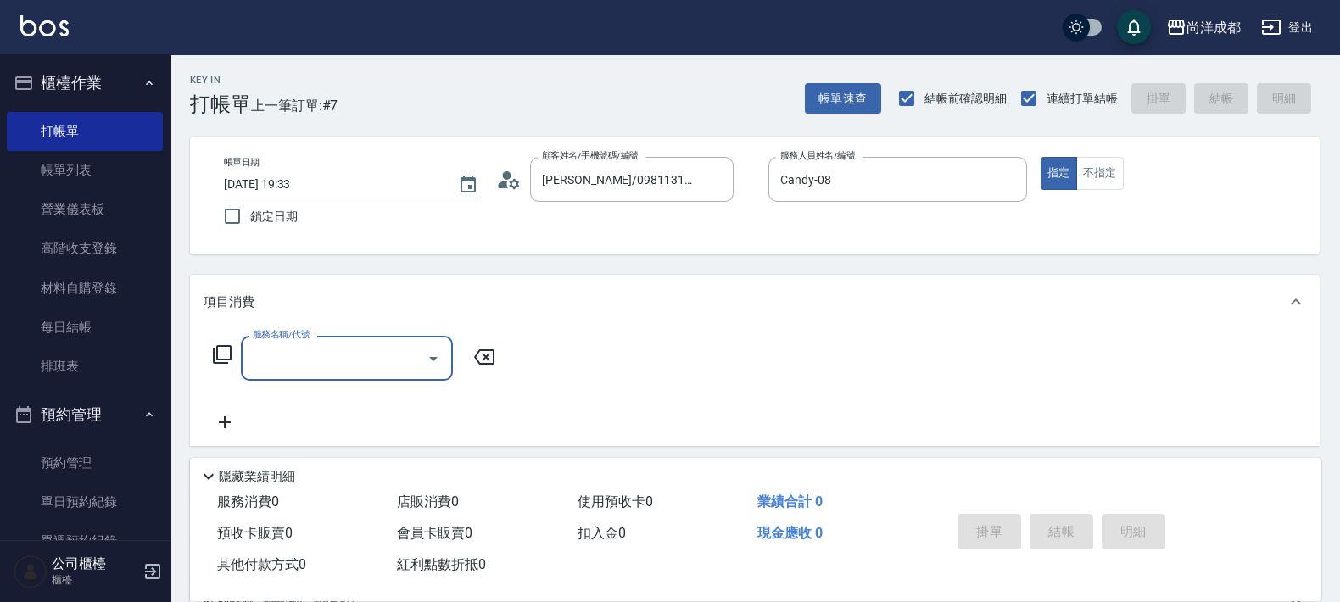
click at [505, 184] on icon at bounding box center [504, 185] width 10 height 8
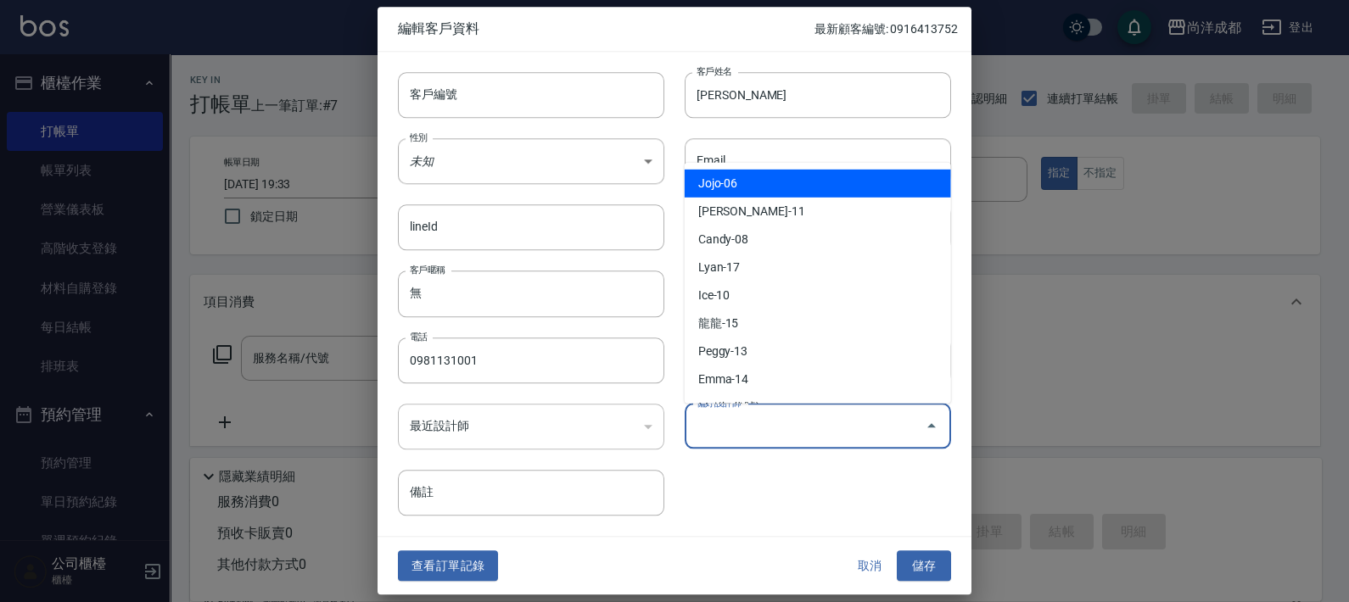
click at [831, 440] on input "偏好設計師" at bounding box center [805, 426] width 226 height 30
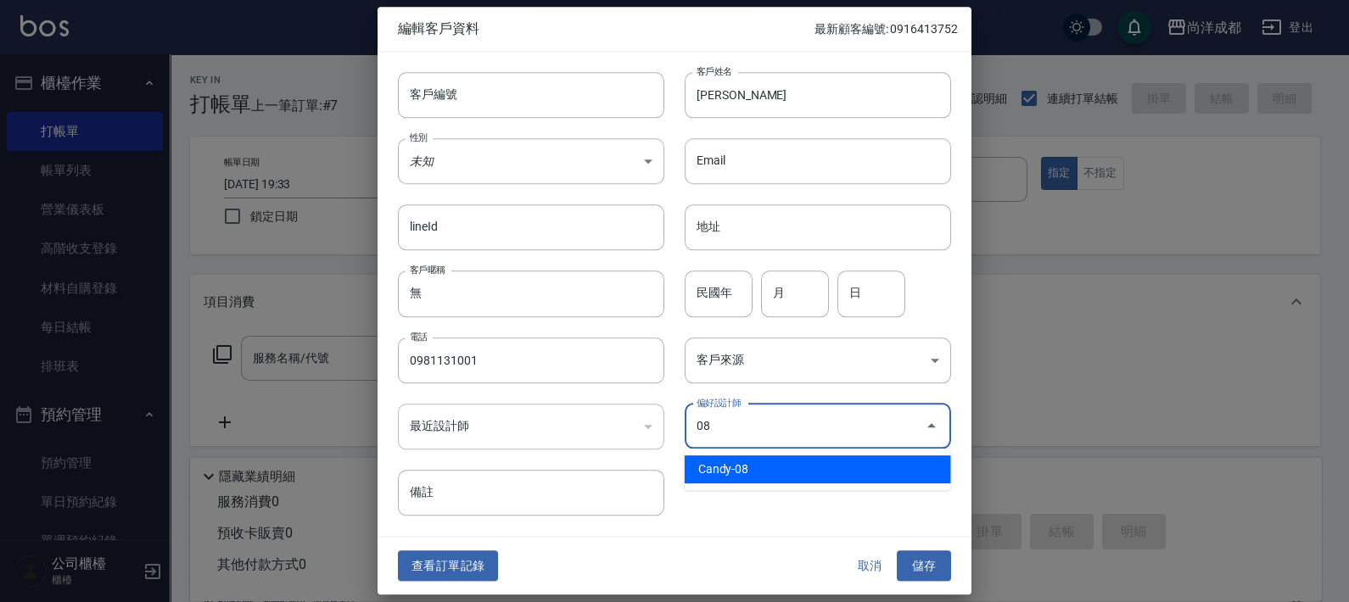
type input "Candy"
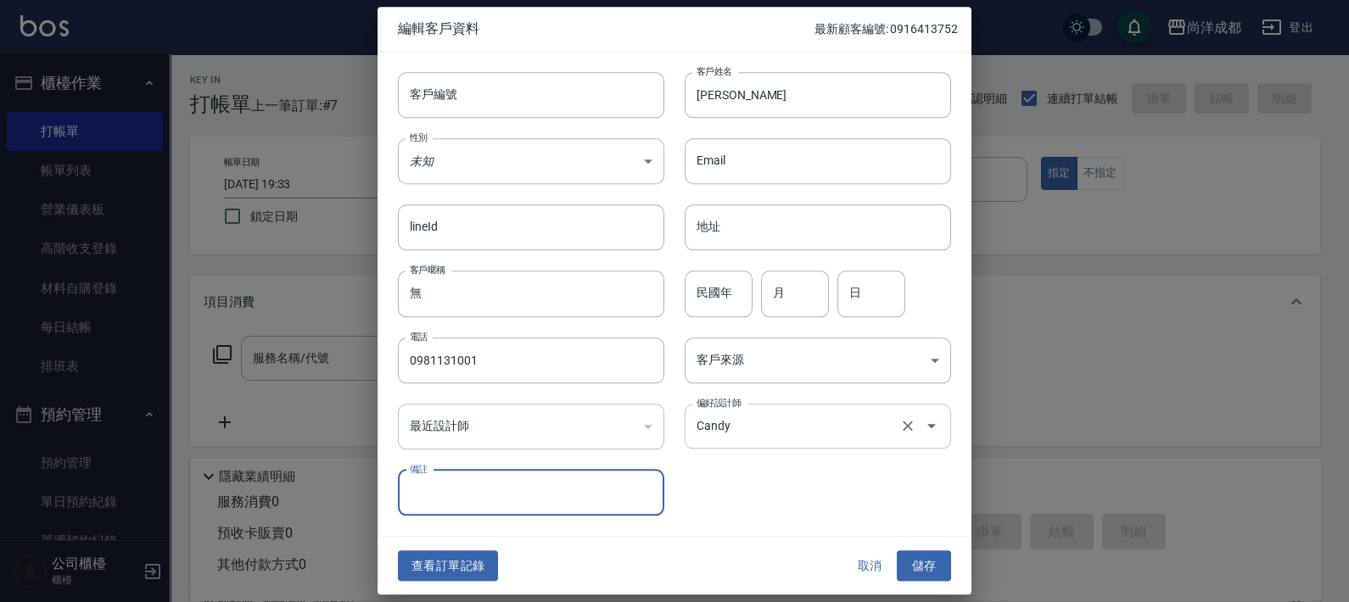
click at [897, 551] on button "儲存" at bounding box center [924, 566] width 54 height 31
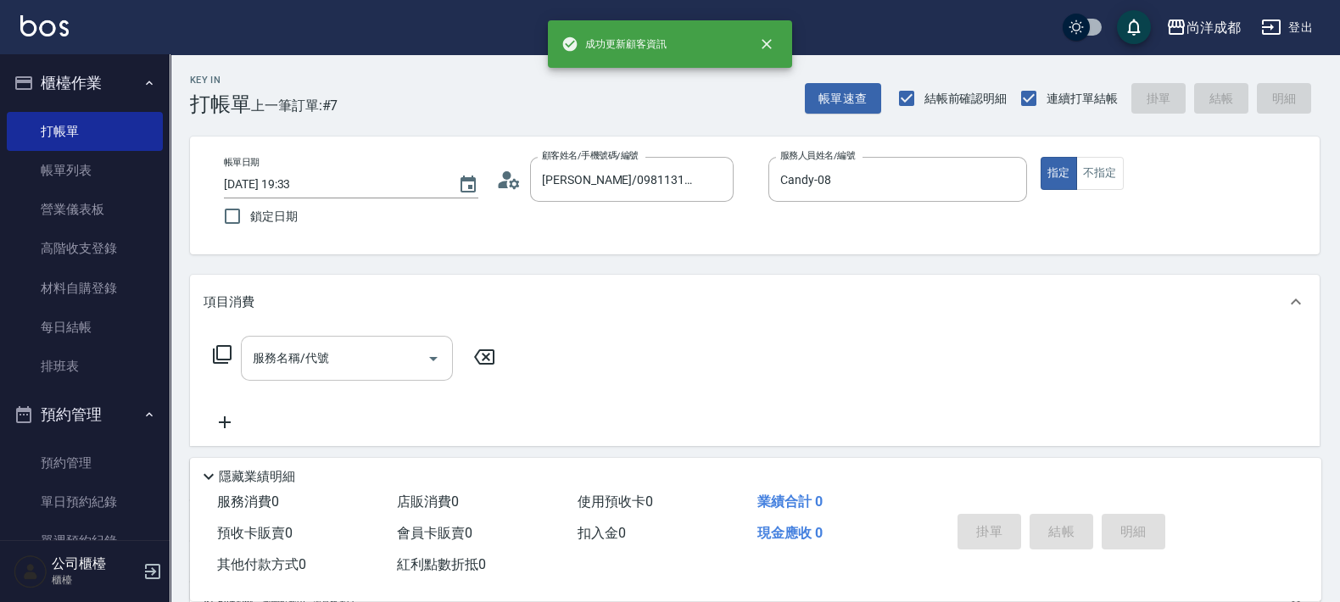
click at [393, 350] on input "服務名稱/代號" at bounding box center [334, 359] width 171 height 30
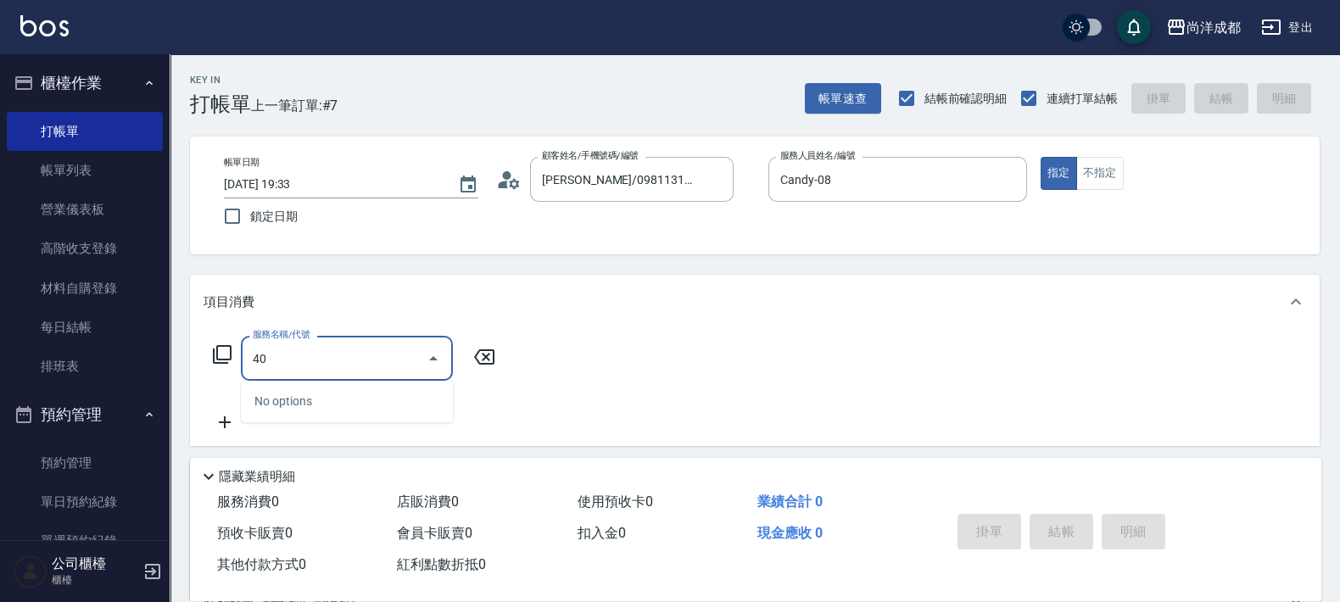
type input "401"
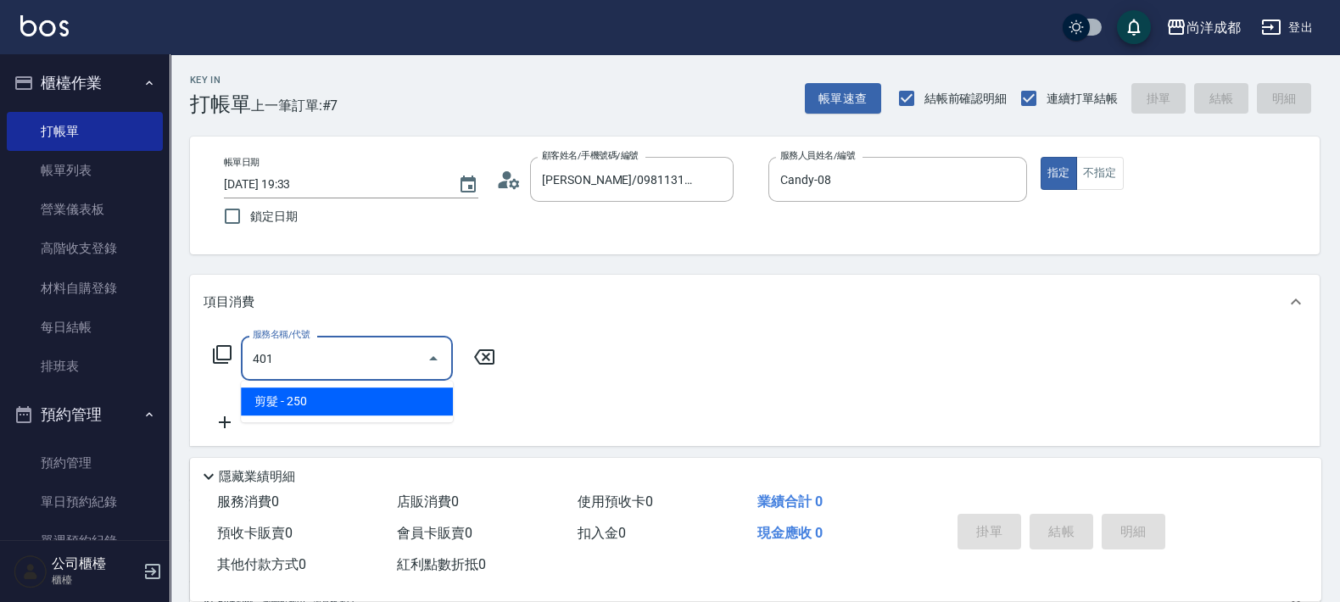
type input "20"
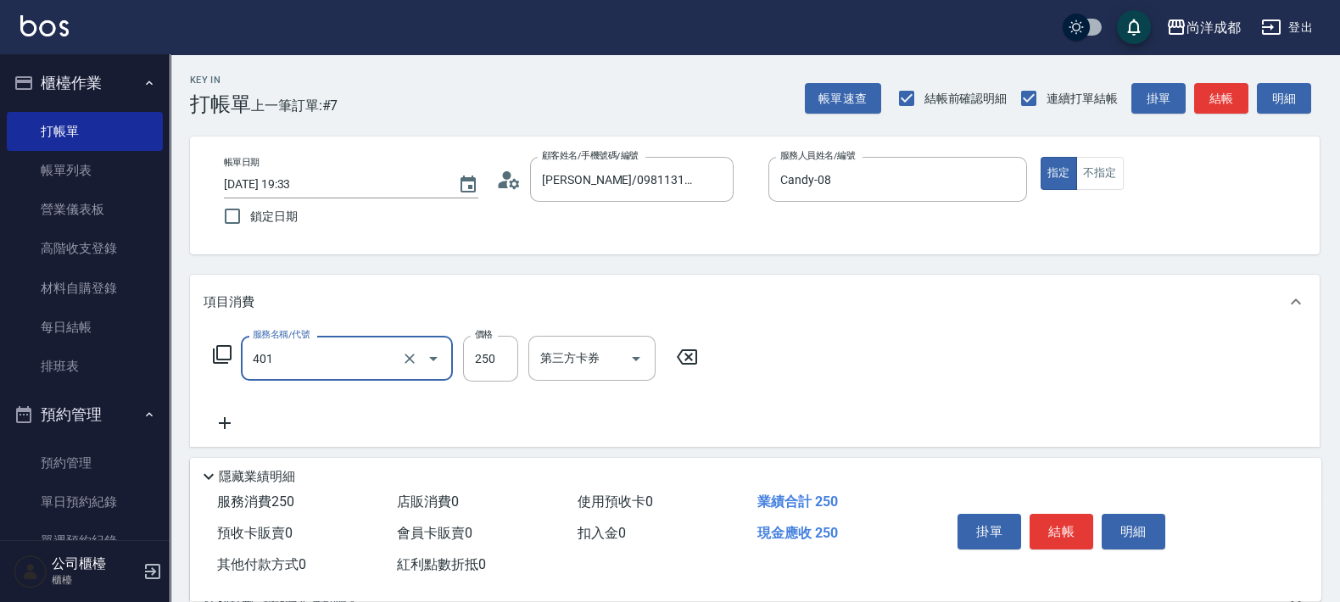
type input "剪髮(401)"
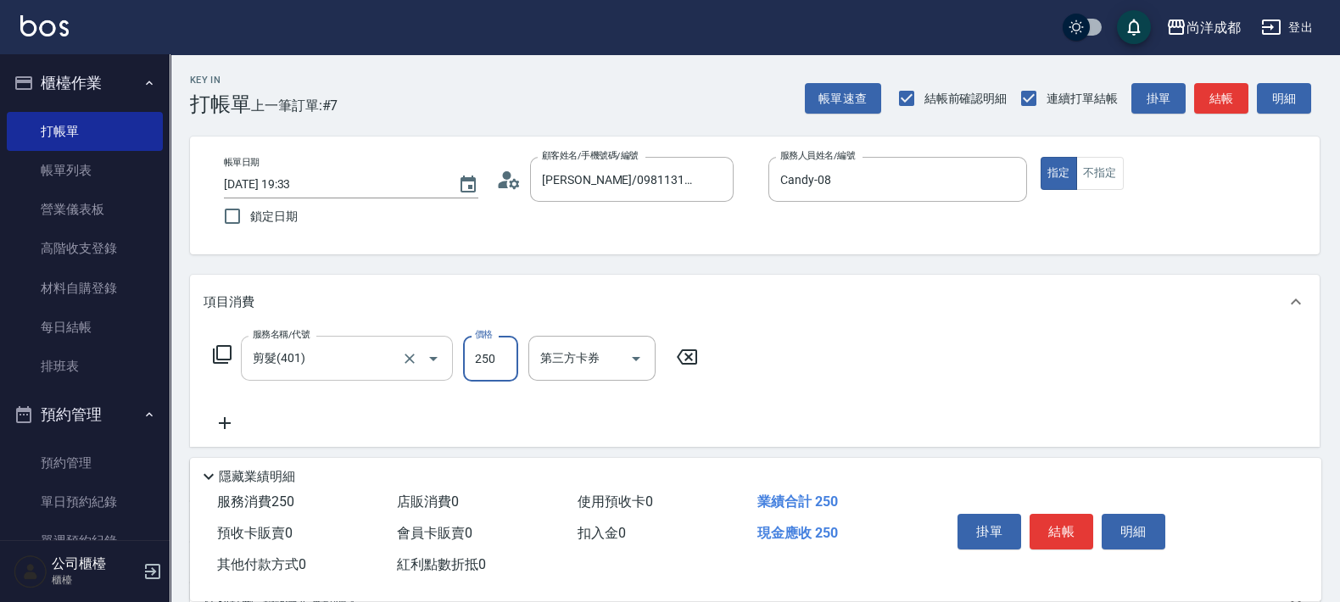
type input "0"
type input "60"
type input "600"
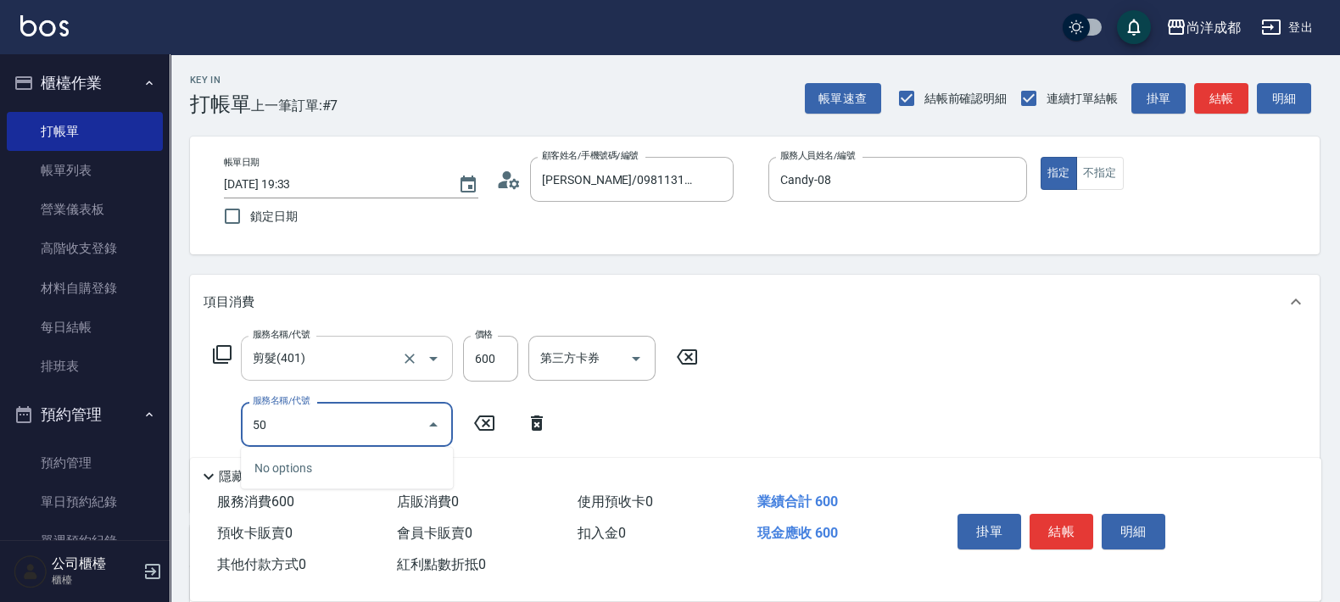
type input "501"
type input "160"
type input "染髮(501)"
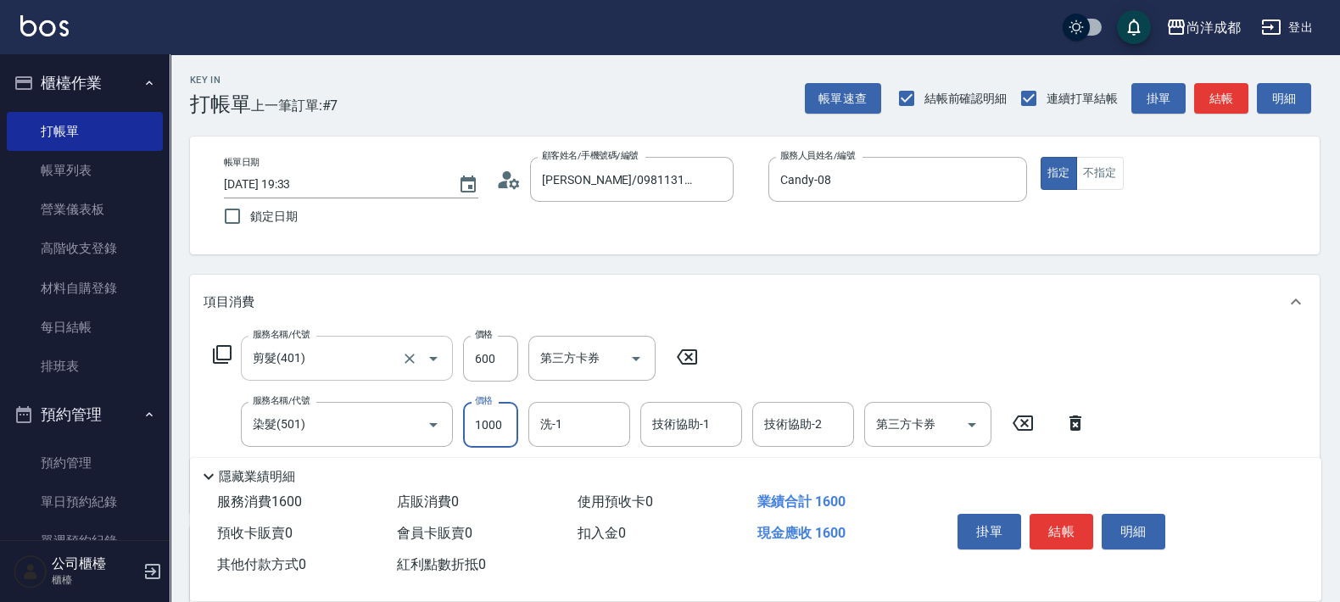
type input "1"
type input "60"
type input "119"
type input "170"
type input "1199"
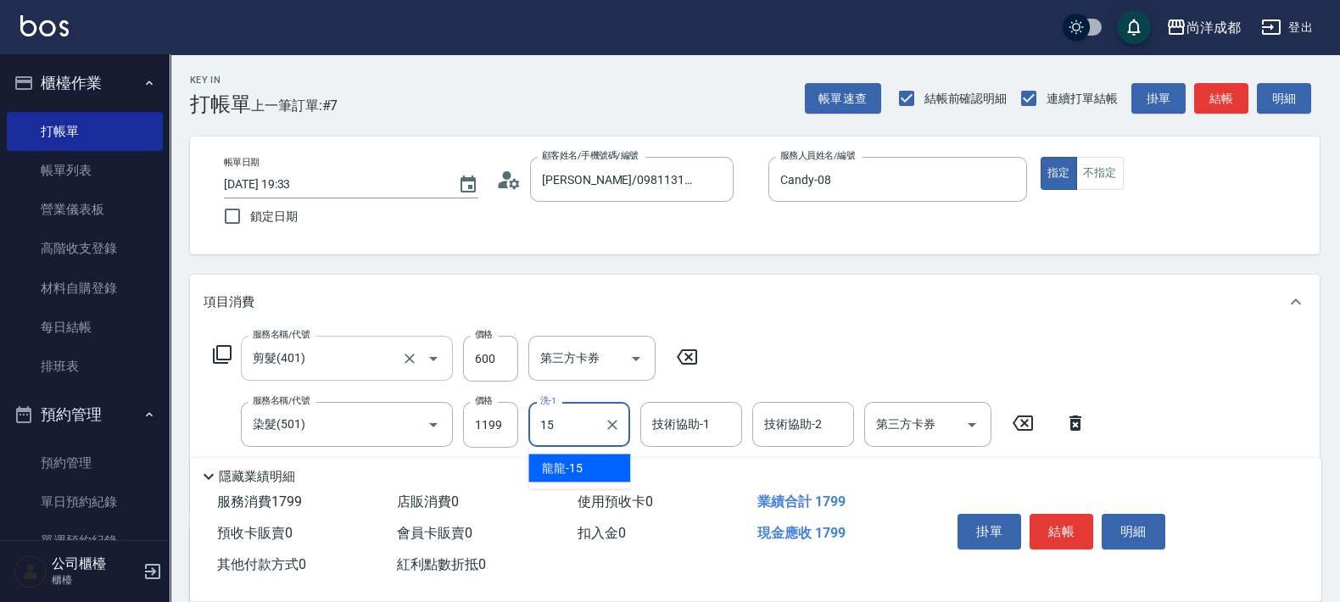
type input "龍龍-15"
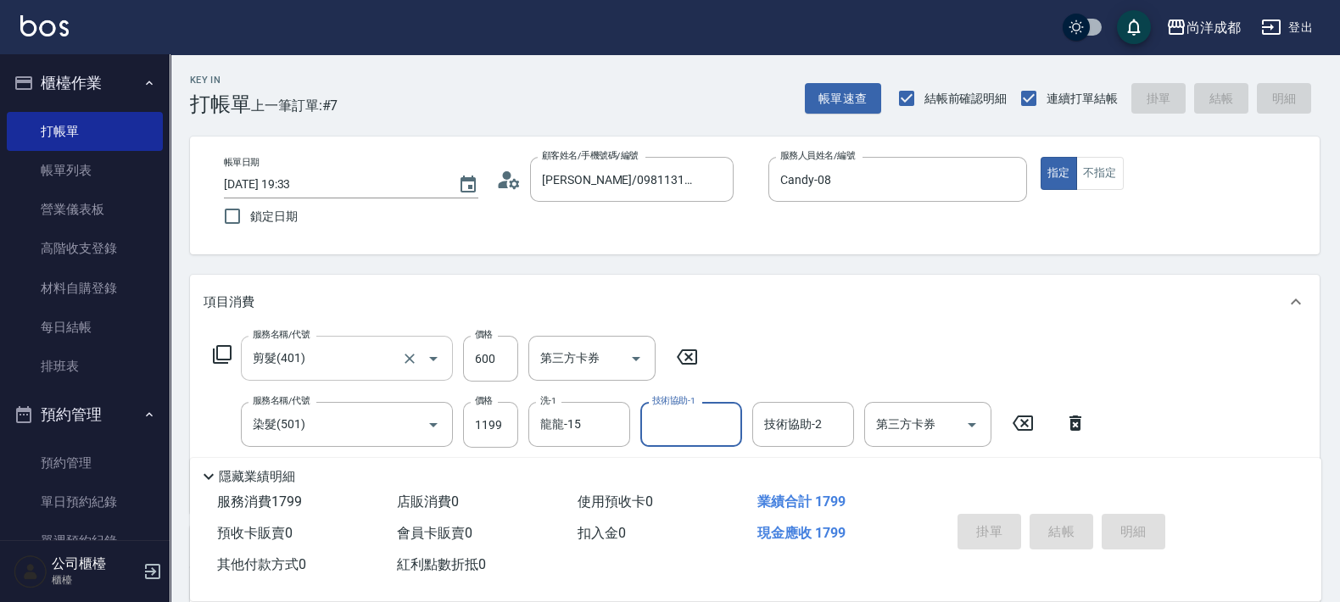
type input "0"
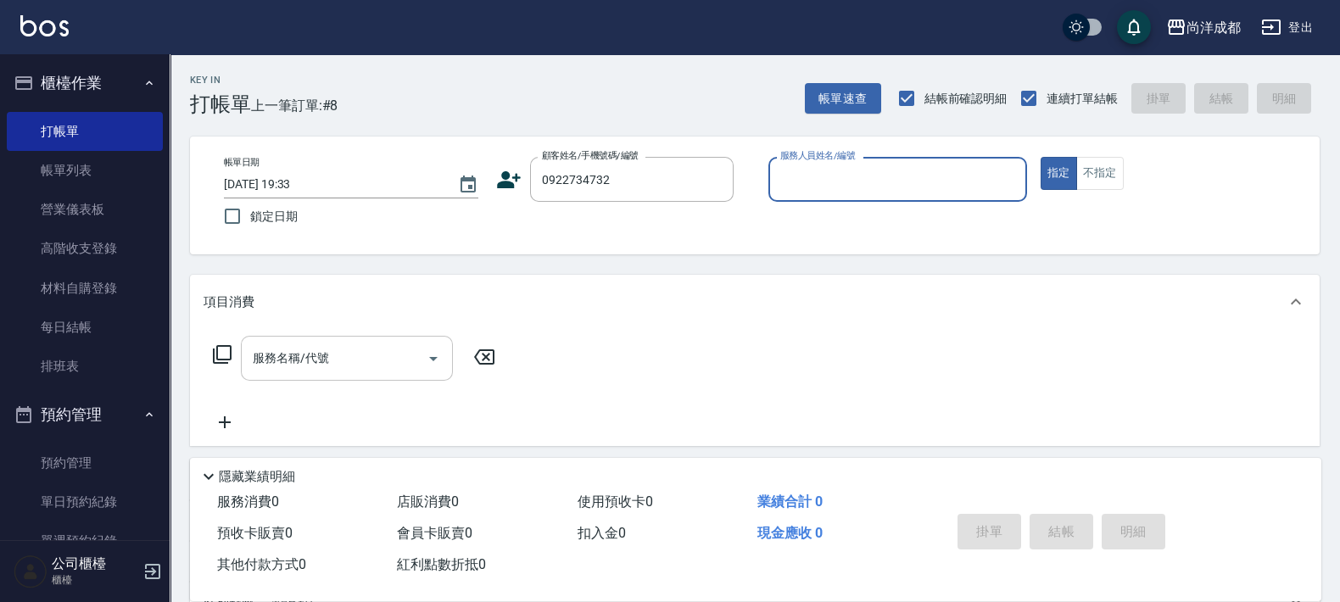
type input "[PERSON_NAME]/0922734732/"
type input "Lance-02"
click at [1041, 157] on button "指定" at bounding box center [1059, 173] width 36 height 33
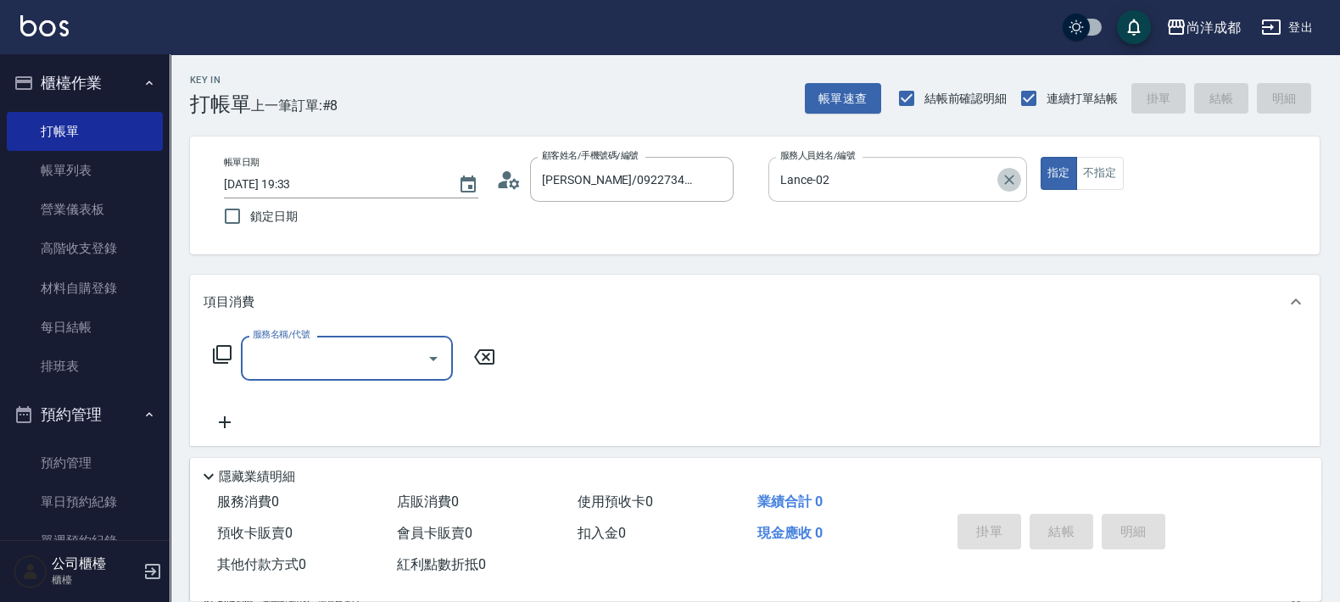
click at [1005, 185] on icon "Clear" at bounding box center [1009, 179] width 17 height 17
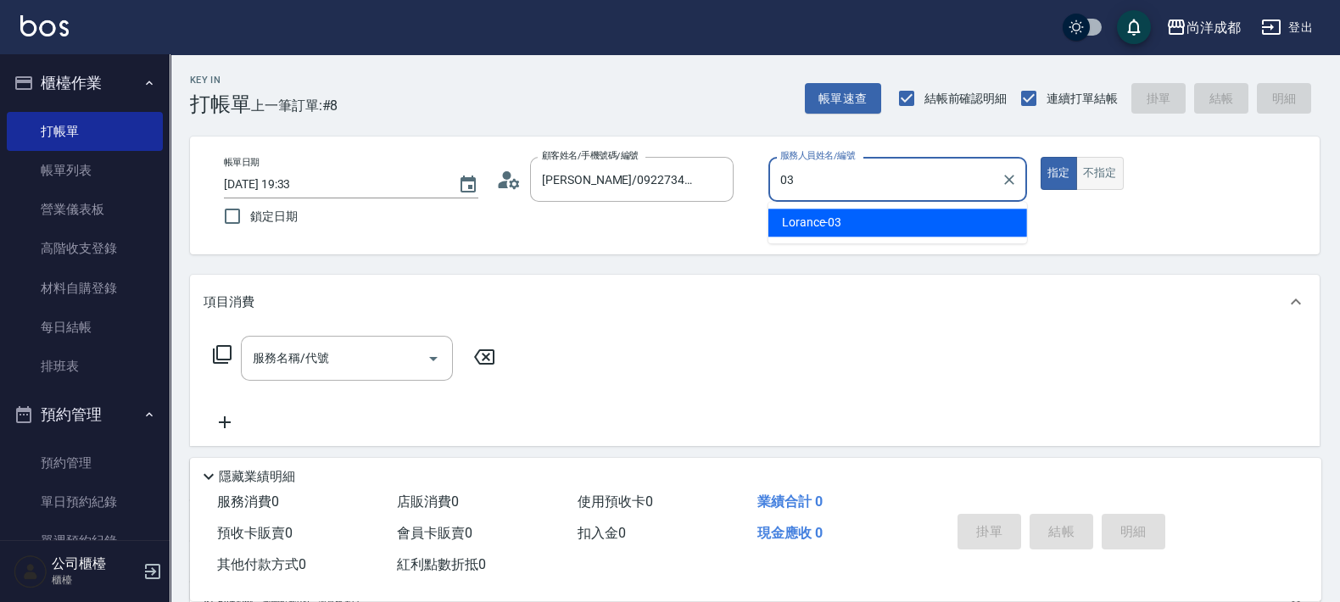
type input "Lorance-03"
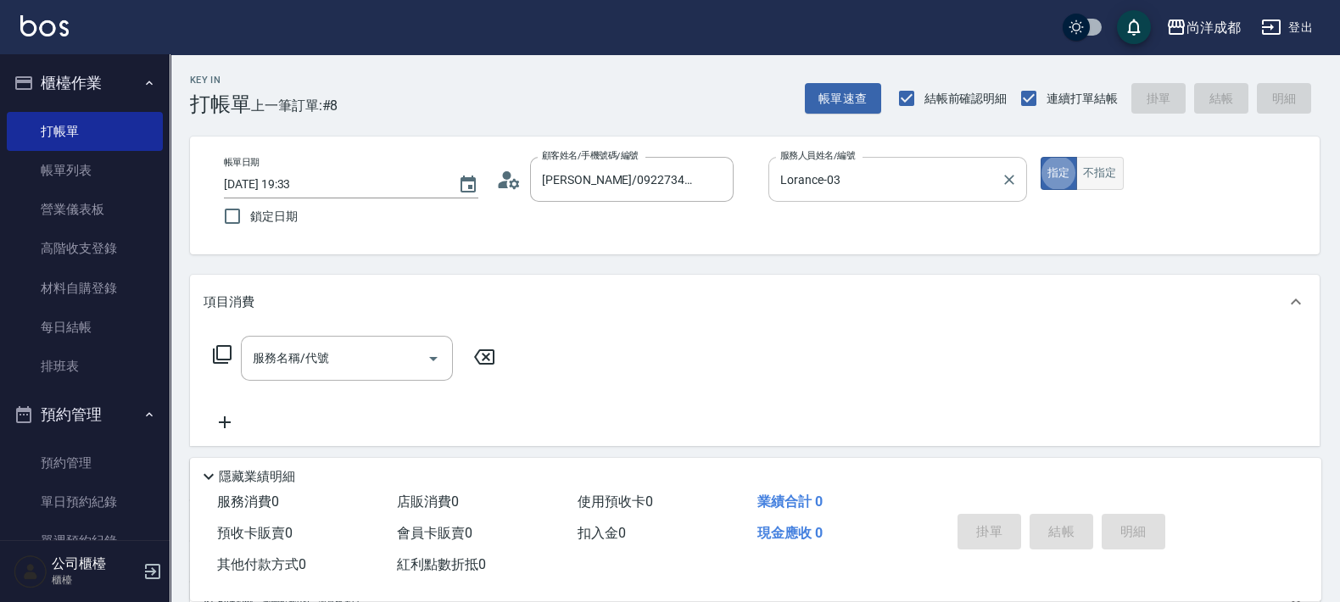
click at [1092, 172] on button "不指定" at bounding box center [1101, 173] width 48 height 33
click at [400, 345] on input "服務名稱/代號" at bounding box center [334, 359] width 171 height 30
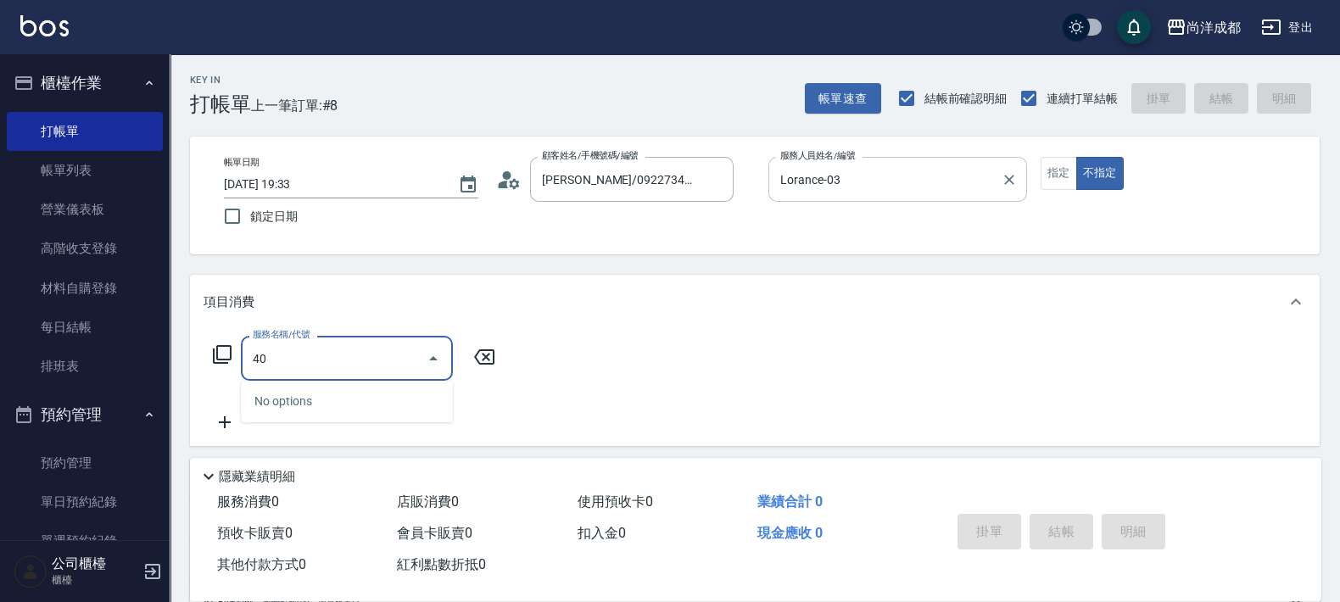
type input "401"
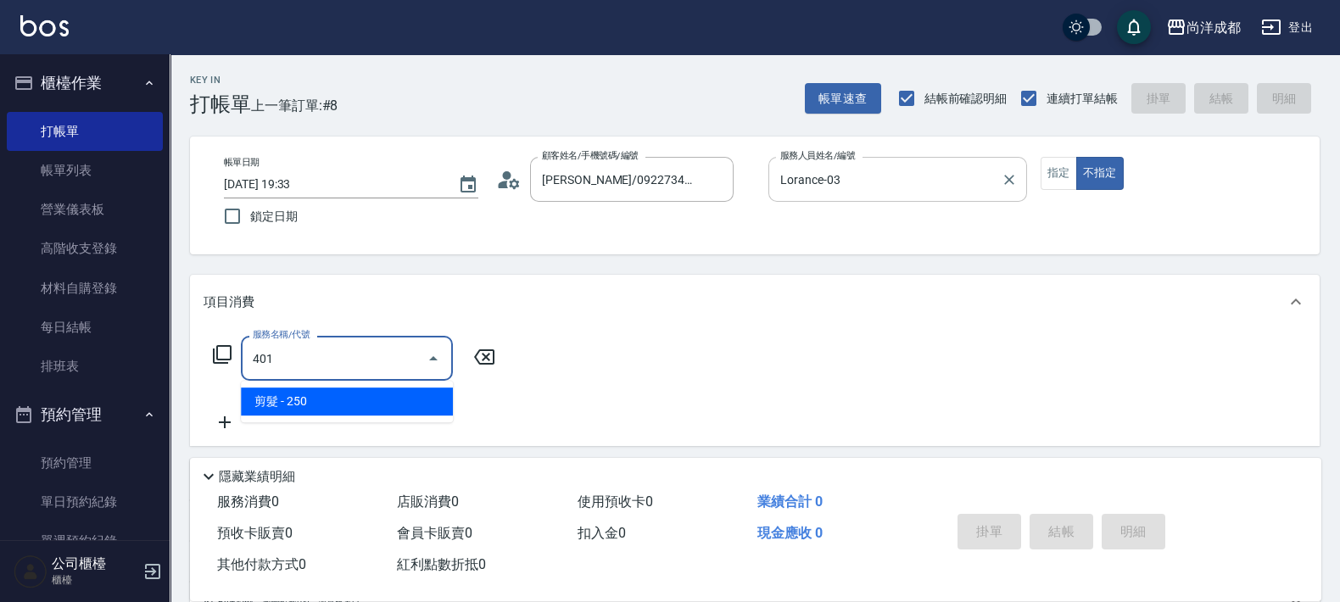
type input "20"
type input "剪髮(401)"
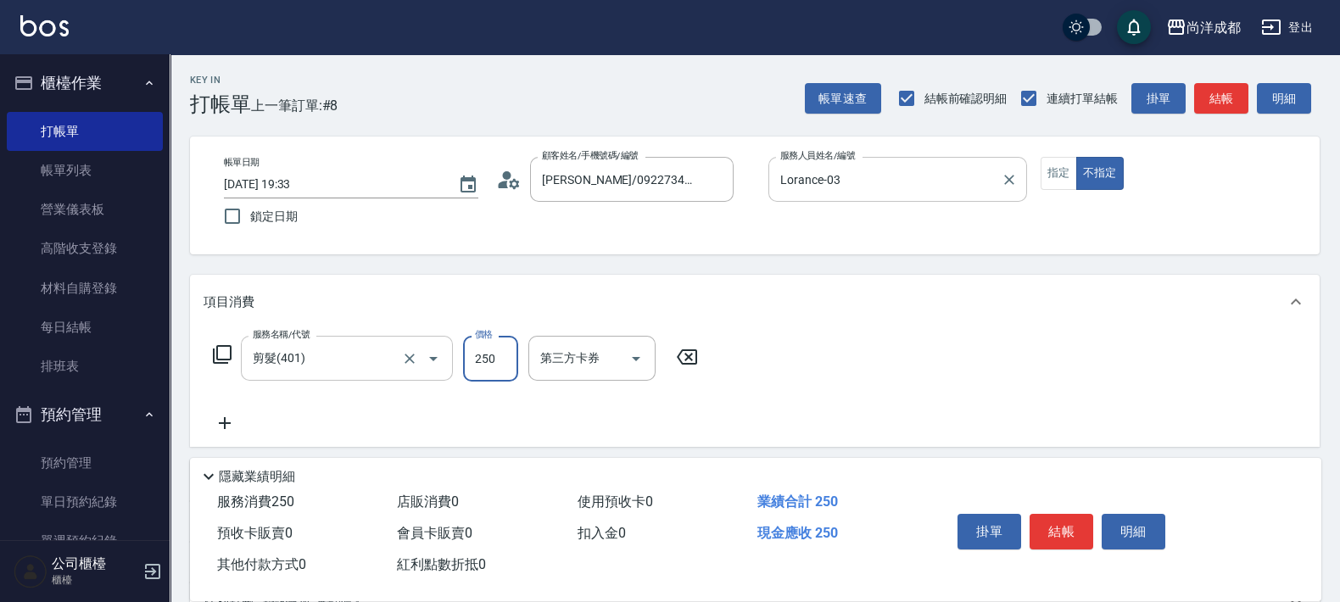
type input "7"
type input "0"
type input "786"
type input "70"
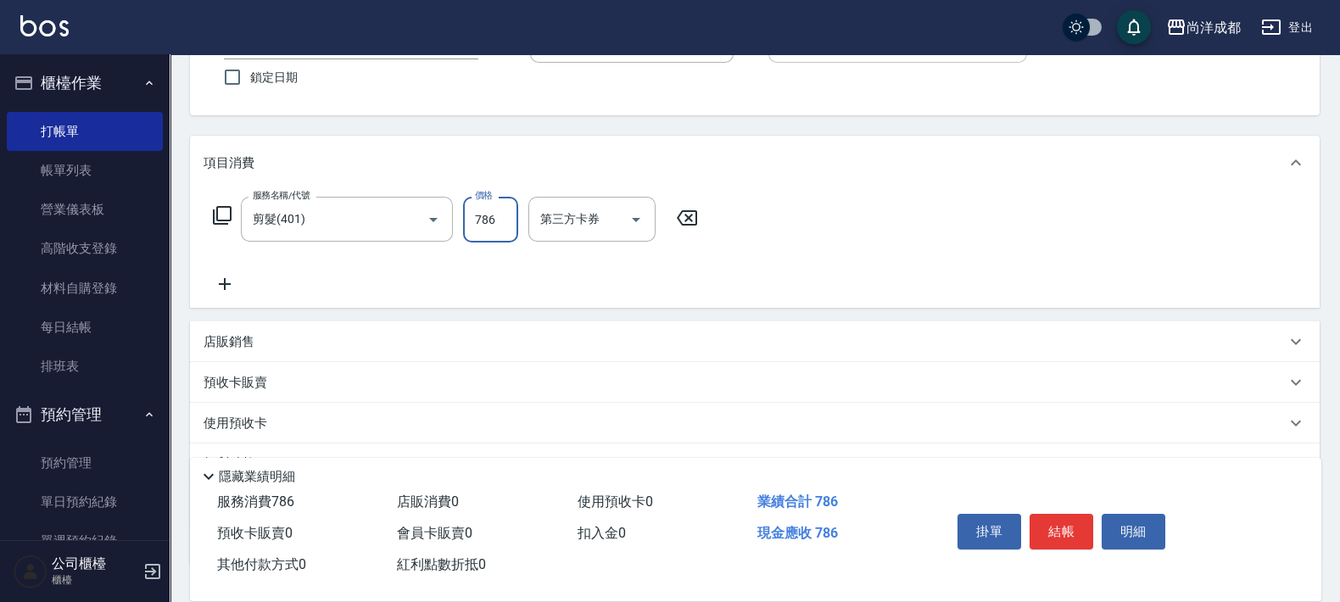
scroll to position [263, 0]
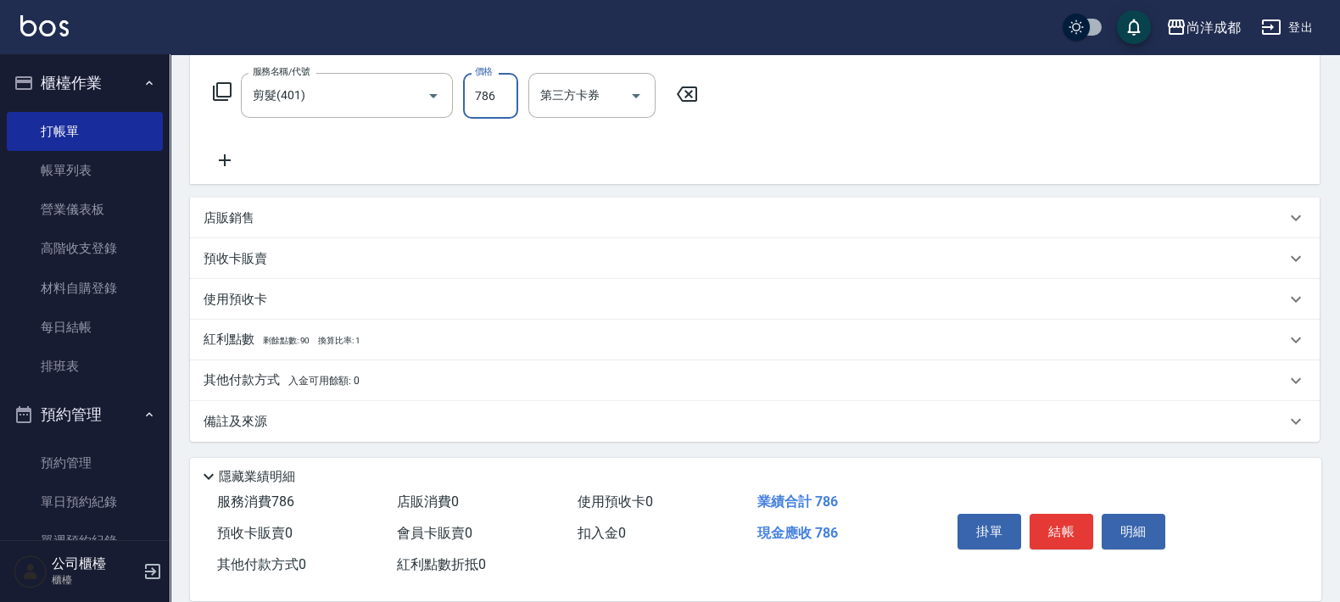
type input "786"
click at [325, 378] on span "入金可用餘額: 0" at bounding box center [324, 381] width 72 height 12
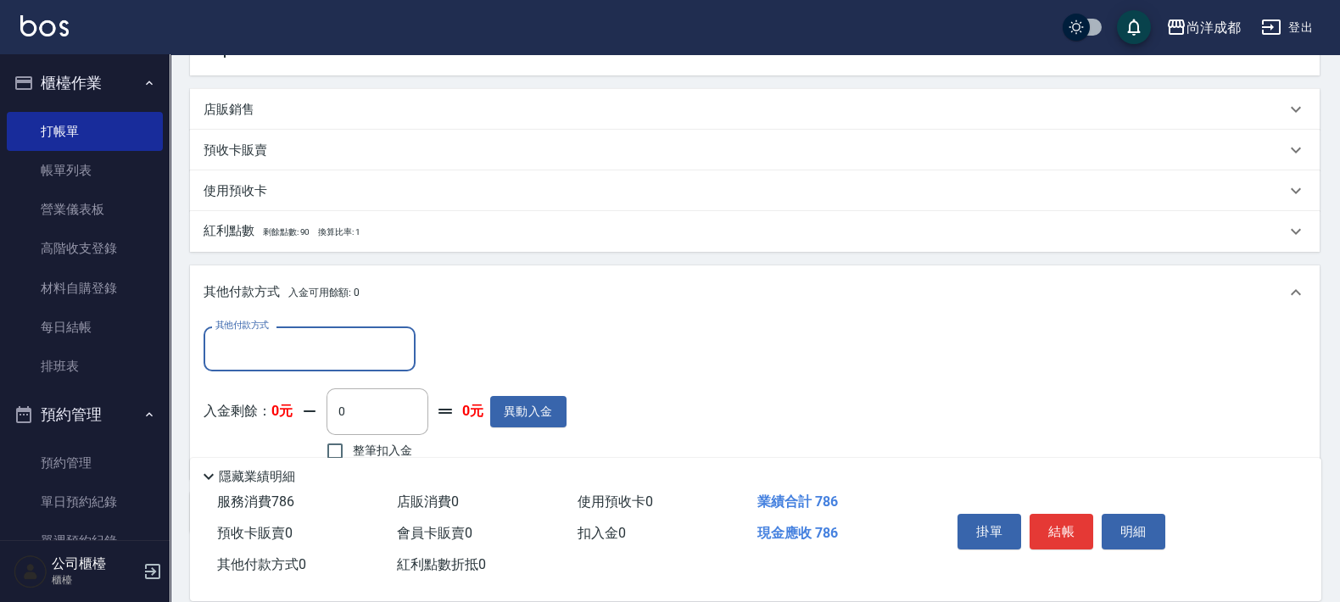
scroll to position [0, 0]
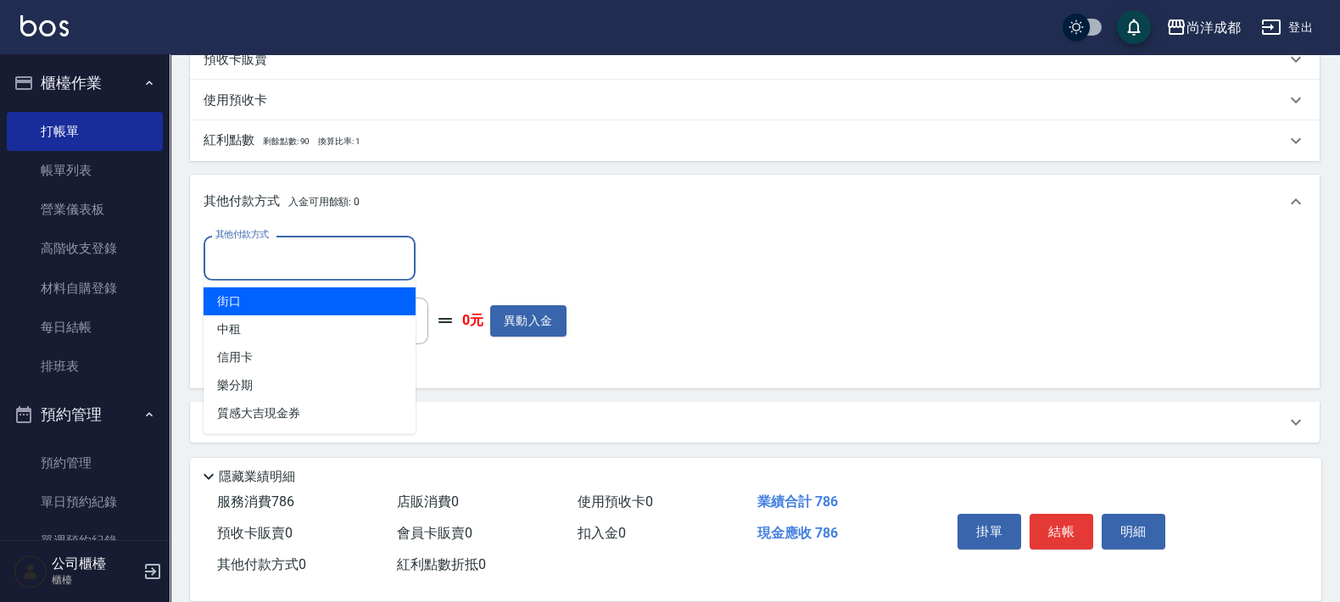
click at [324, 263] on input "其他付款方式" at bounding box center [309, 258] width 197 height 30
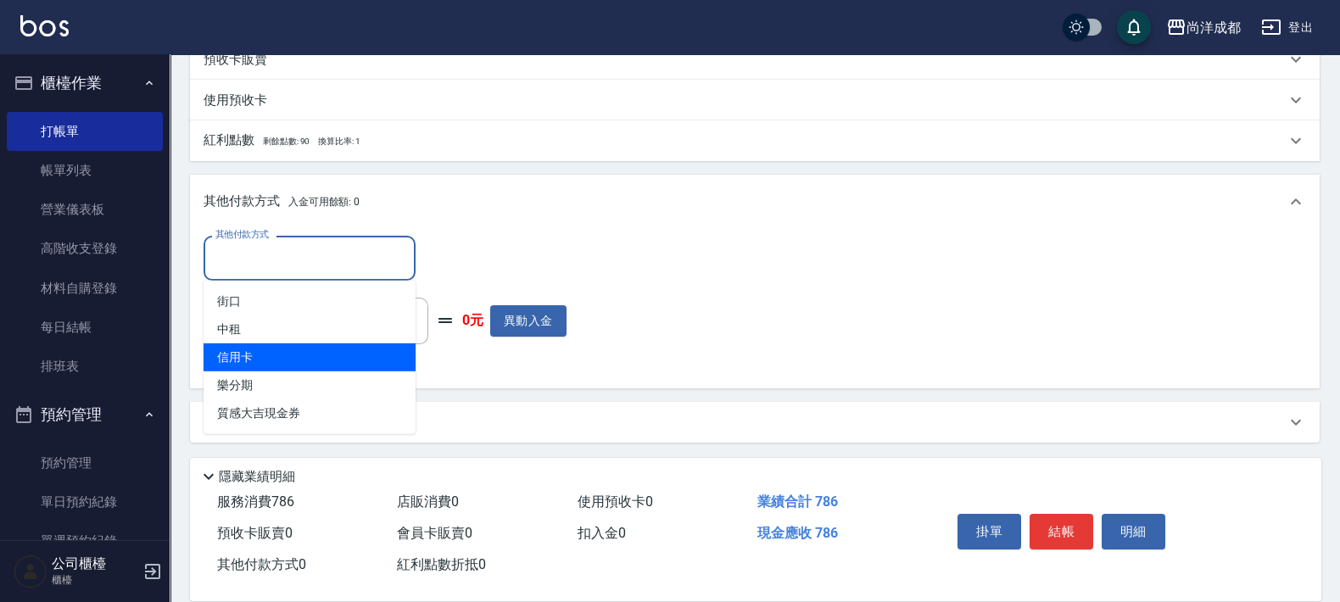
click at [355, 356] on span "信用卡" at bounding box center [310, 358] width 212 height 28
type input "信用卡"
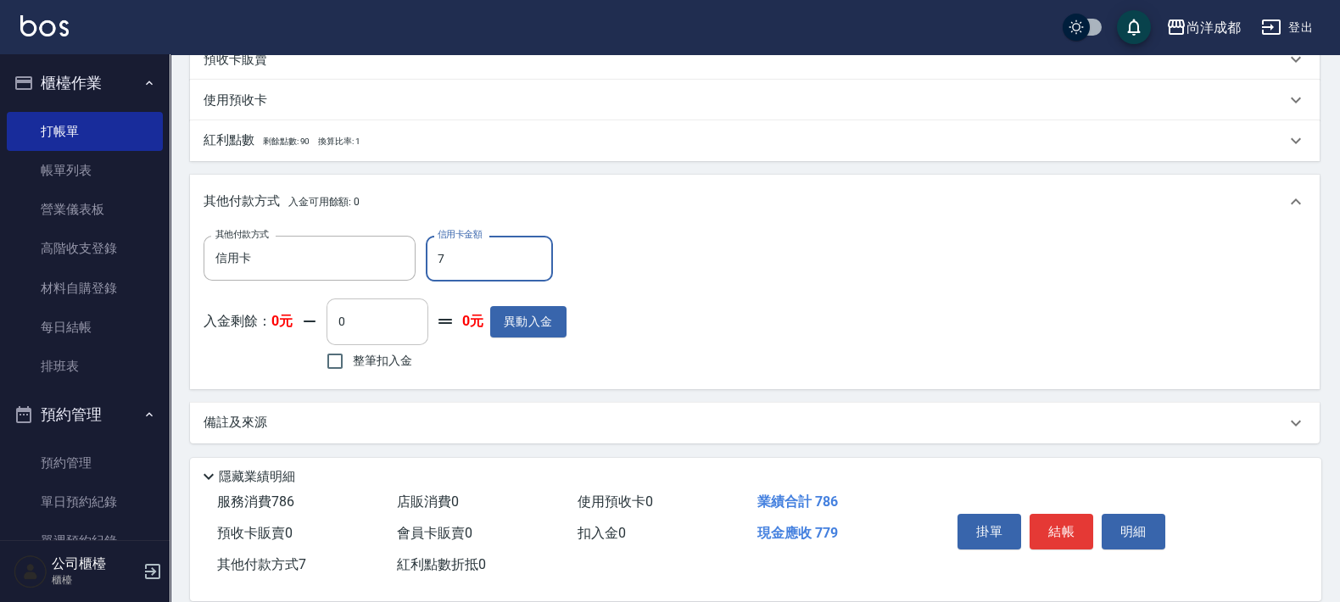
type input "78"
type input "0"
type input "786"
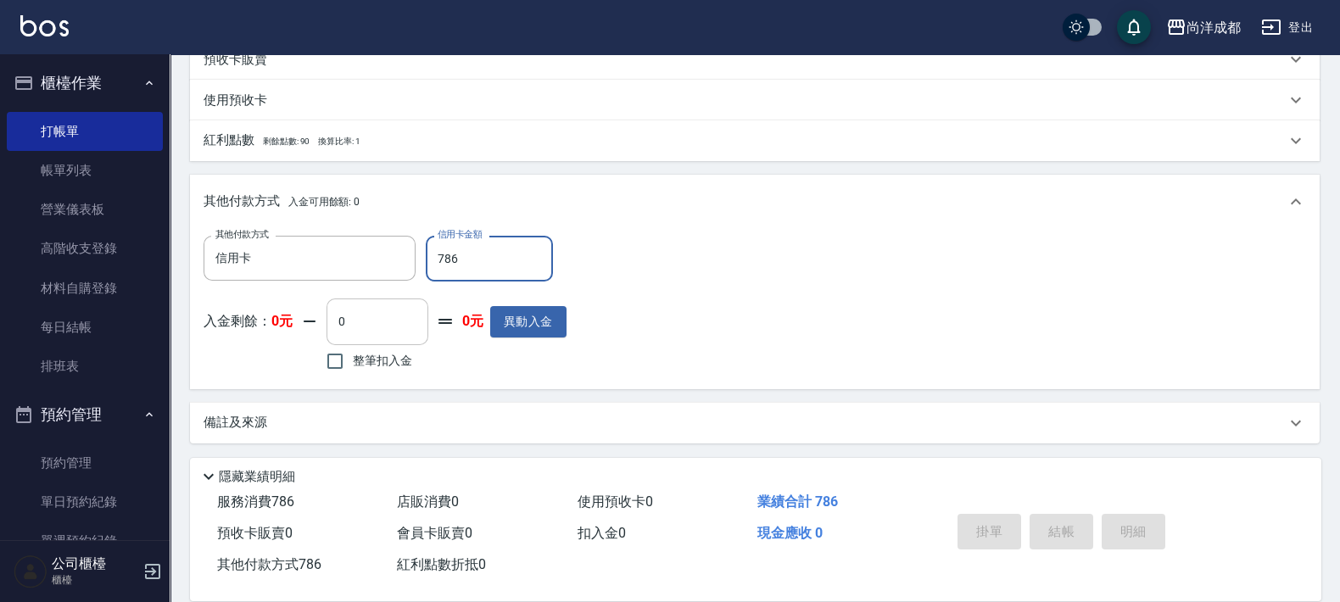
type input "[DATE] 19:35"
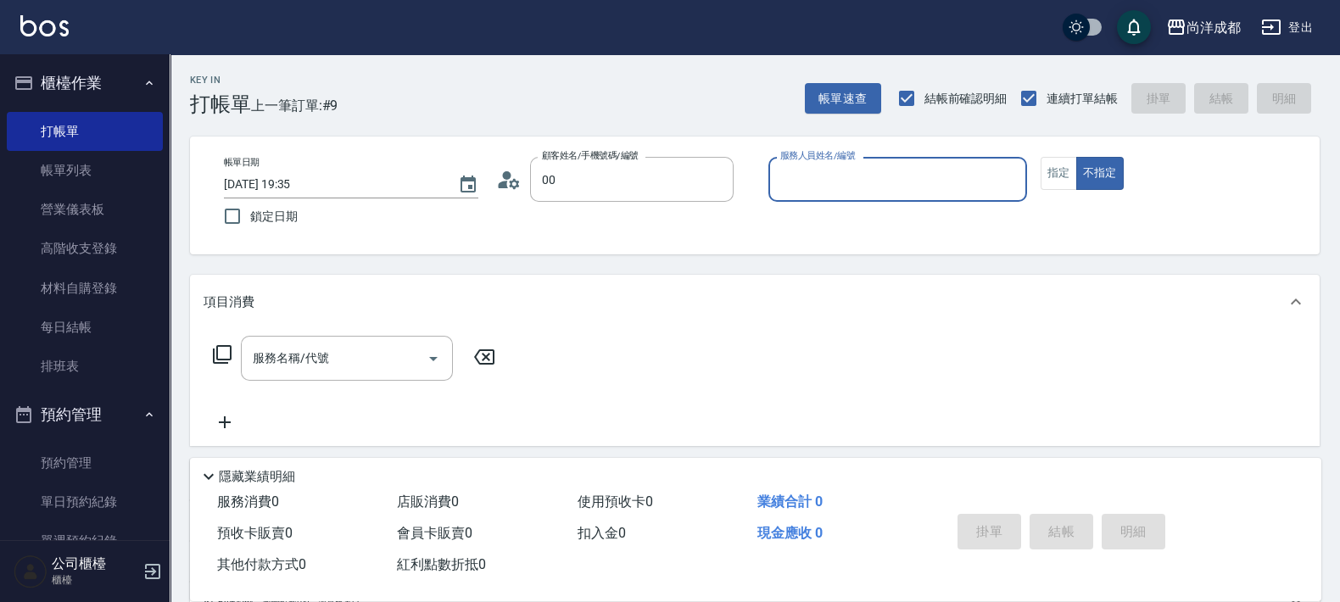
type input "新客人 姓名未設定/00/null"
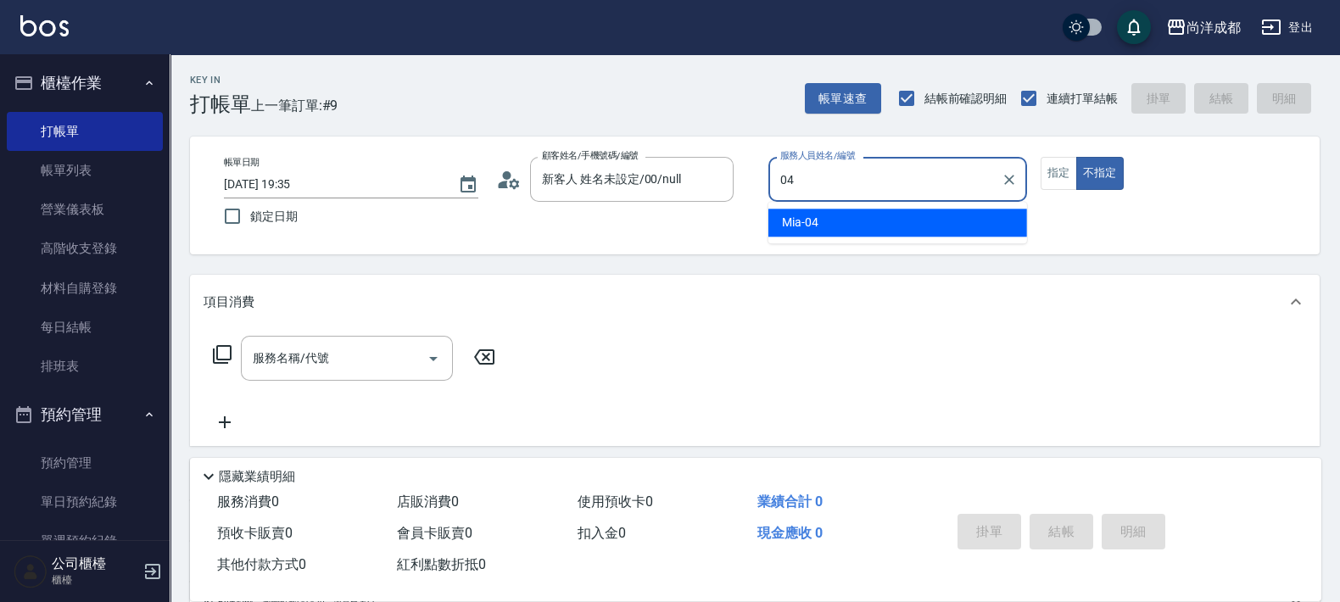
type input "Mia-04"
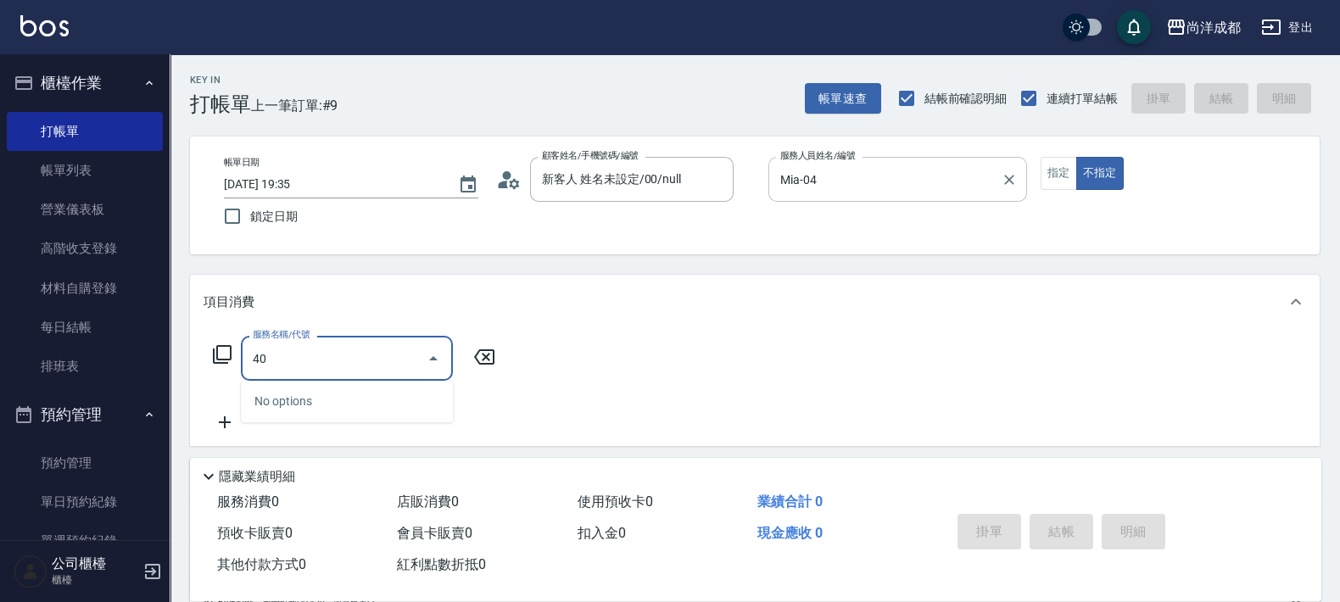
type input "401"
type input "20"
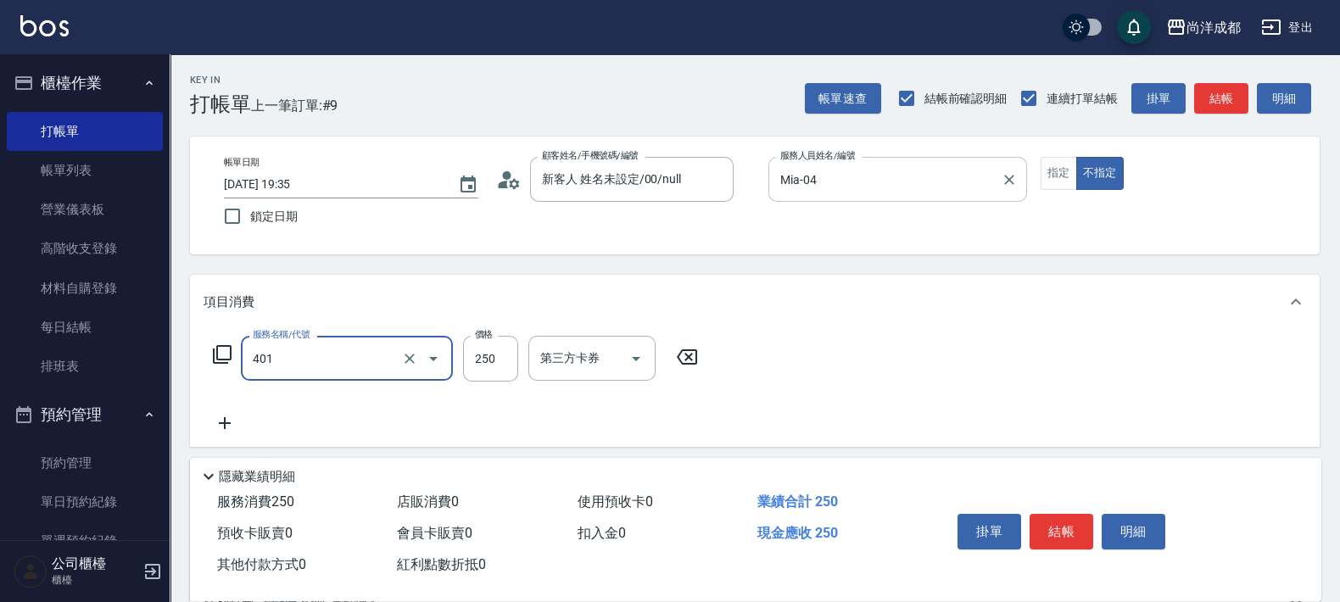
type input "剪髮(401)"
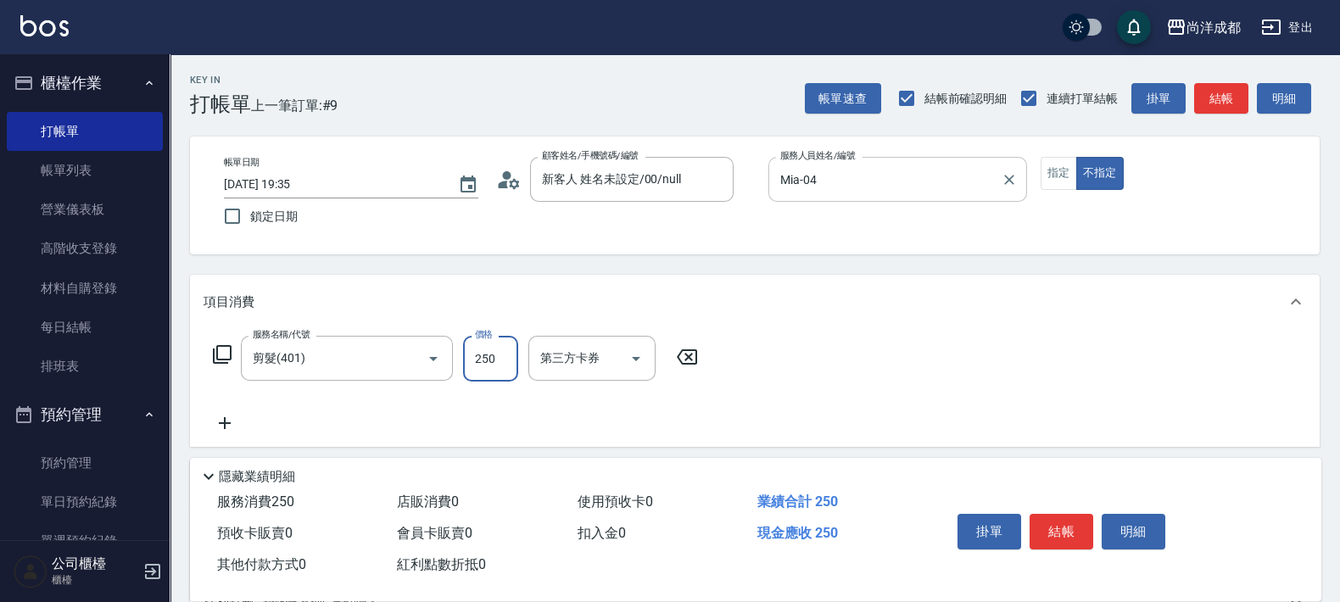
type input "0"
type input "78"
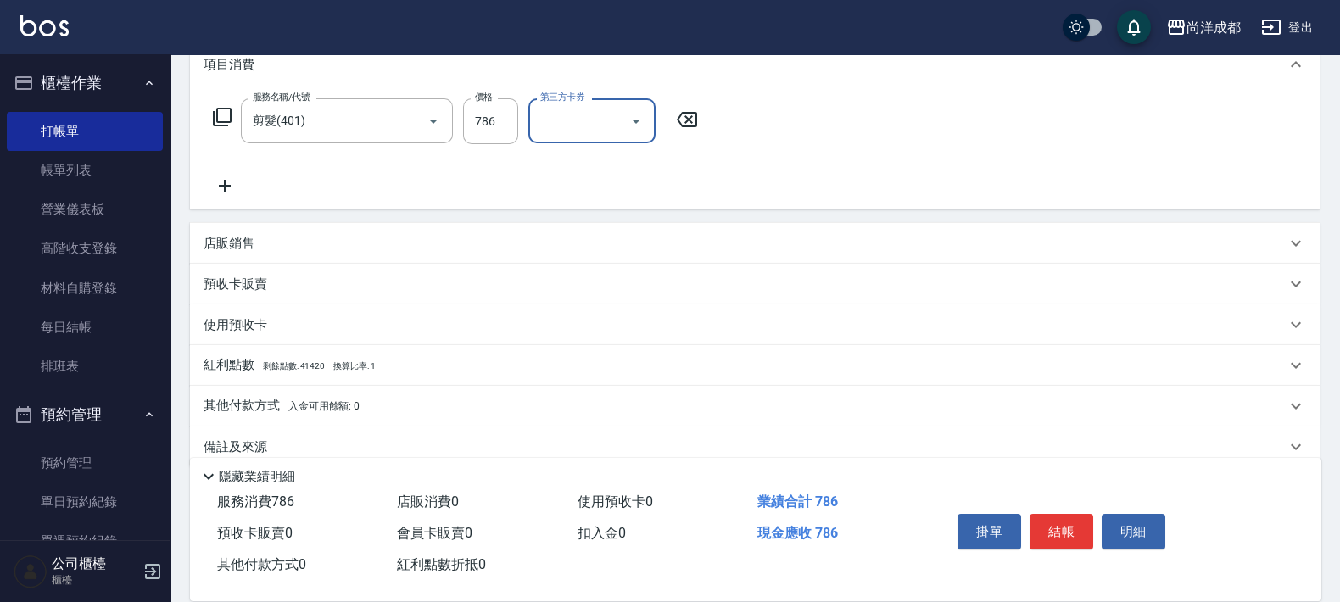
scroll to position [263, 0]
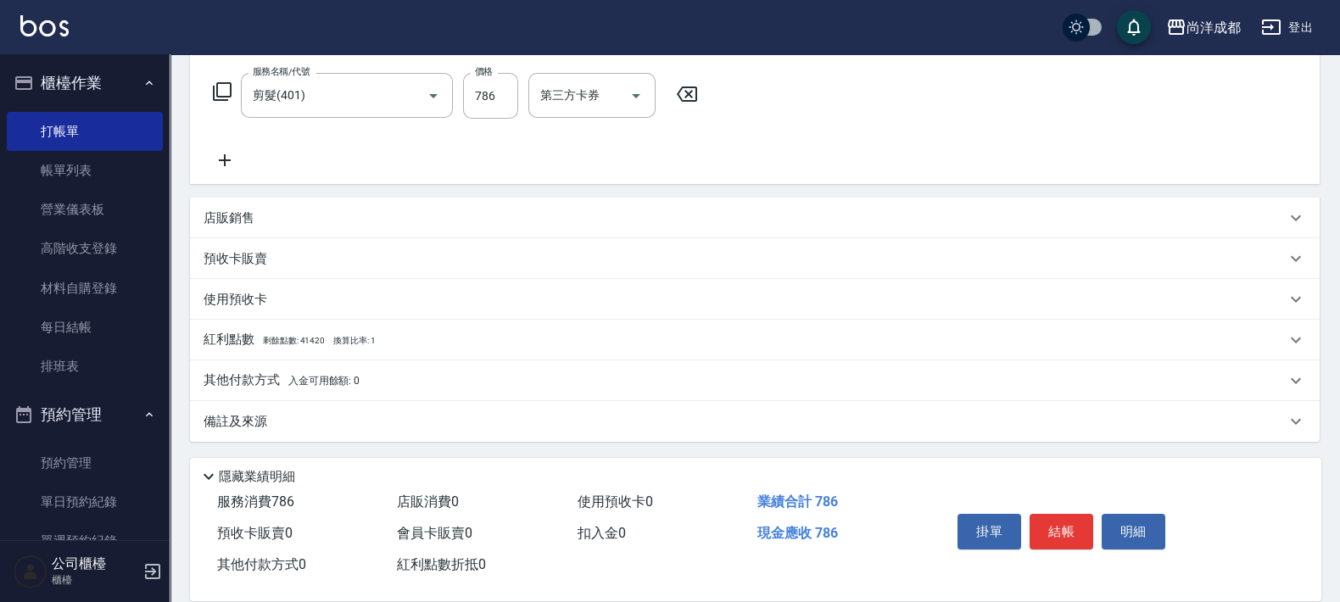
click at [342, 369] on div "其他付款方式 入金可用餘額: 0" at bounding box center [755, 381] width 1130 height 41
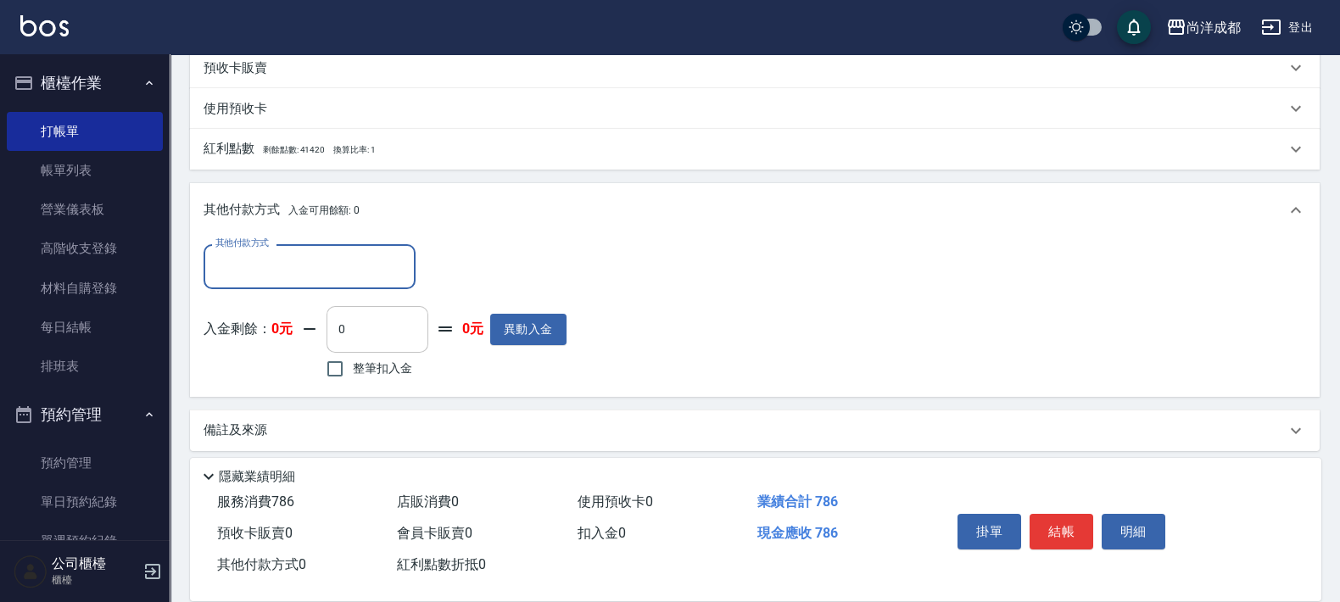
scroll to position [455, 0]
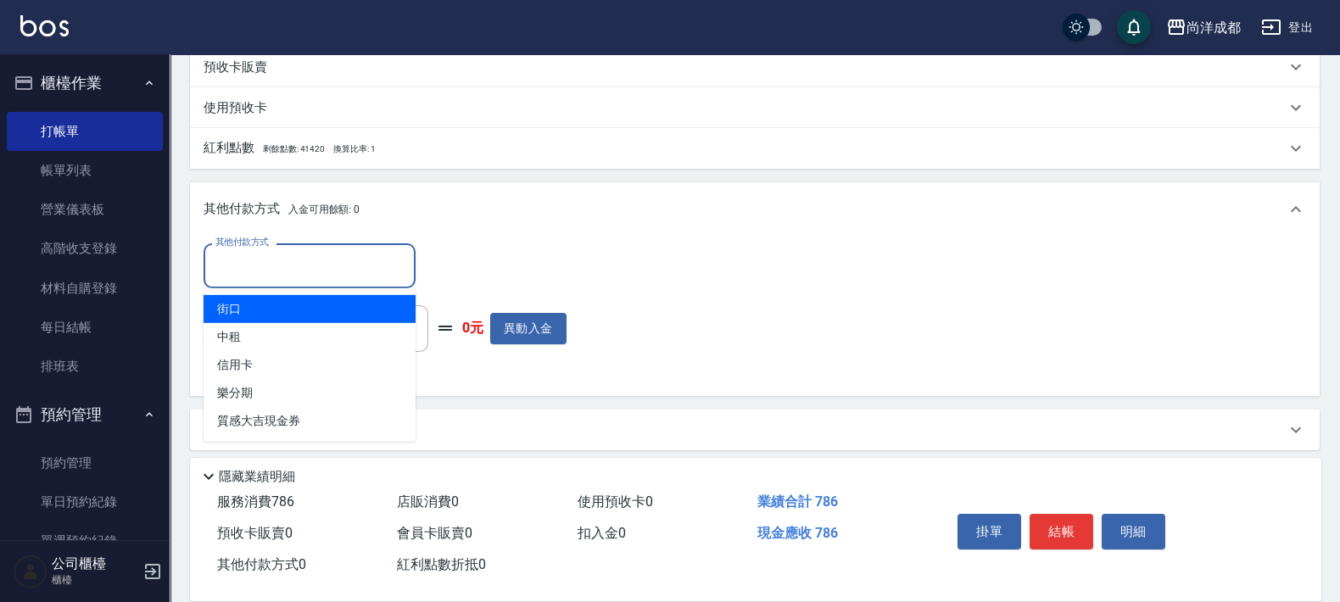
click at [327, 277] on input "其他付款方式" at bounding box center [309, 266] width 197 height 30
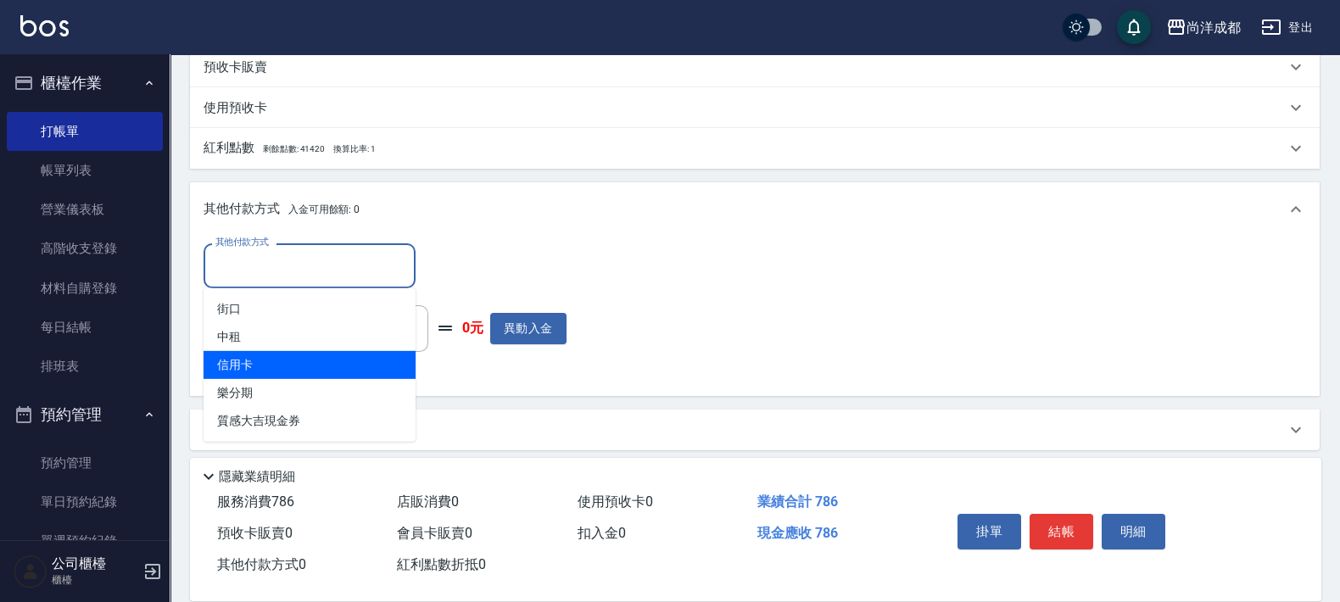
click at [335, 351] on span "信用卡" at bounding box center [310, 365] width 212 height 28
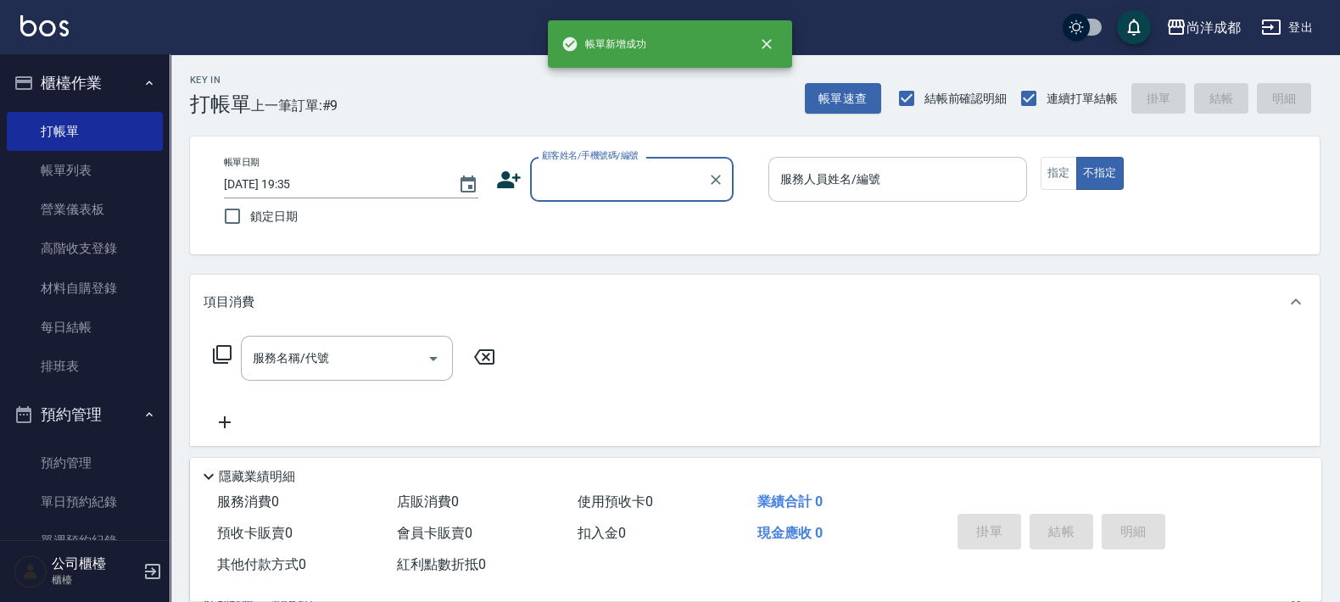
scroll to position [0, 0]
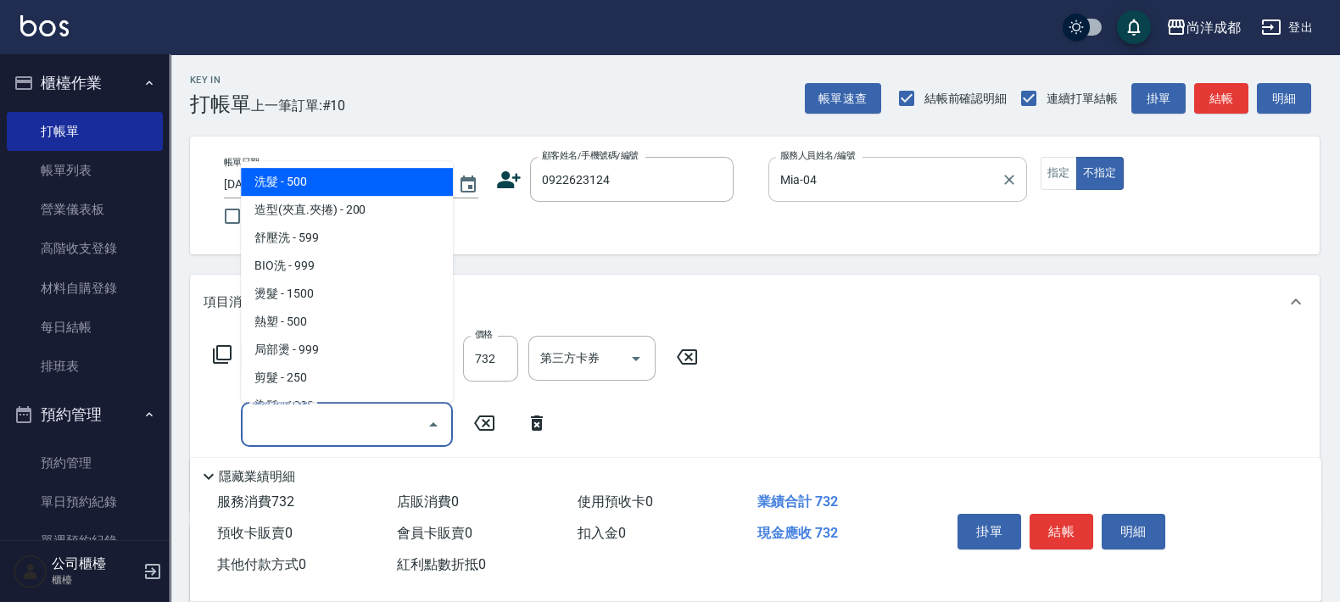
click at [347, 432] on input "服務名稱/代號" at bounding box center [334, 425] width 171 height 30
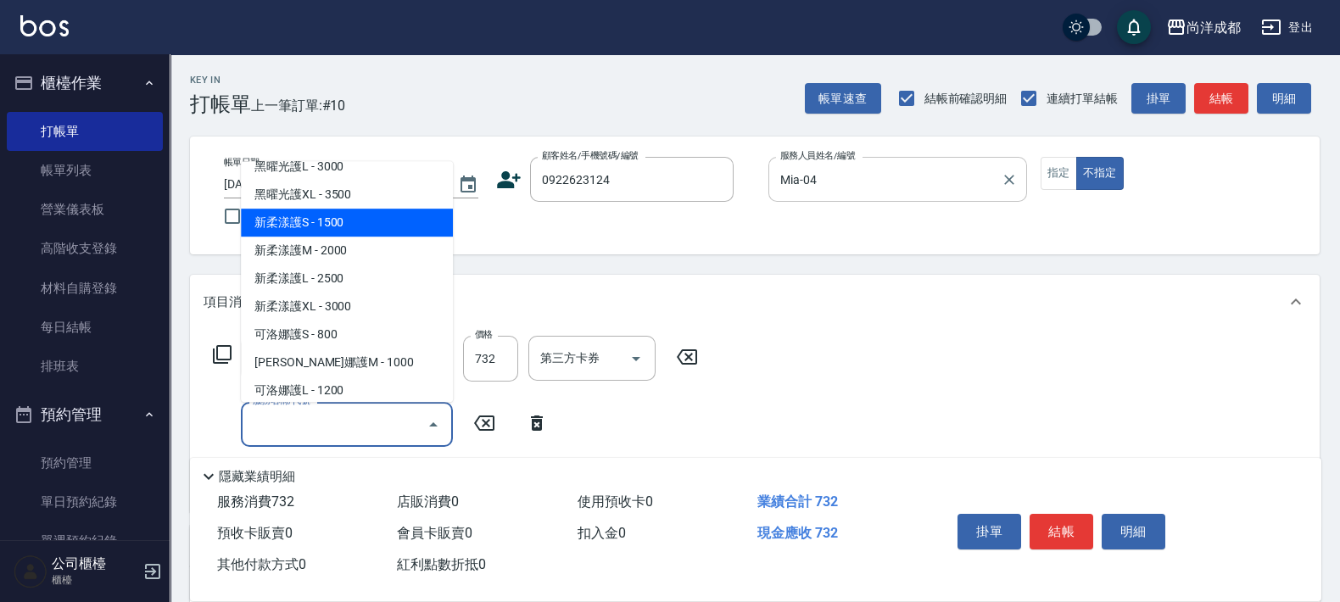
scroll to position [636, 0]
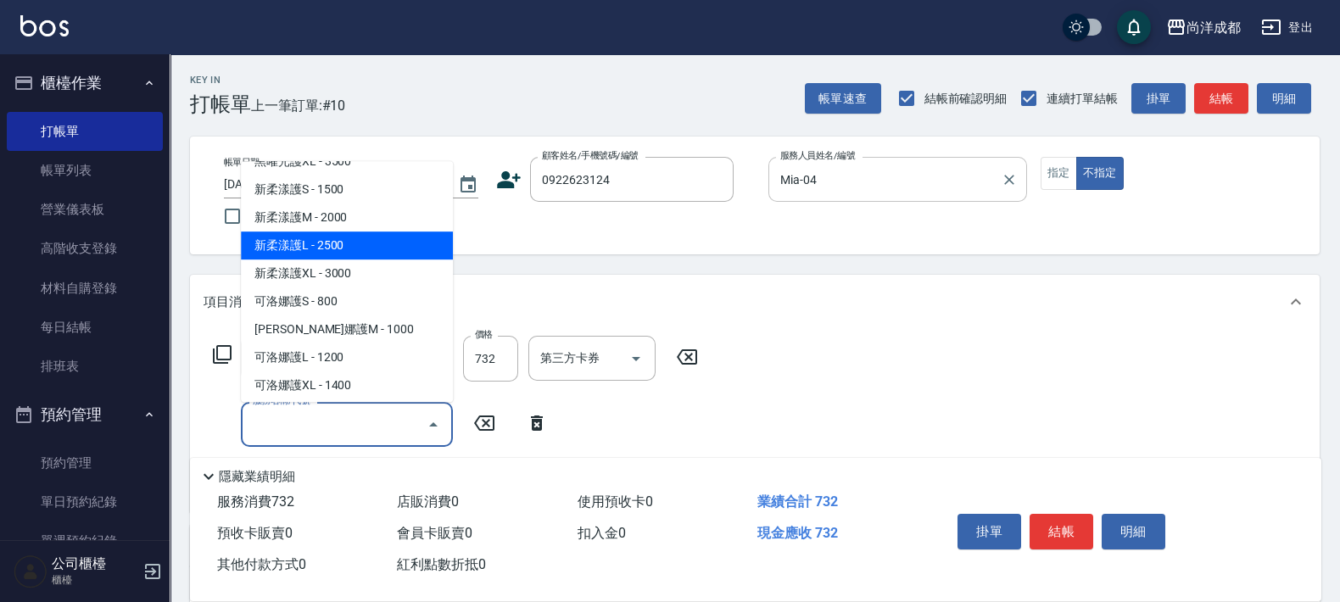
click at [372, 255] on span "新柔漾護L - 2500" at bounding box center [347, 246] width 212 height 28
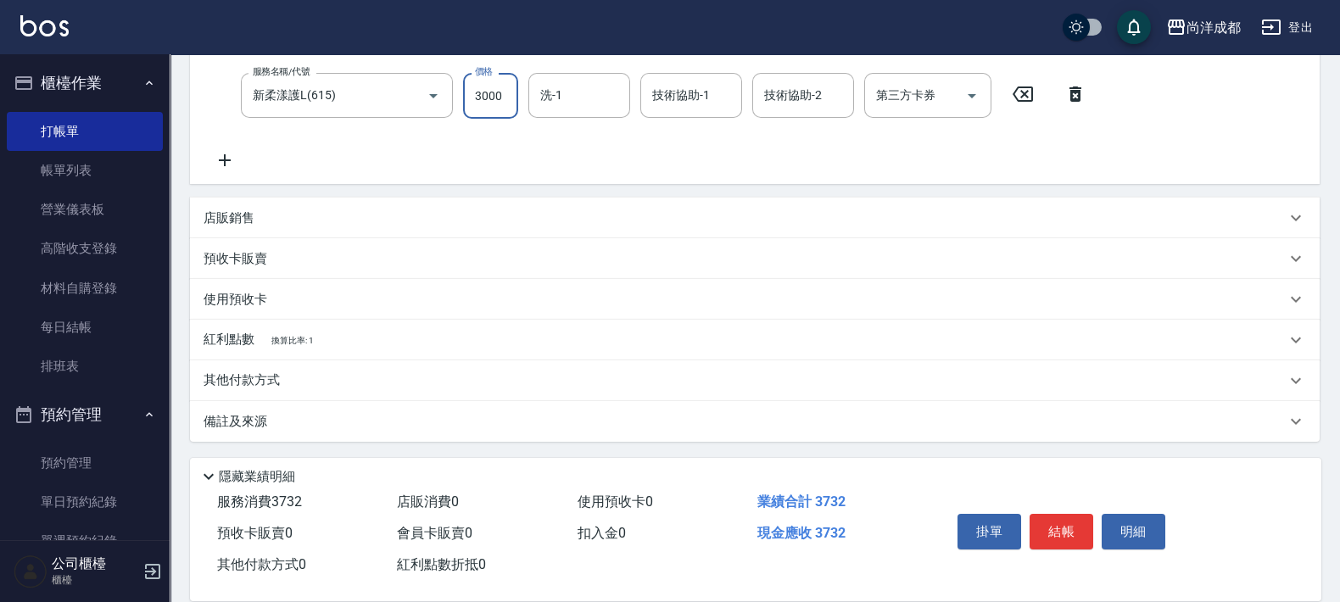
scroll to position [330, 0]
click at [288, 373] on div "其他付款方式" at bounding box center [745, 380] width 1083 height 19
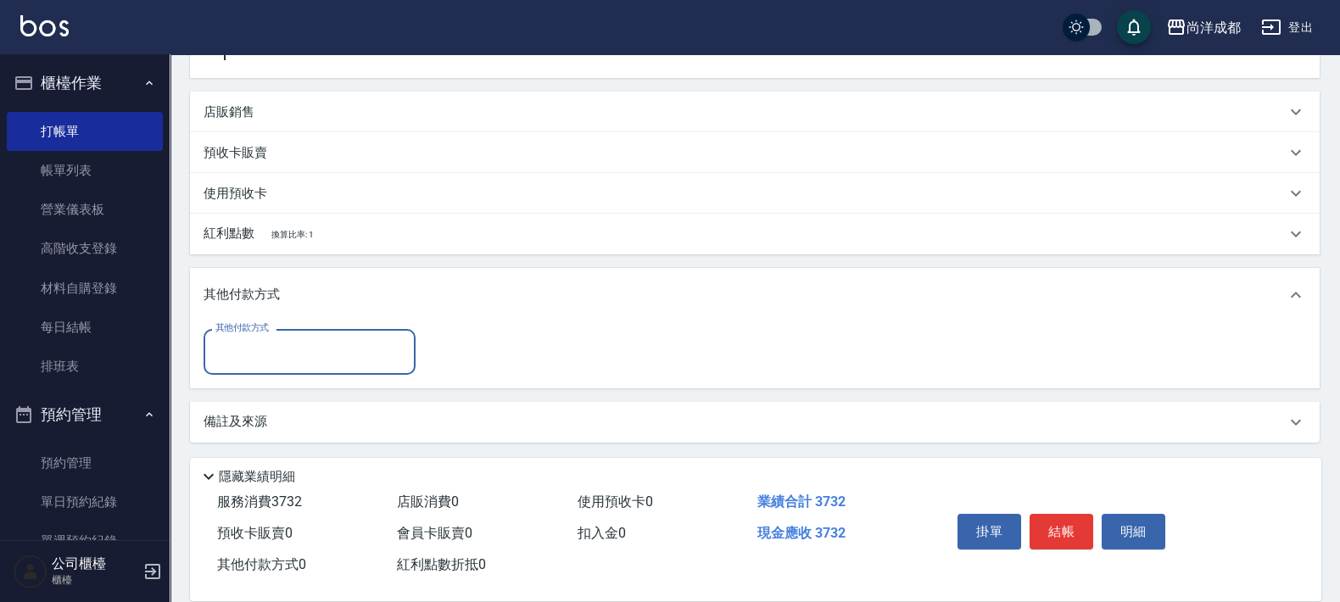
scroll to position [436, 0]
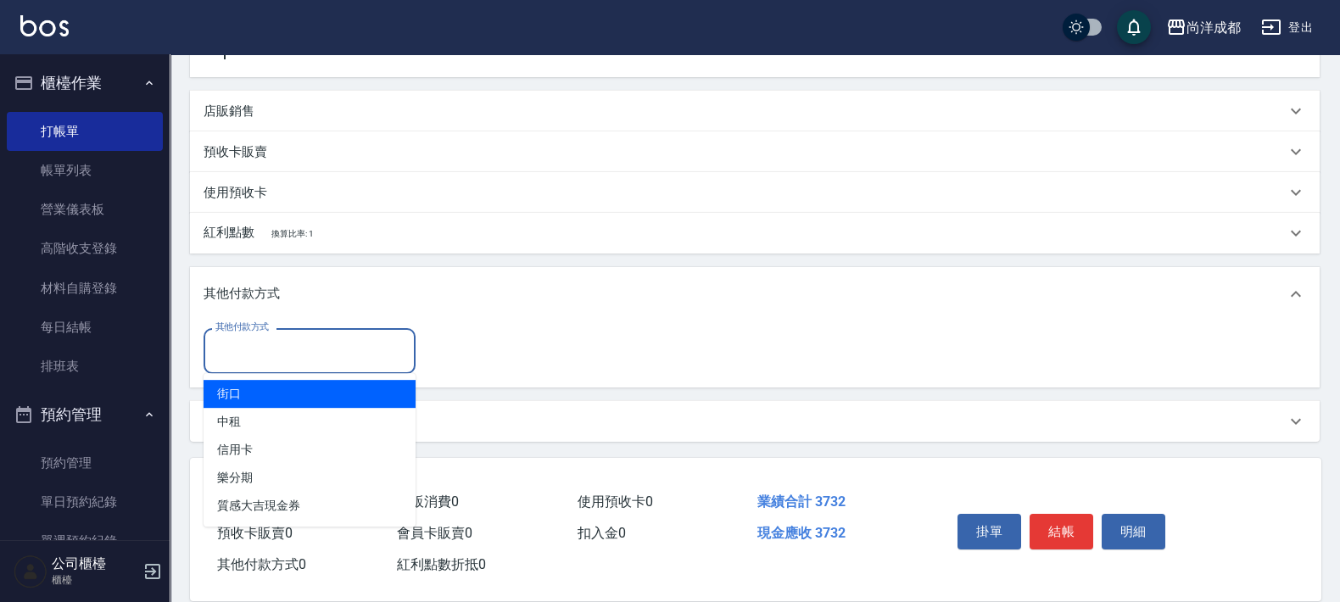
click at [313, 348] on input "其他付款方式" at bounding box center [309, 351] width 197 height 30
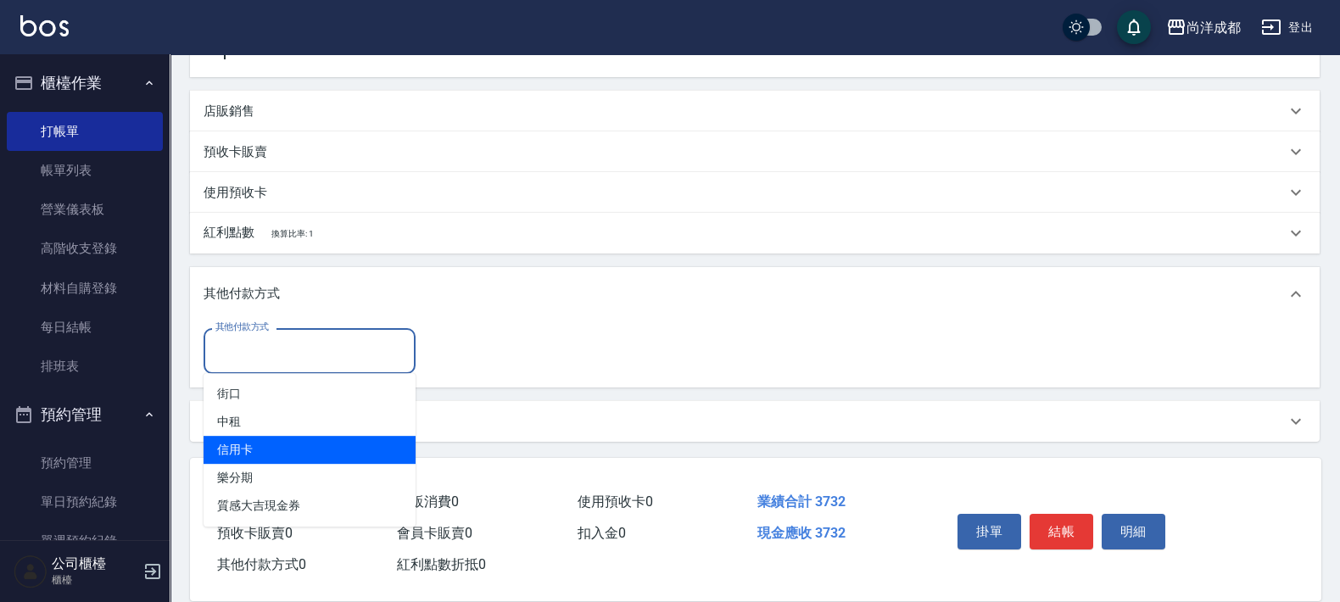
click at [317, 462] on span "信用卡" at bounding box center [310, 450] width 212 height 28
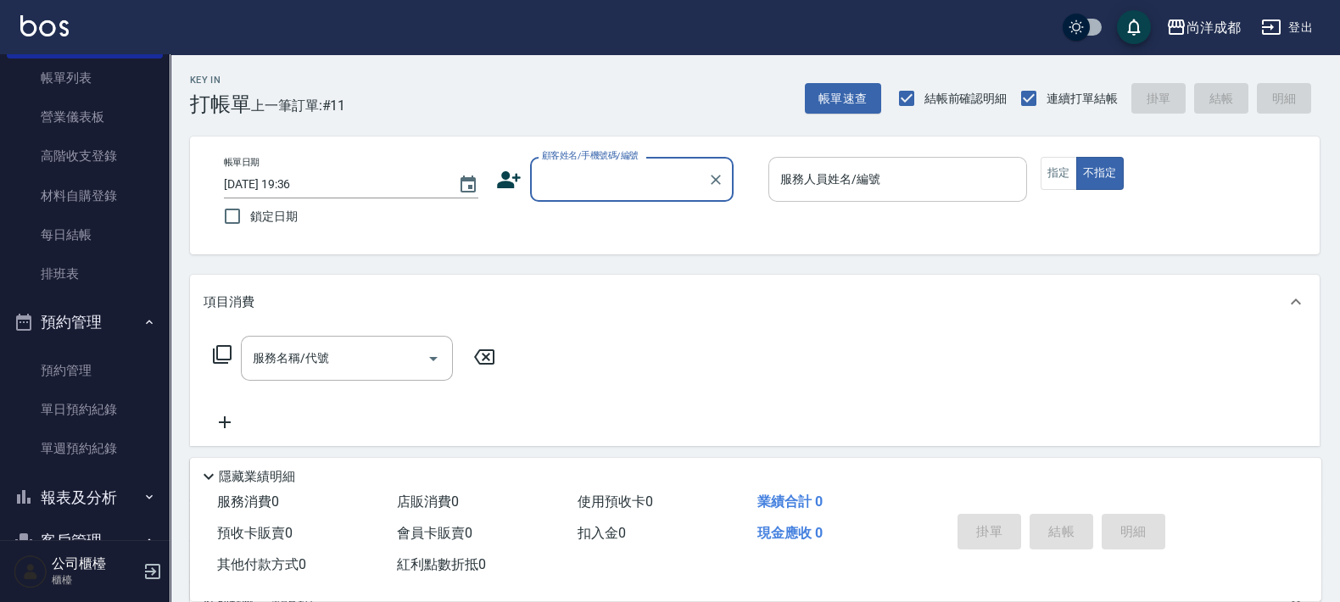
scroll to position [318, 0]
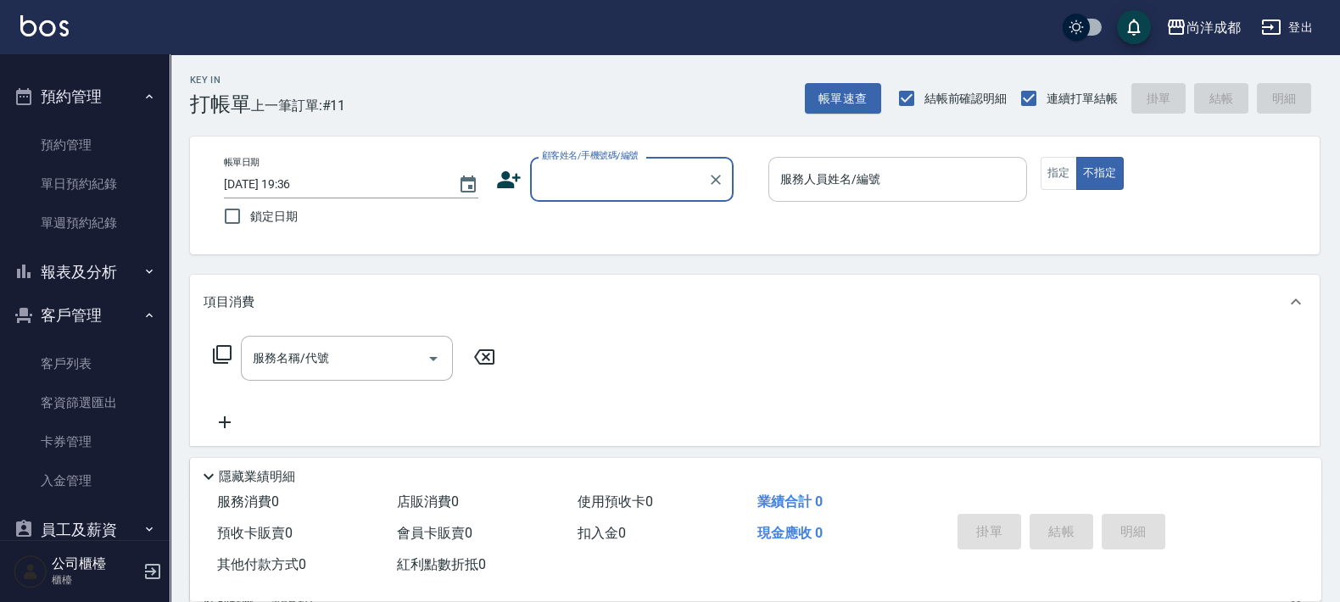
click at [91, 105] on button "預約管理" at bounding box center [85, 97] width 156 height 44
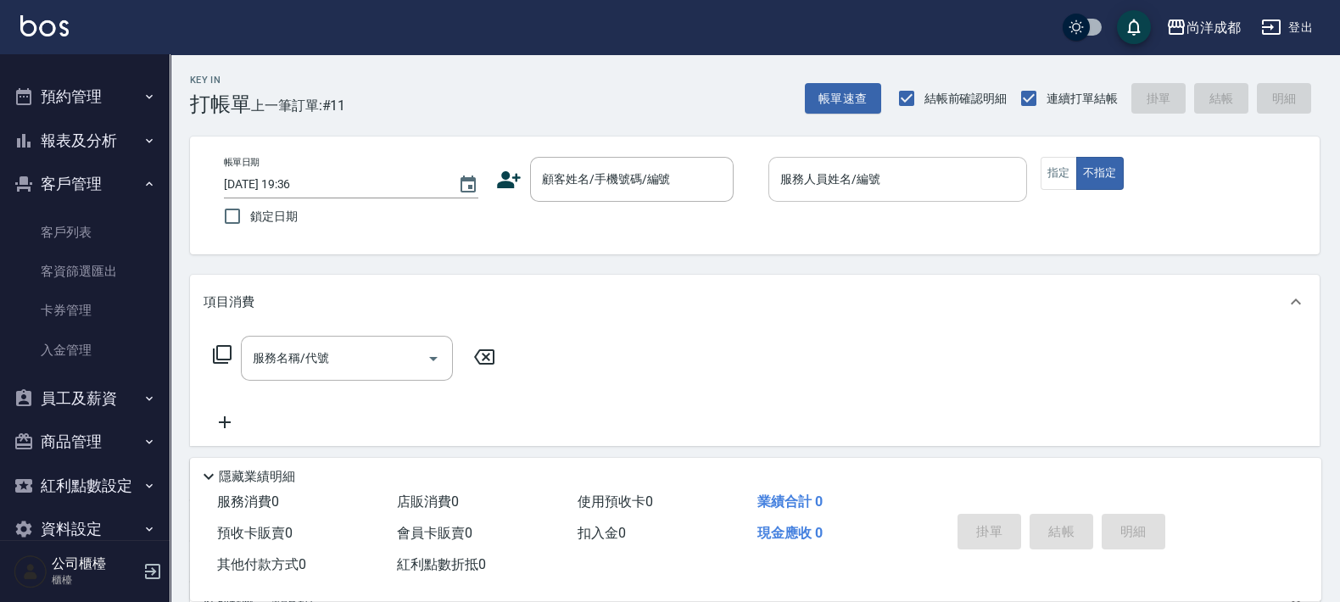
click at [100, 178] on button "客戶管理" at bounding box center [85, 184] width 156 height 44
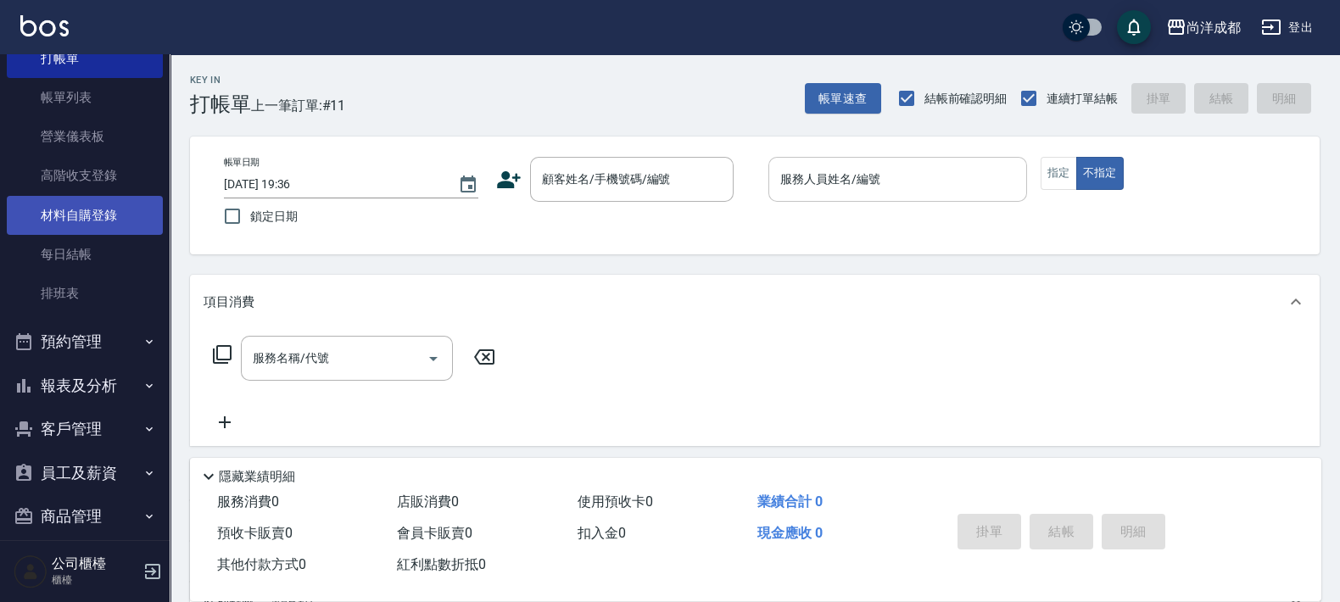
scroll to position [0, 0]
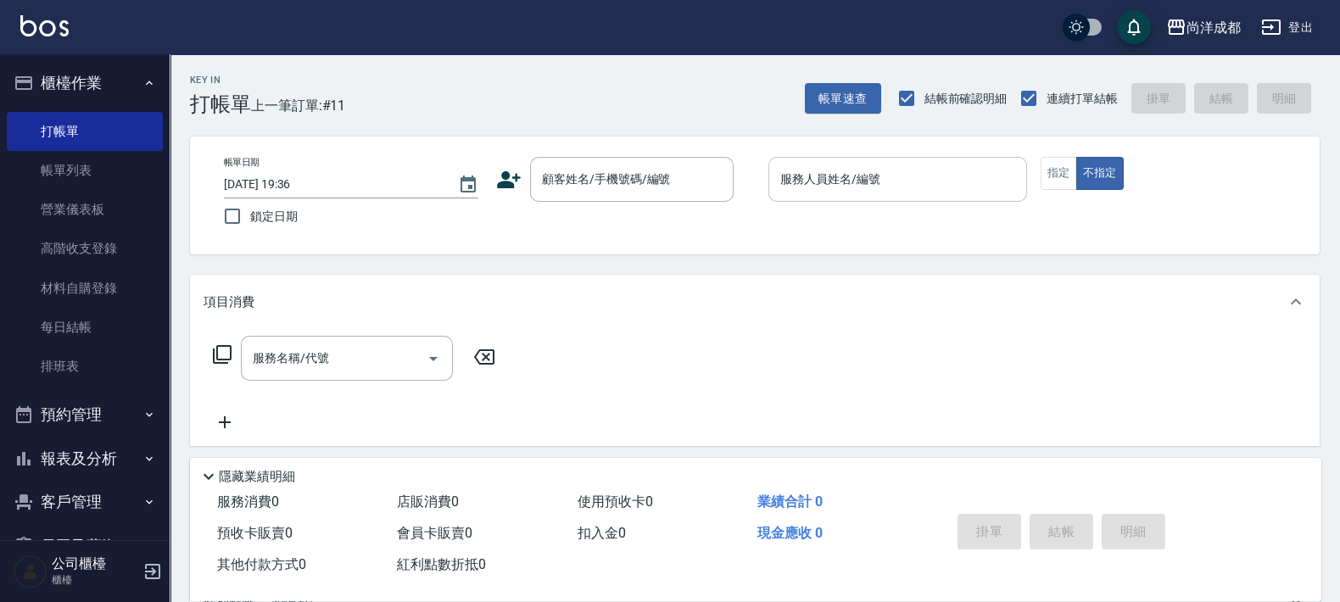
drag, startPoint x: 60, startPoint y: 450, endPoint x: 67, endPoint y: 439, distance: 12.2
click at [62, 446] on button "報表及分析" at bounding box center [85, 459] width 156 height 44
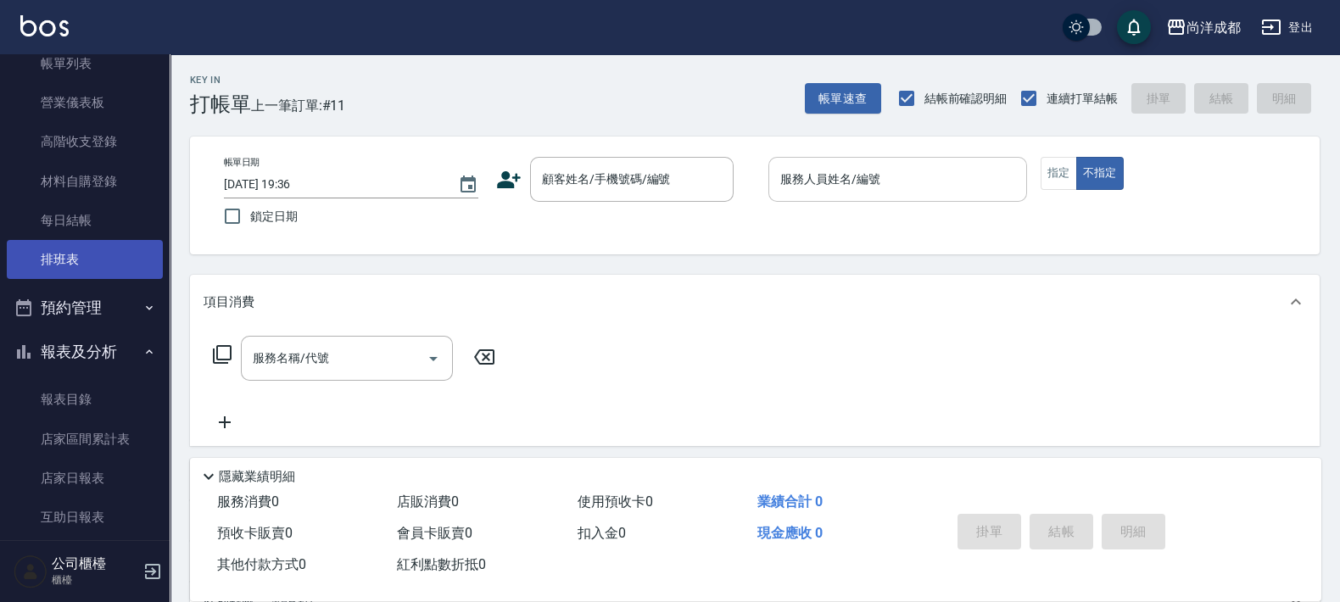
scroll to position [423, 0]
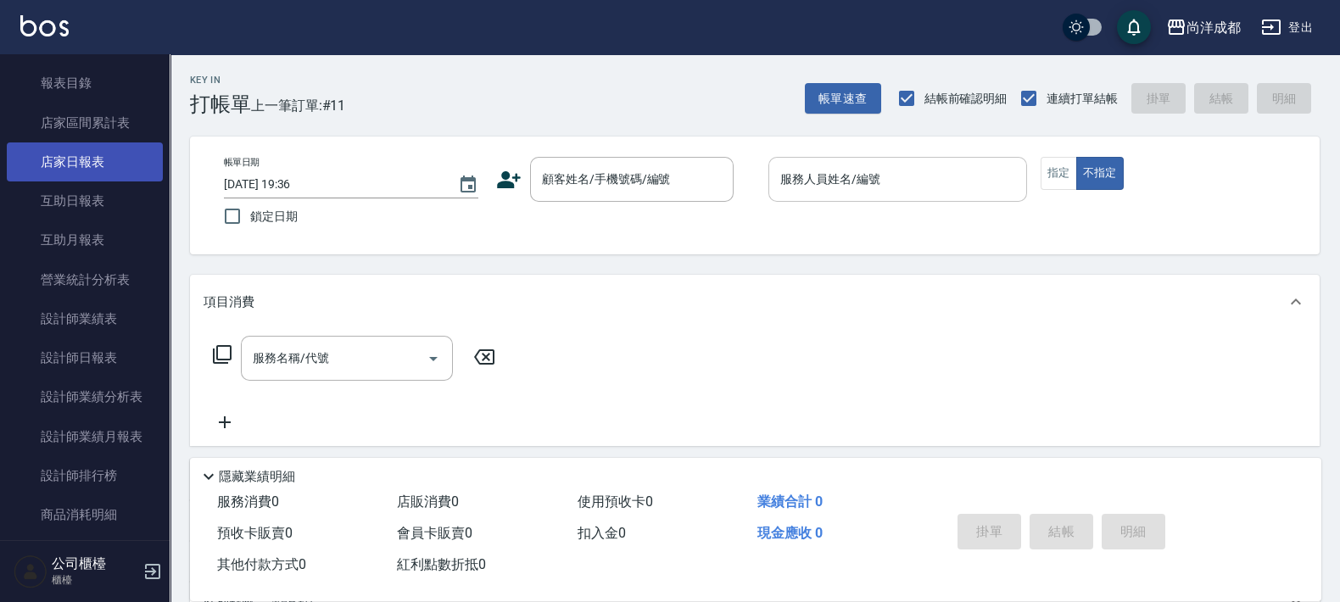
click at [97, 167] on link "店家日報表" at bounding box center [85, 162] width 156 height 39
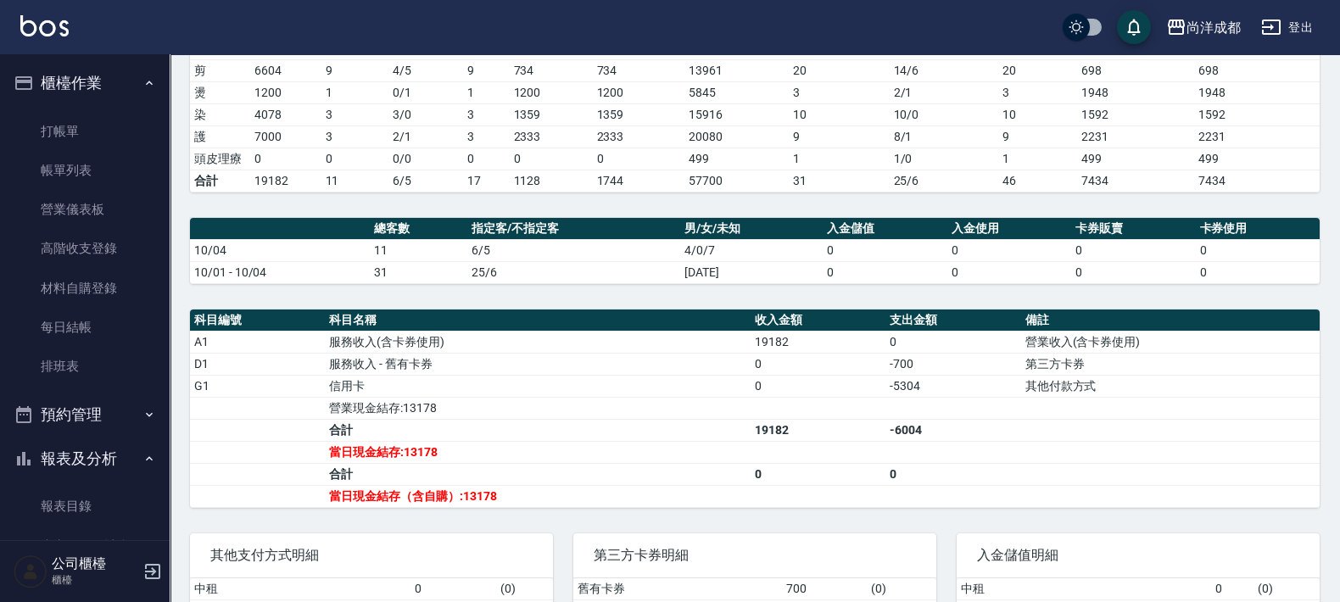
scroll to position [85, 0]
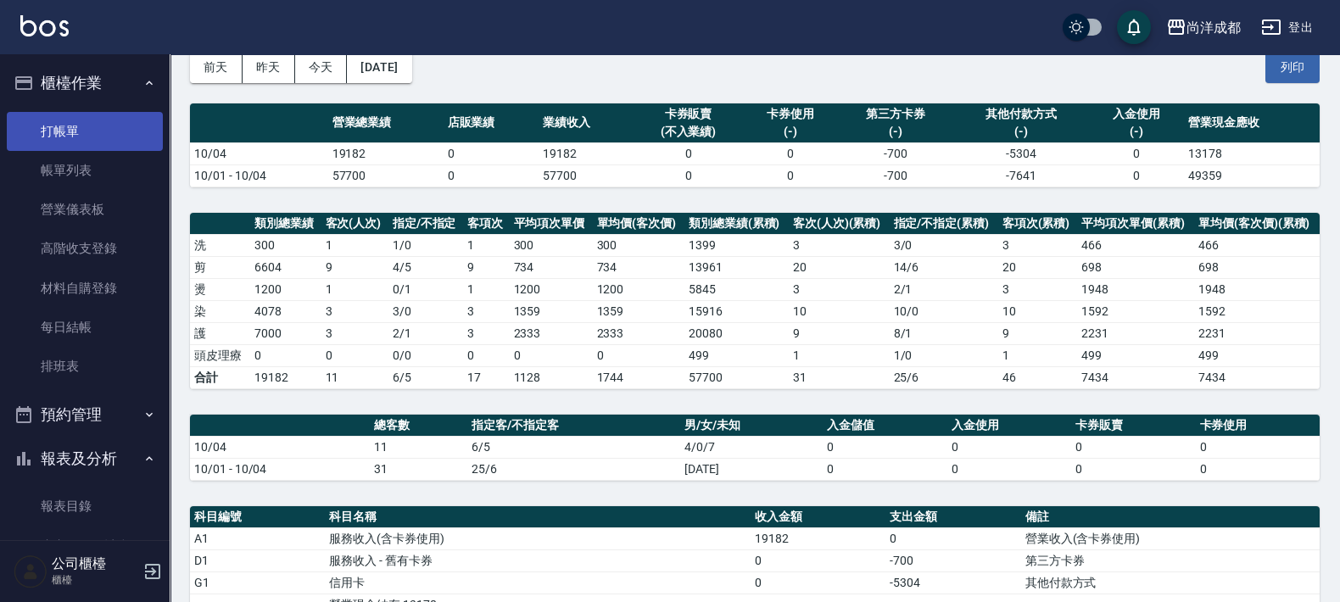
click at [93, 114] on link "打帳單" at bounding box center [85, 131] width 156 height 39
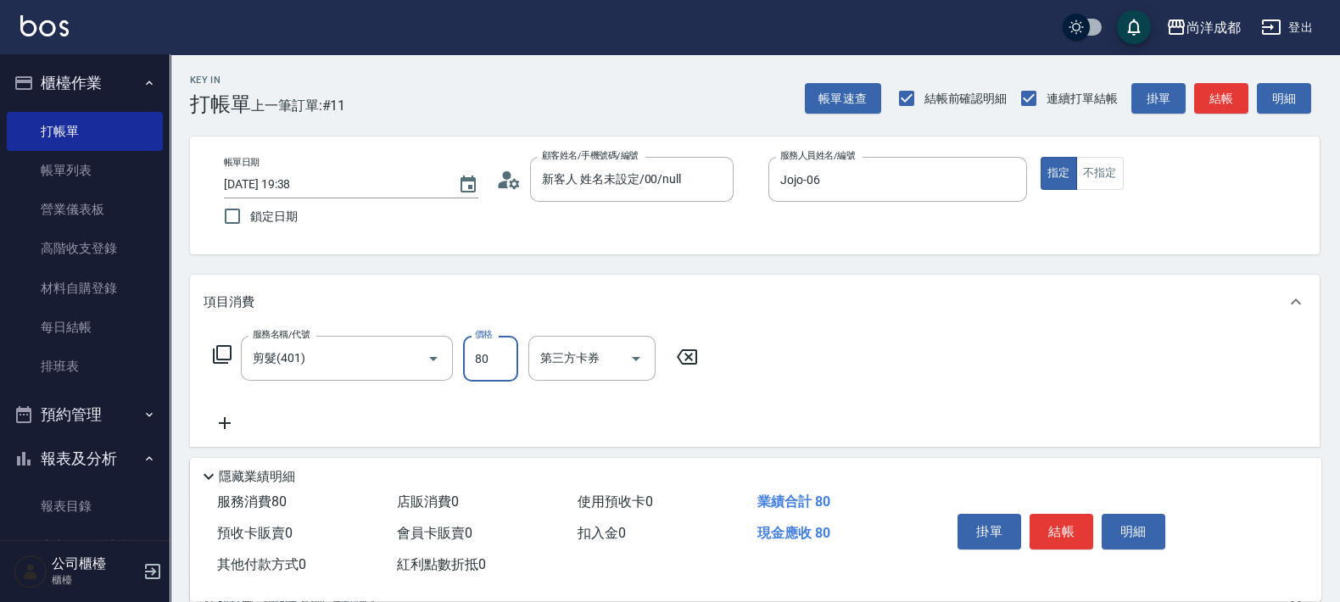
click at [504, 382] on input "80" at bounding box center [490, 359] width 55 height 46
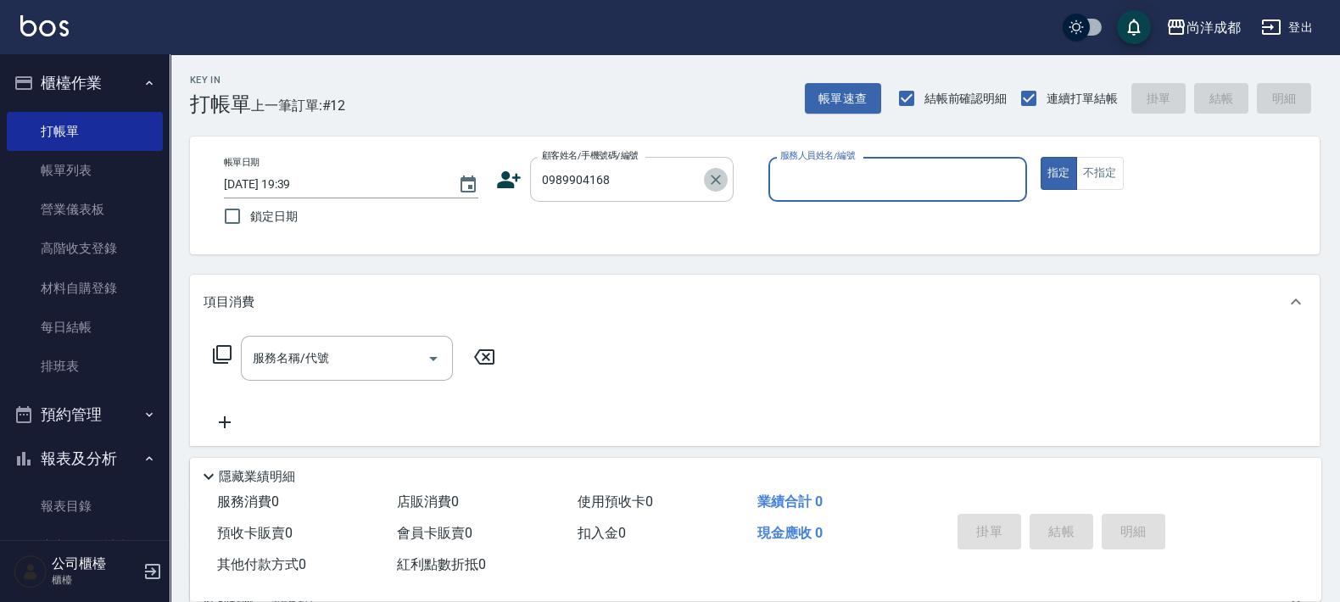
click at [721, 183] on icon "Clear" at bounding box center [716, 179] width 17 height 17
click at [1041, 157] on button "指定" at bounding box center [1059, 173] width 36 height 33
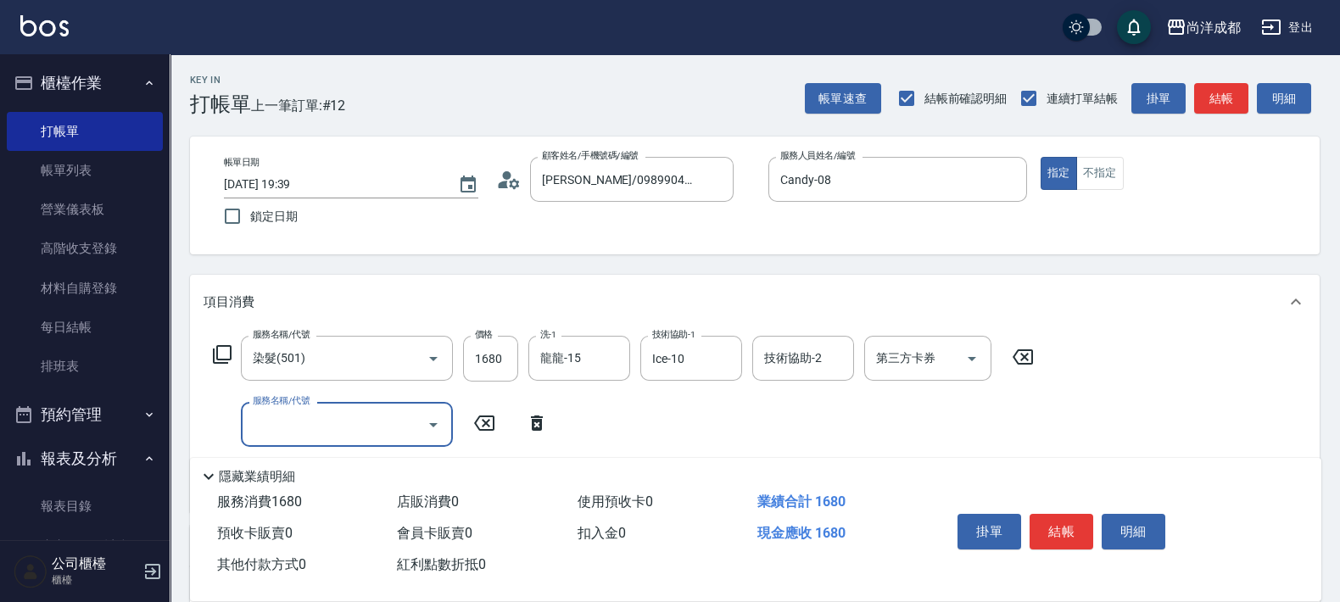
click at [410, 429] on input "服務名稱/代號" at bounding box center [334, 425] width 171 height 30
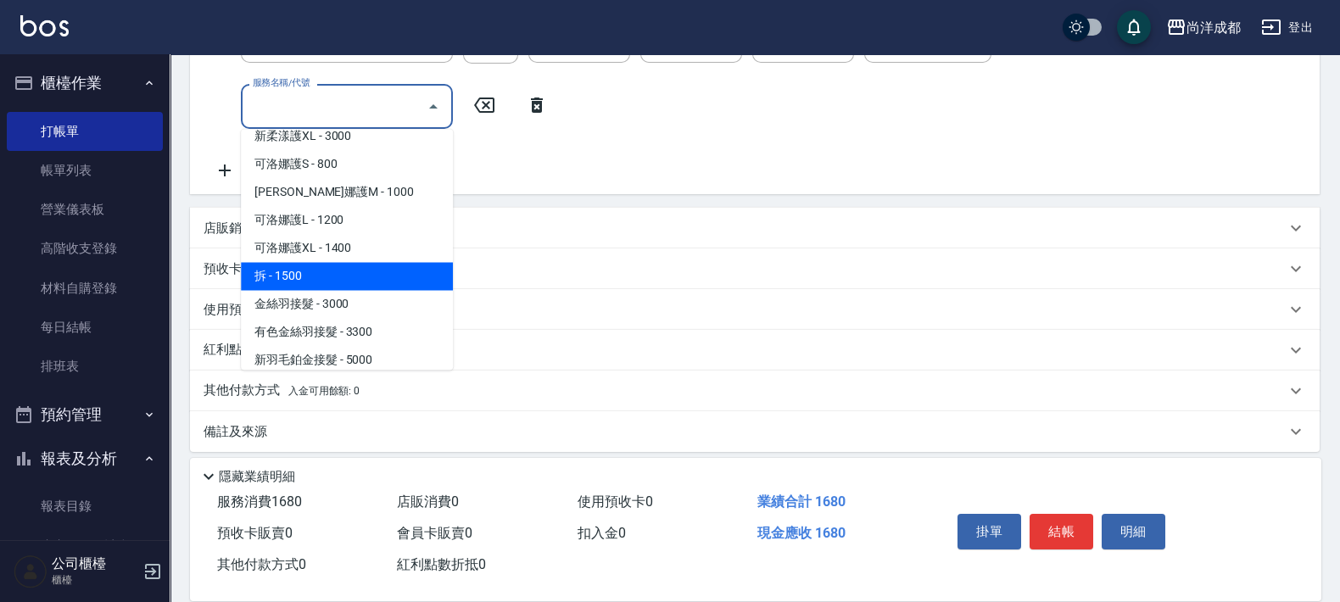
scroll to position [636, 0]
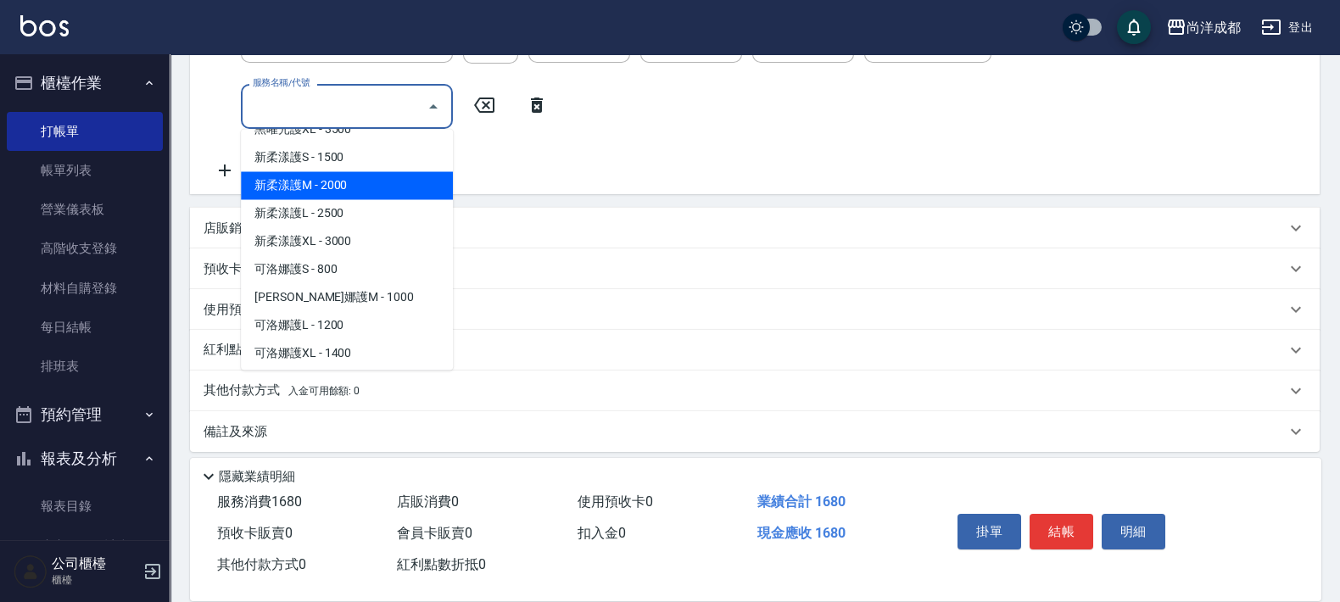
click at [344, 190] on span "新柔漾護M - 2000" at bounding box center [347, 186] width 212 height 28
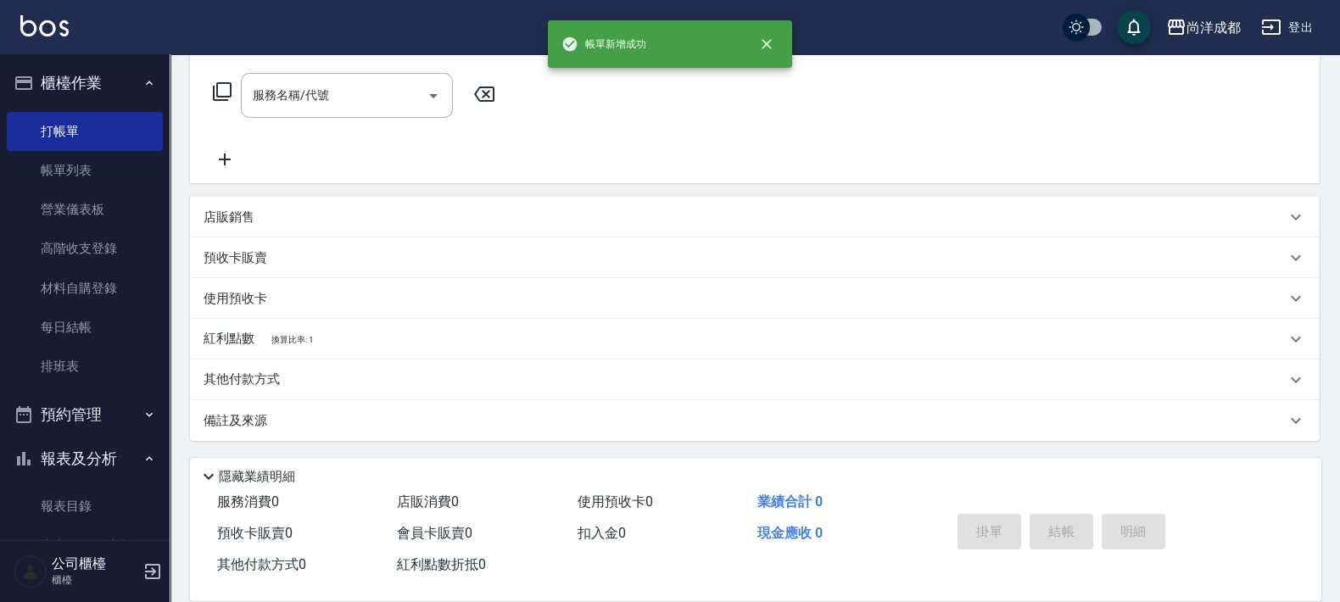
scroll to position [0, 0]
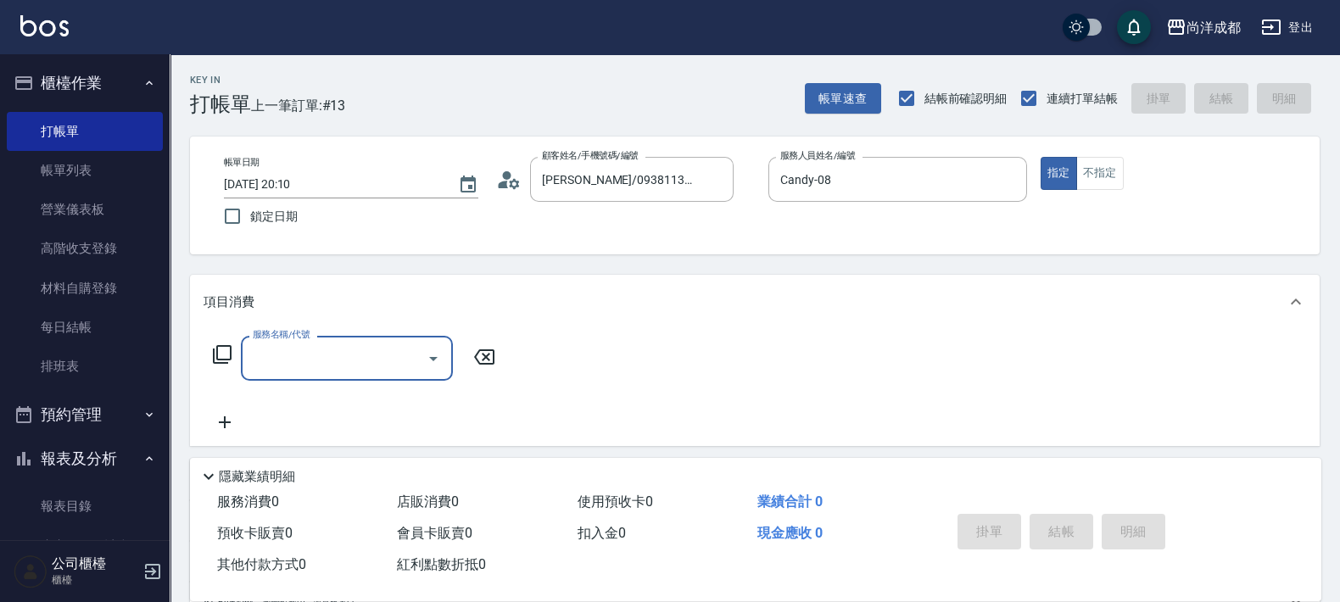
click at [512, 172] on icon at bounding box center [508, 179] width 25 height 25
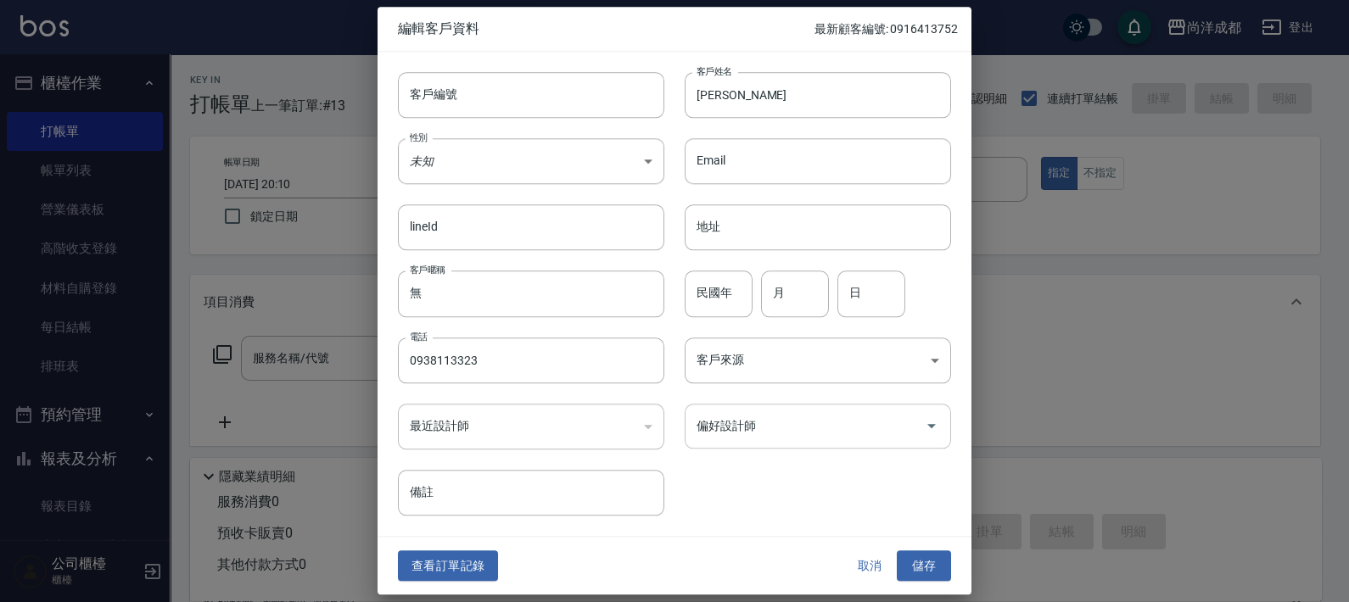
click at [865, 408] on div "偏好設計師" at bounding box center [818, 426] width 266 height 45
click at [897, 551] on button "儲存" at bounding box center [924, 566] width 54 height 31
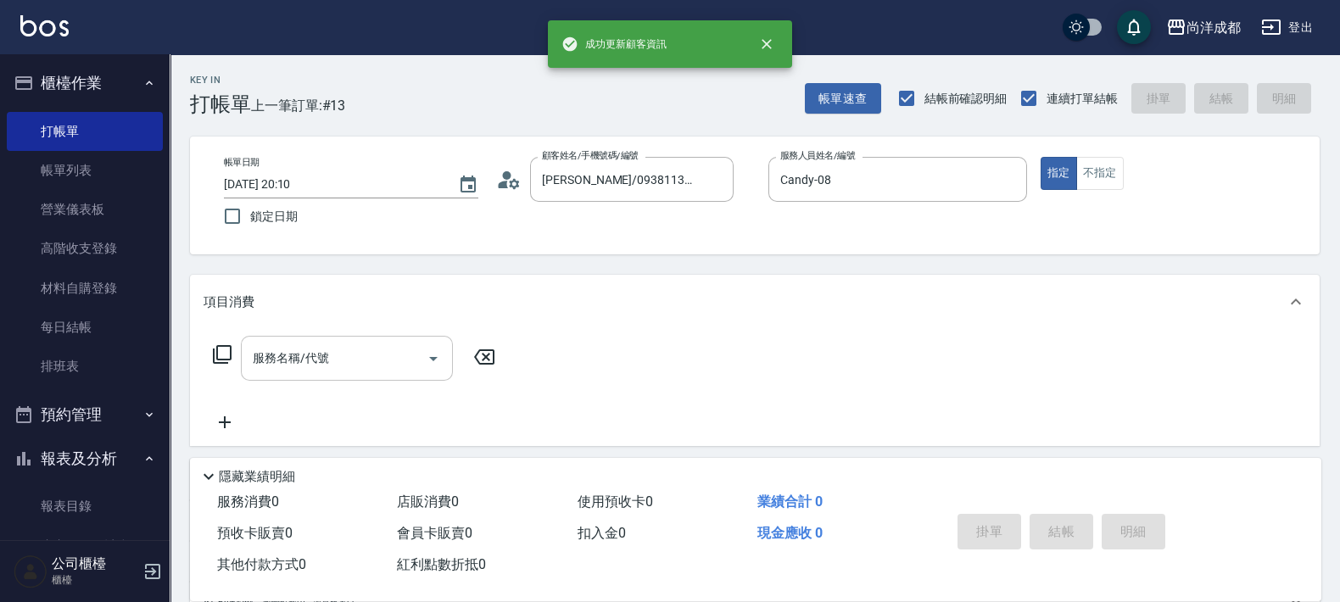
click at [328, 344] on div "服務名稱/代號" at bounding box center [347, 358] width 212 height 45
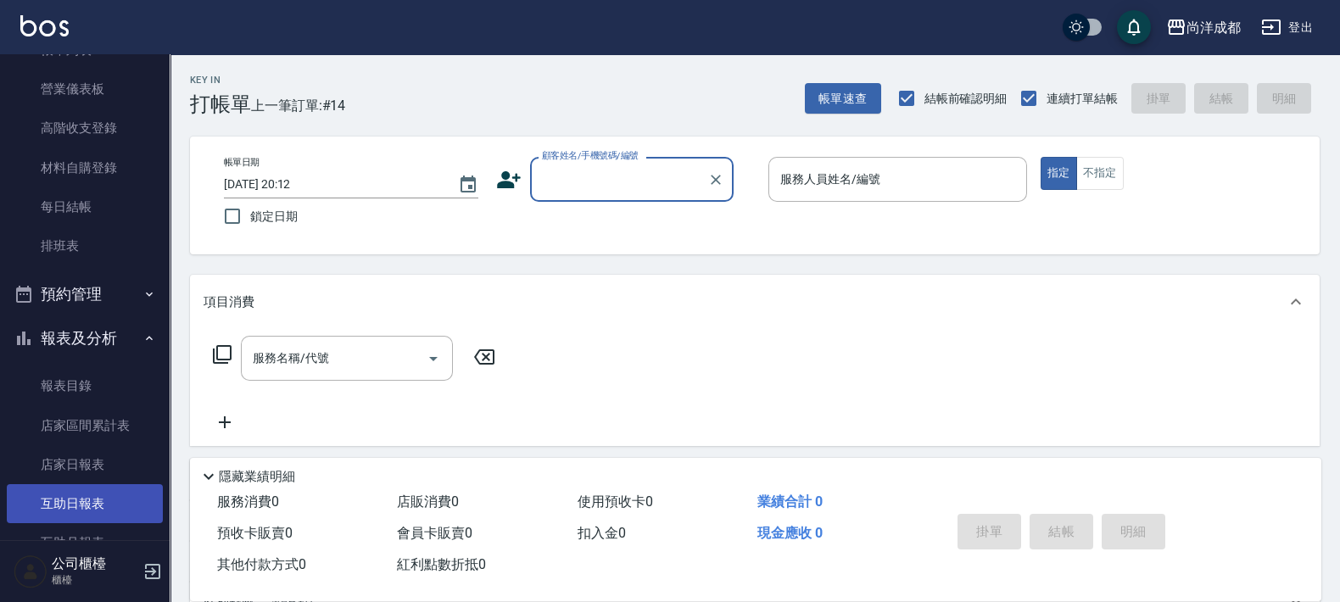
scroll to position [318, 0]
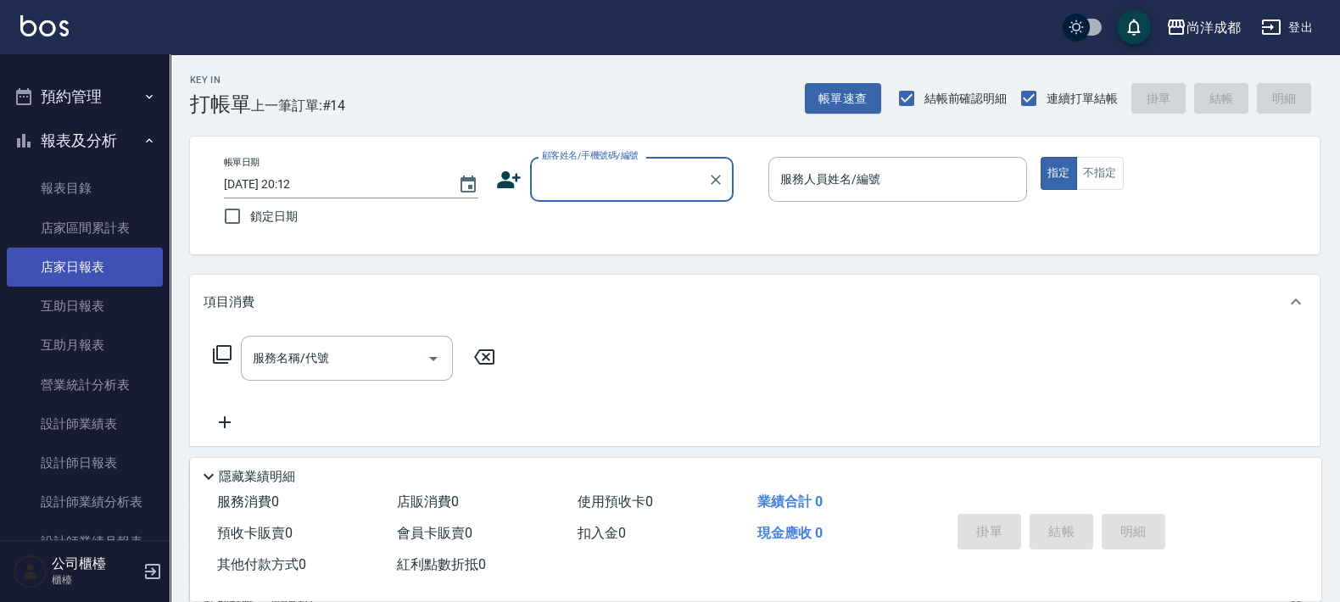
click at [92, 266] on link "店家日報表" at bounding box center [85, 267] width 156 height 39
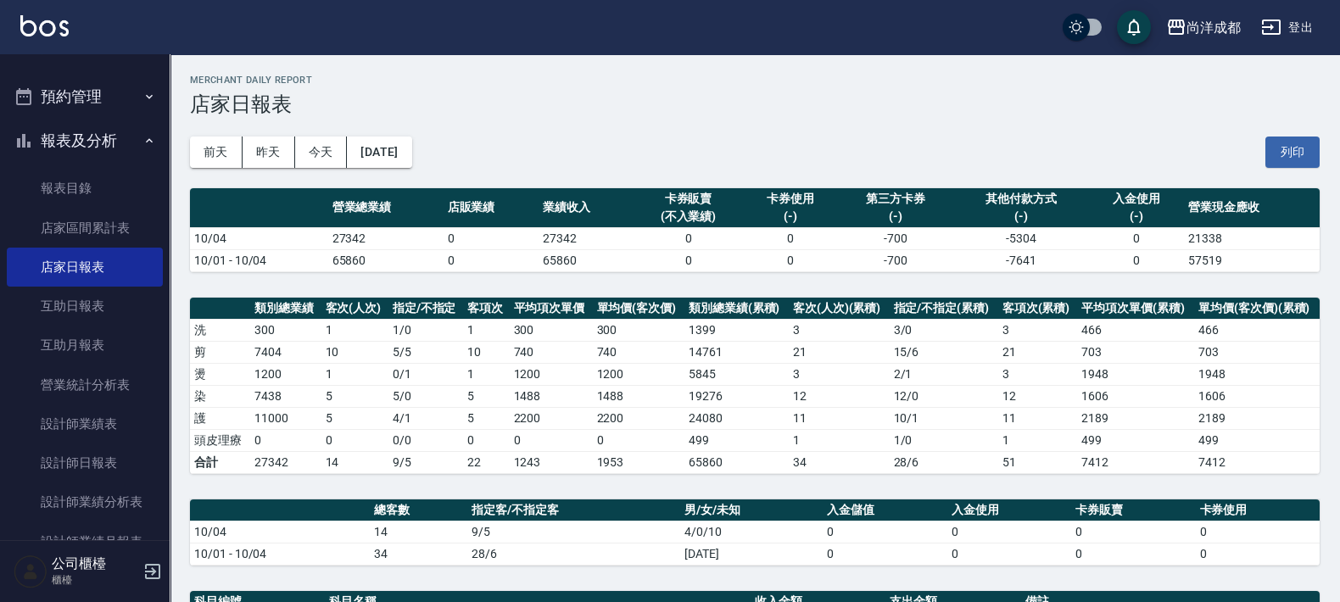
scroll to position [403, 0]
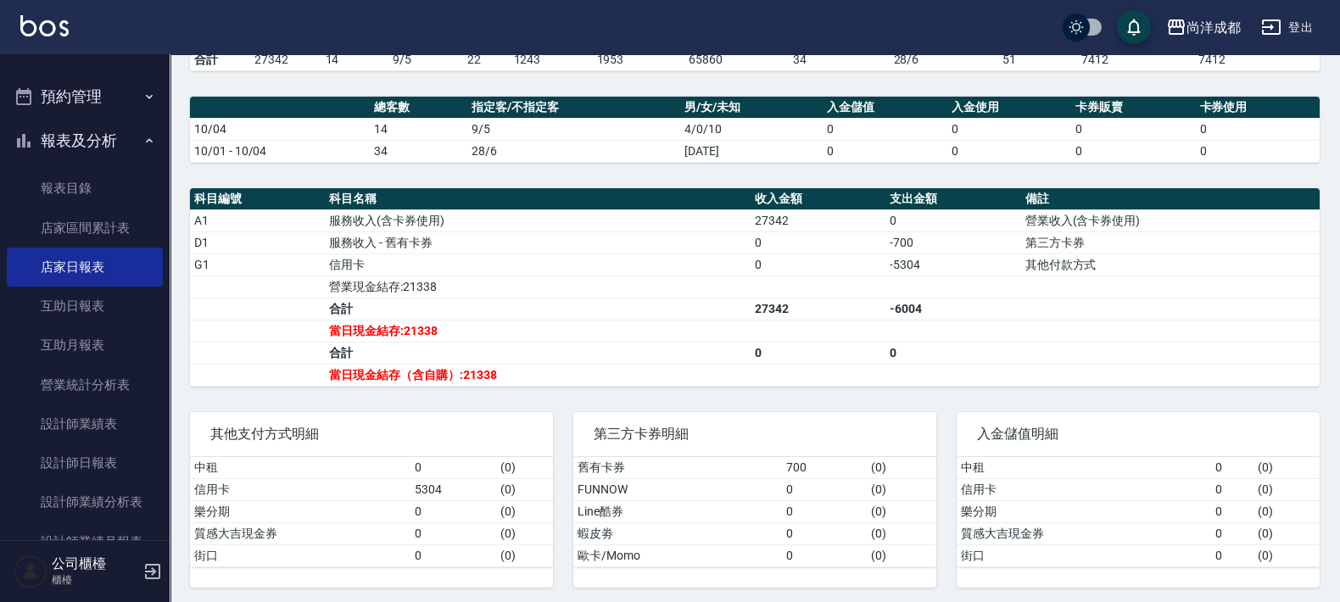
drag, startPoint x: 74, startPoint y: 93, endPoint x: 68, endPoint y: 142, distance: 48.7
click at [87, 45] on div "尚洋成都 登出 櫃檯作業 打帳單 帳單列表 營業儀表板 高階收支登錄 材料自購登錄 每日結帳 排班表 預約管理 預約管理 單日預約紀錄 單週預約紀錄 報表及分…" at bounding box center [670, 102] width 1340 height 1011
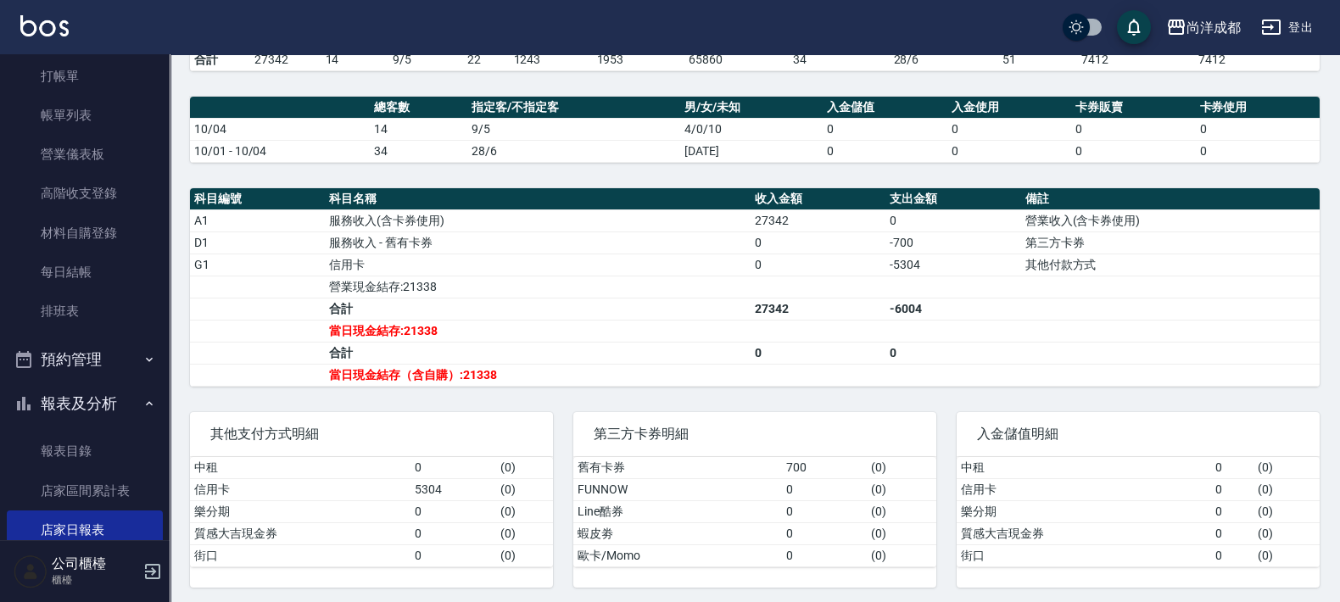
scroll to position [0, 0]
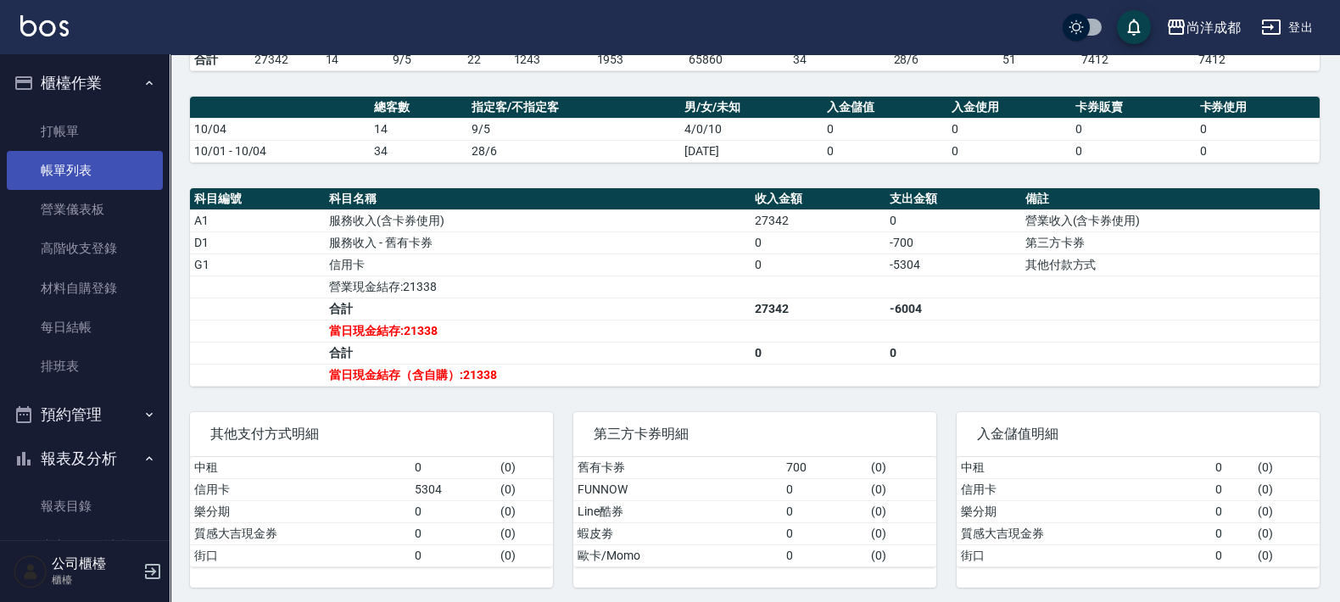
click at [68, 181] on link "帳單列表" at bounding box center [85, 170] width 156 height 39
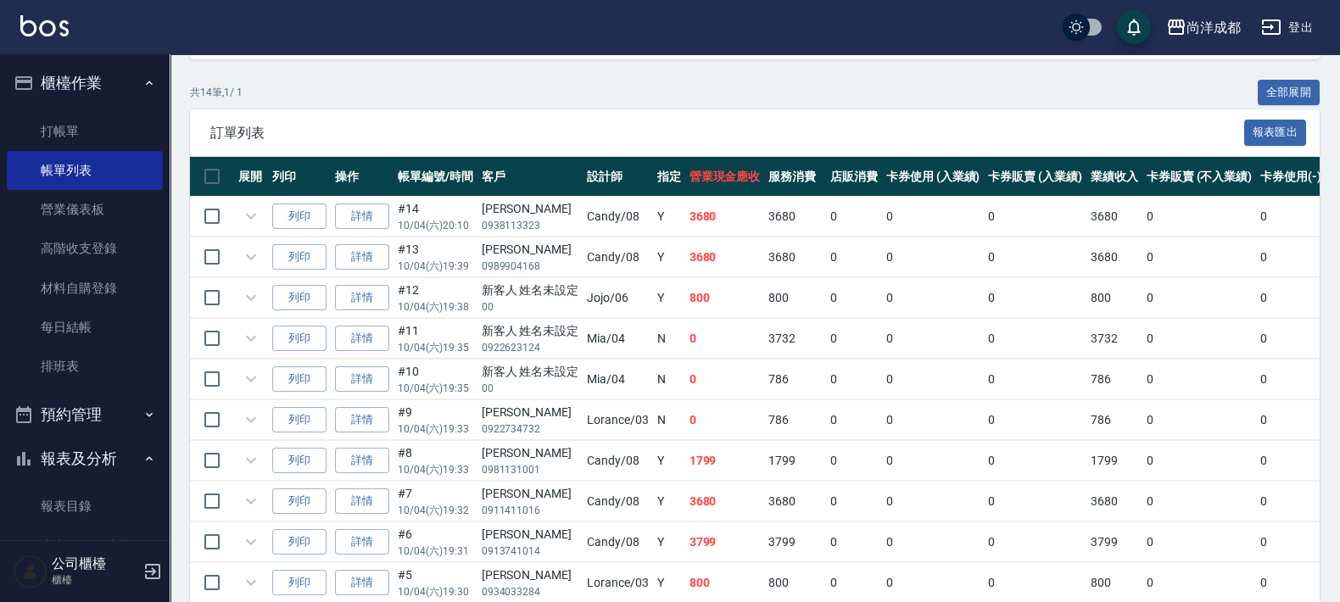
scroll to position [318, 0]
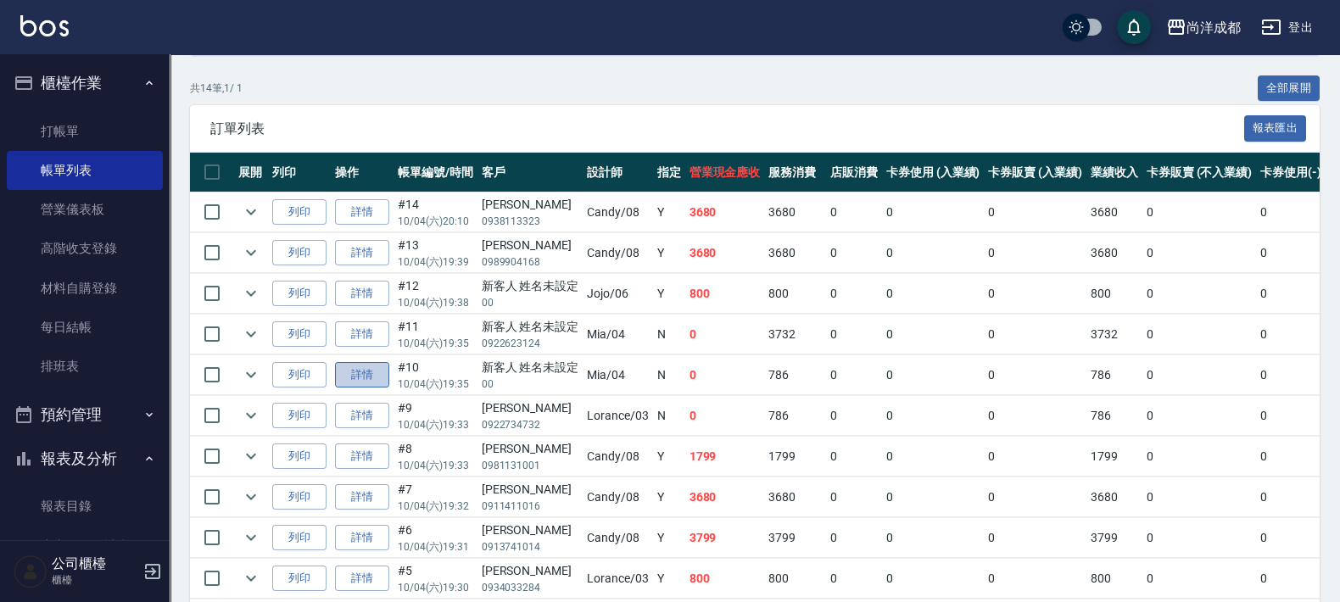
click at [368, 370] on link "詳情" at bounding box center [362, 375] width 54 height 26
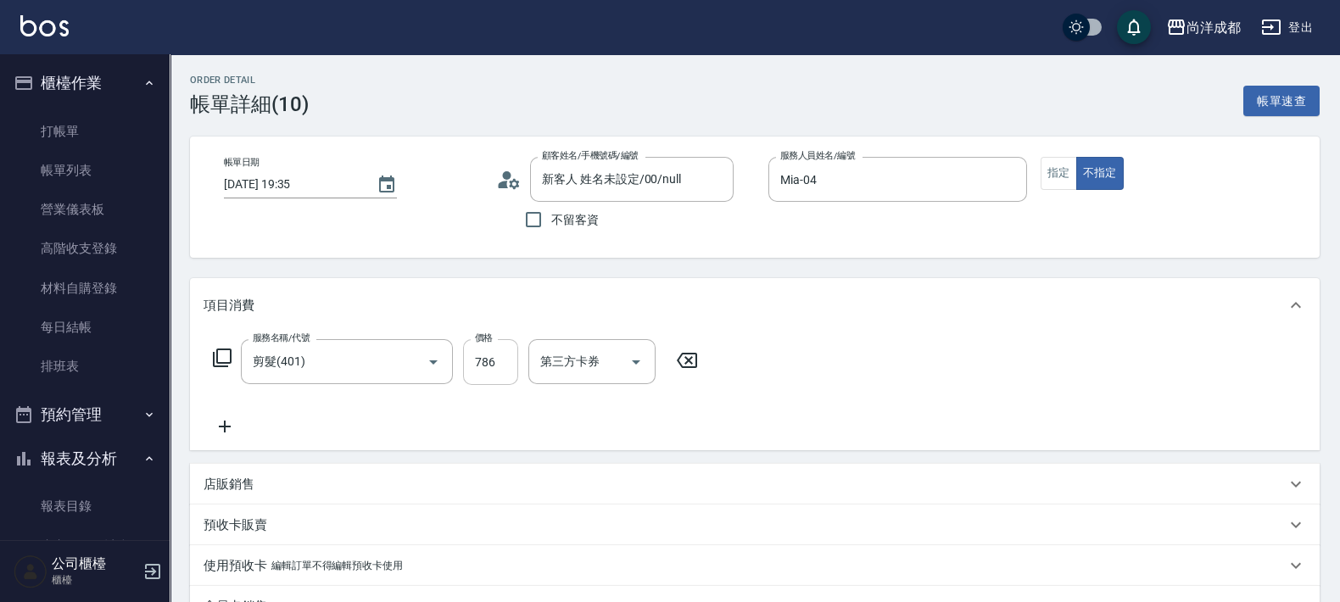
click at [498, 364] on input "786" at bounding box center [490, 362] width 55 height 46
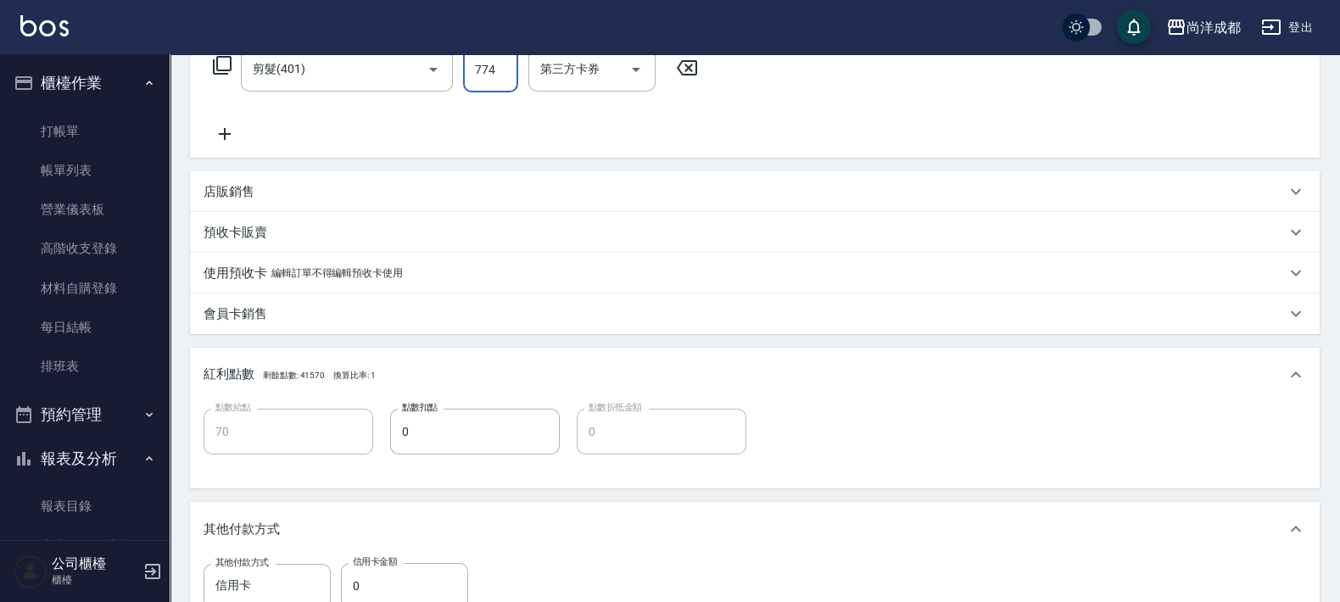
scroll to position [423, 0]
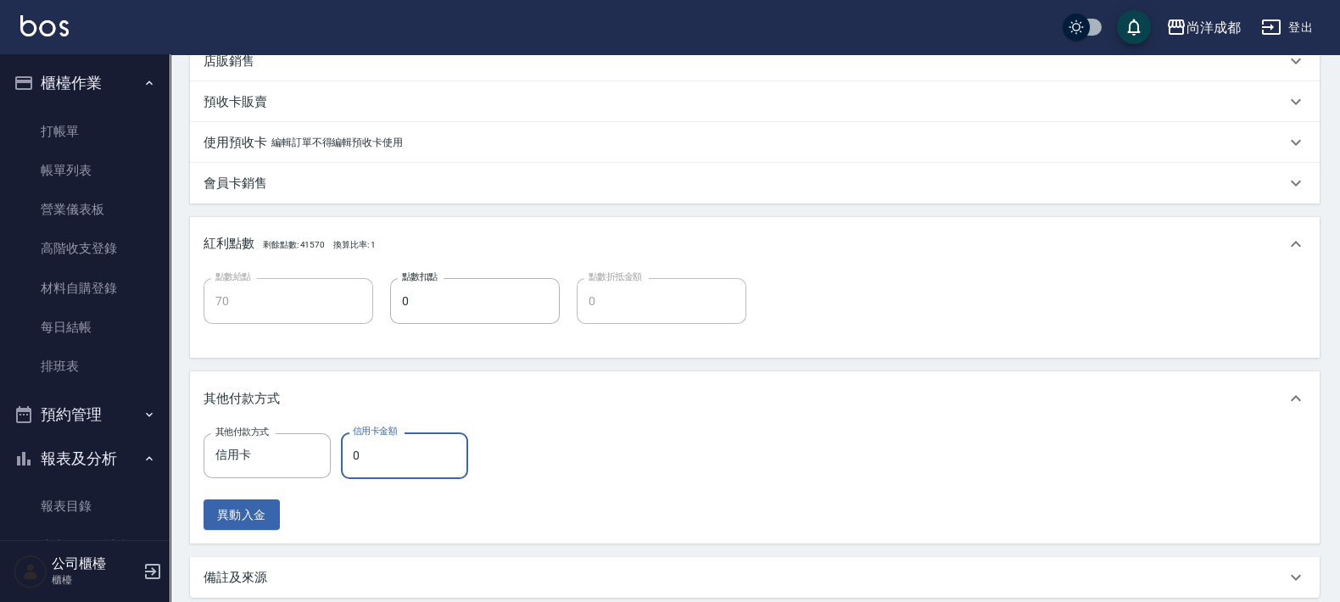
click at [426, 467] on input "0" at bounding box center [404, 456] width 127 height 46
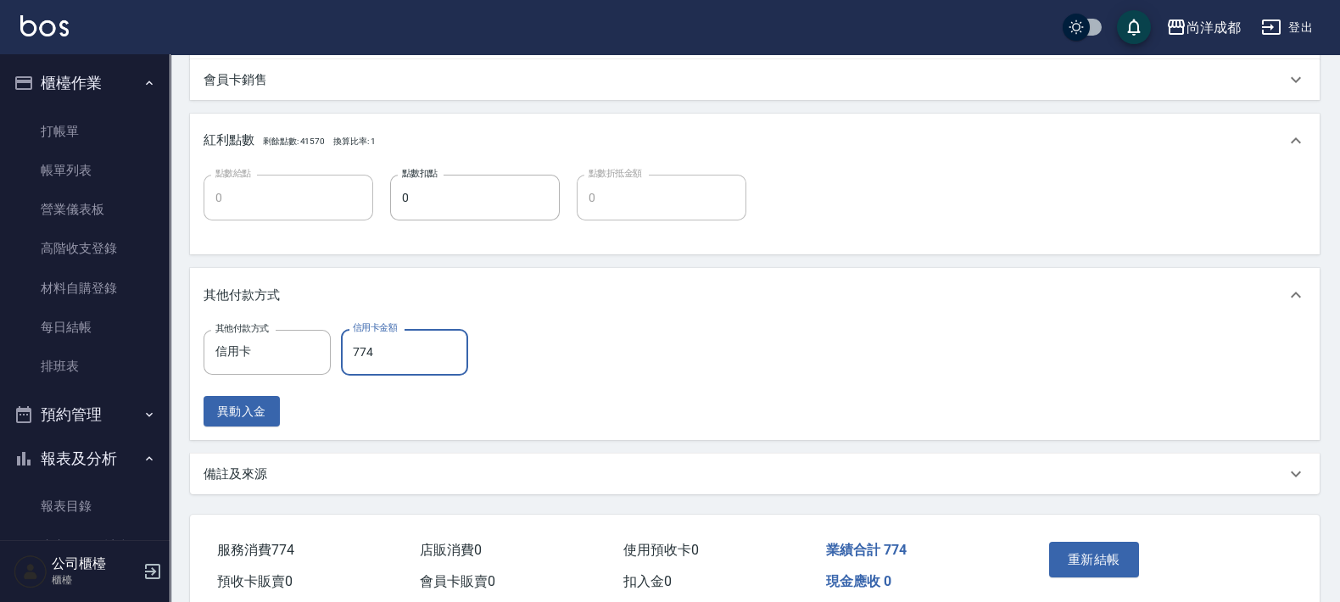
scroll to position [600, 0]
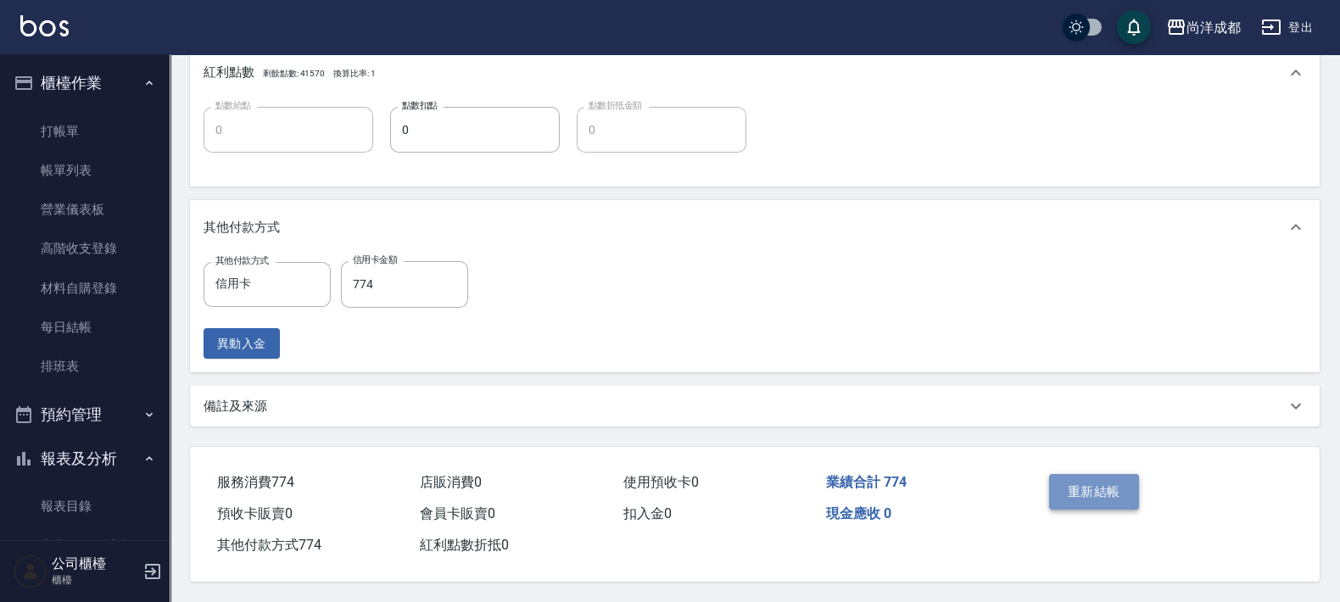
click at [1122, 486] on button "重新結帳" at bounding box center [1094, 492] width 90 height 36
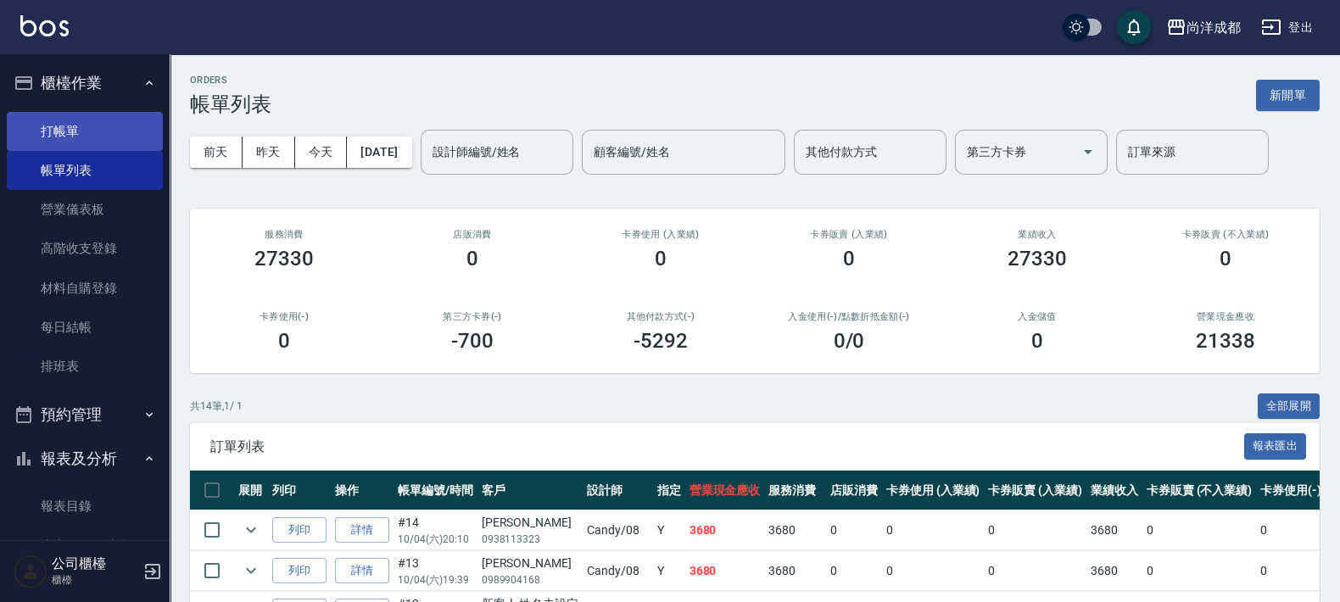
click at [81, 127] on link "打帳單" at bounding box center [85, 131] width 156 height 39
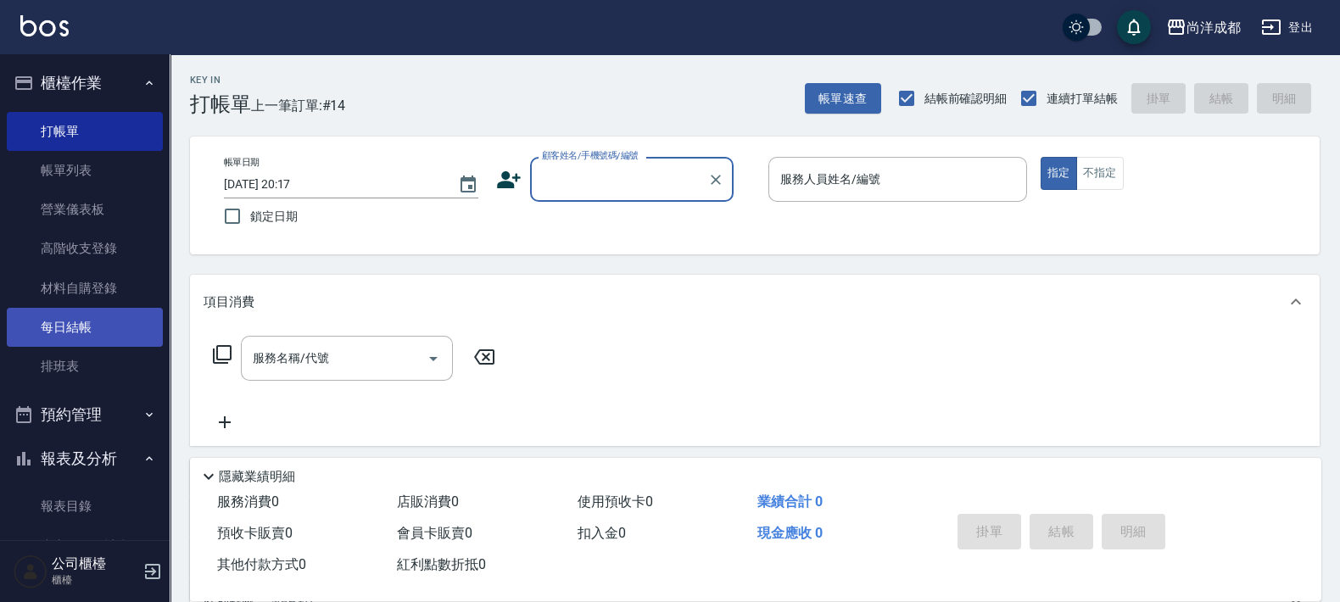
scroll to position [318, 0]
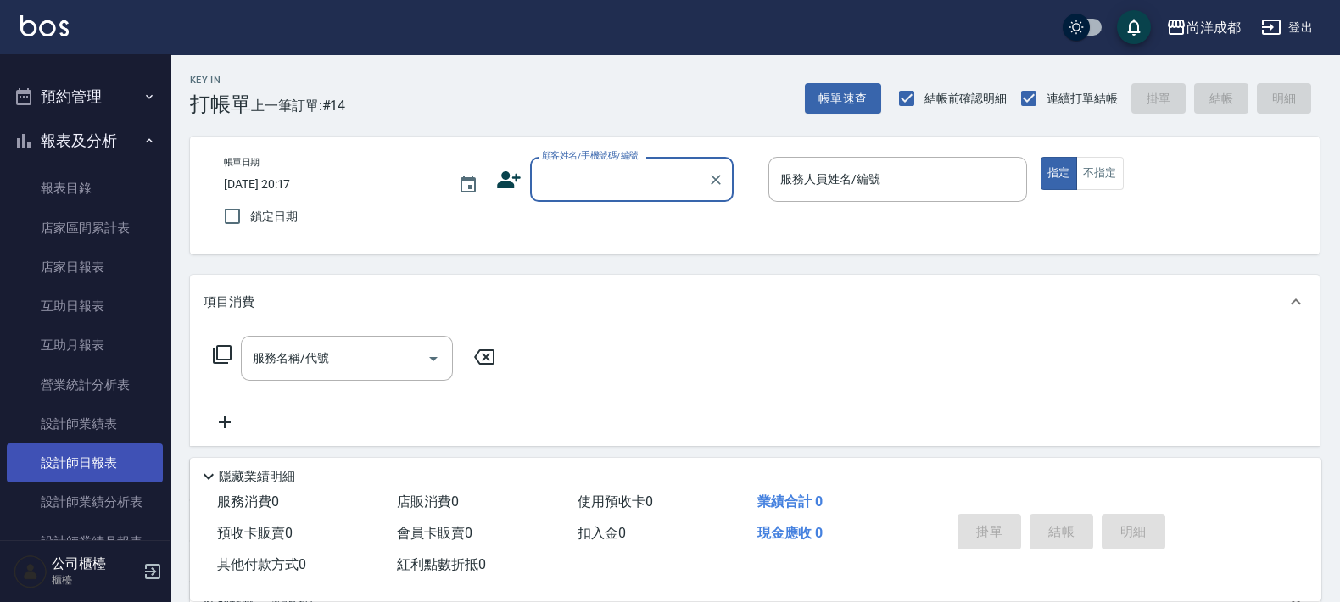
click at [106, 465] on link "設計師日報表" at bounding box center [85, 463] width 156 height 39
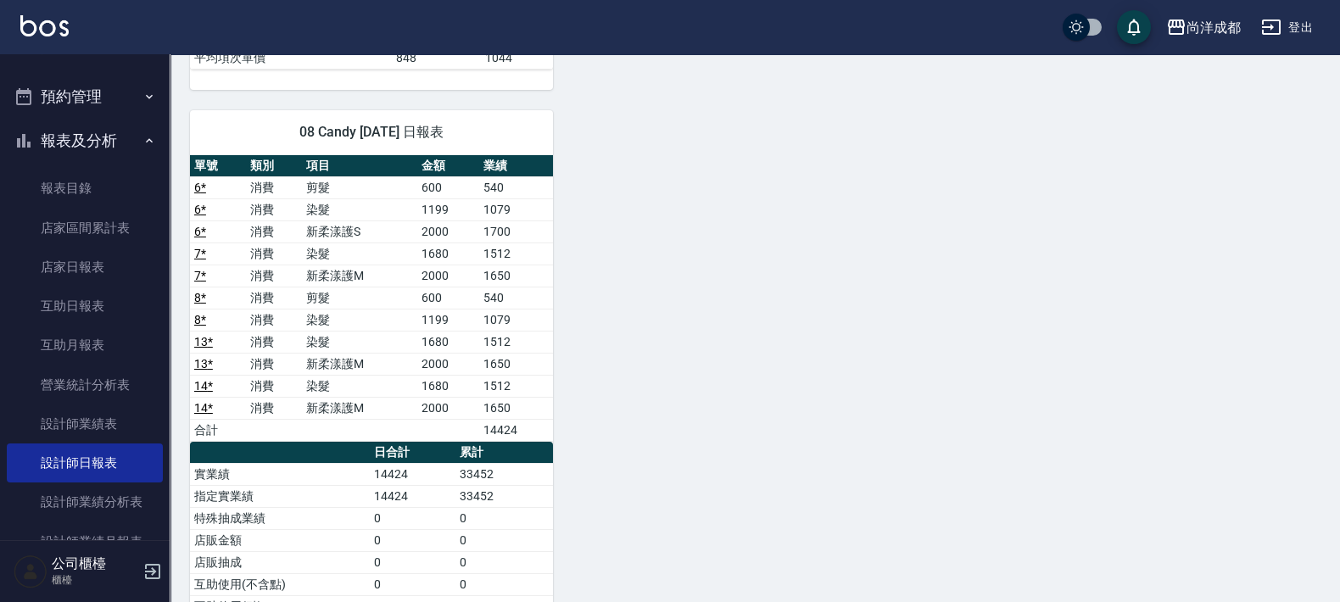
scroll to position [710, 0]
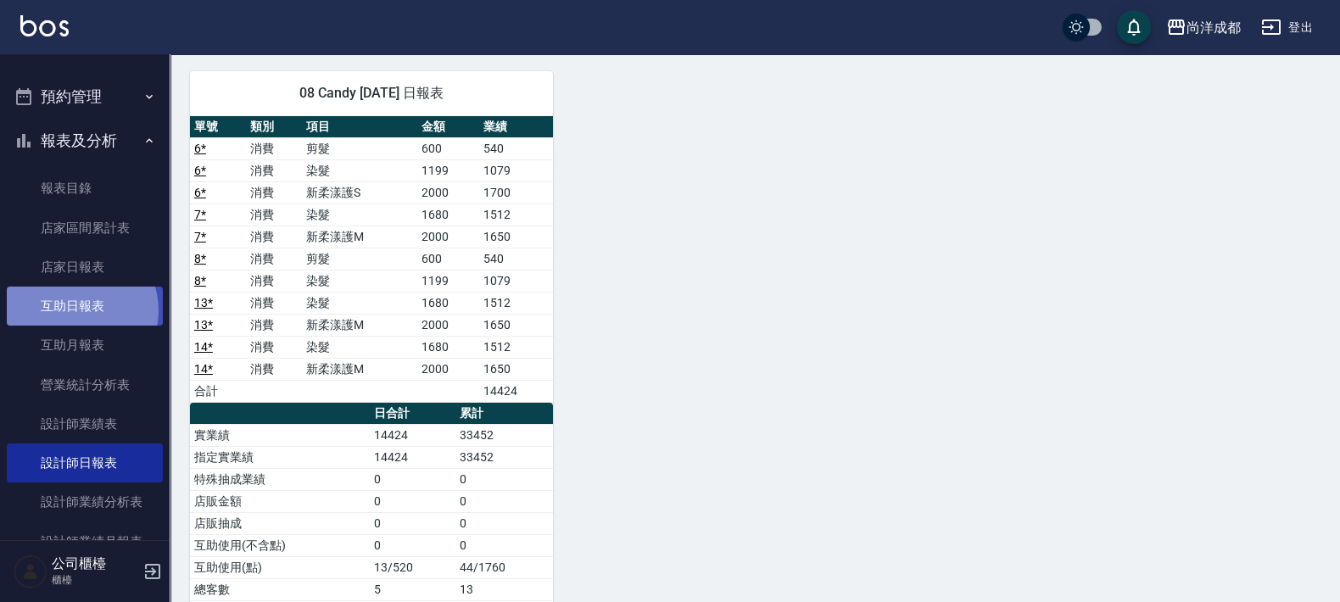
click at [76, 311] on link "互助日報表" at bounding box center [85, 306] width 156 height 39
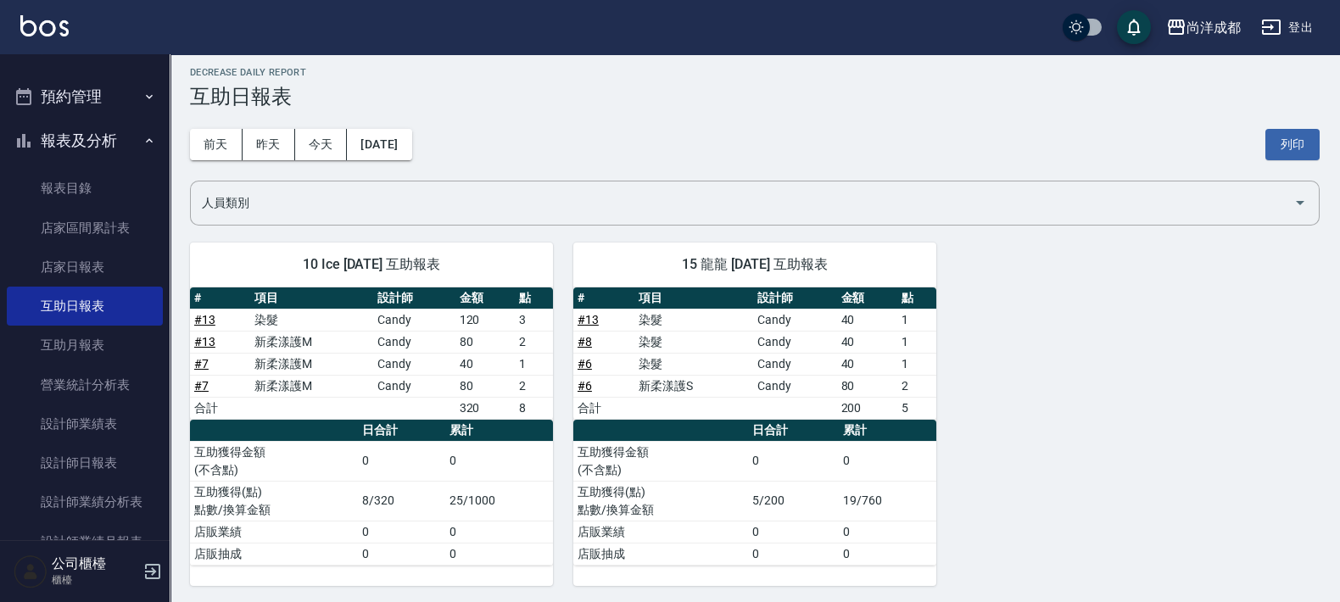
scroll to position [9, 0]
